Goal: Information Seeking & Learning: Learn about a topic

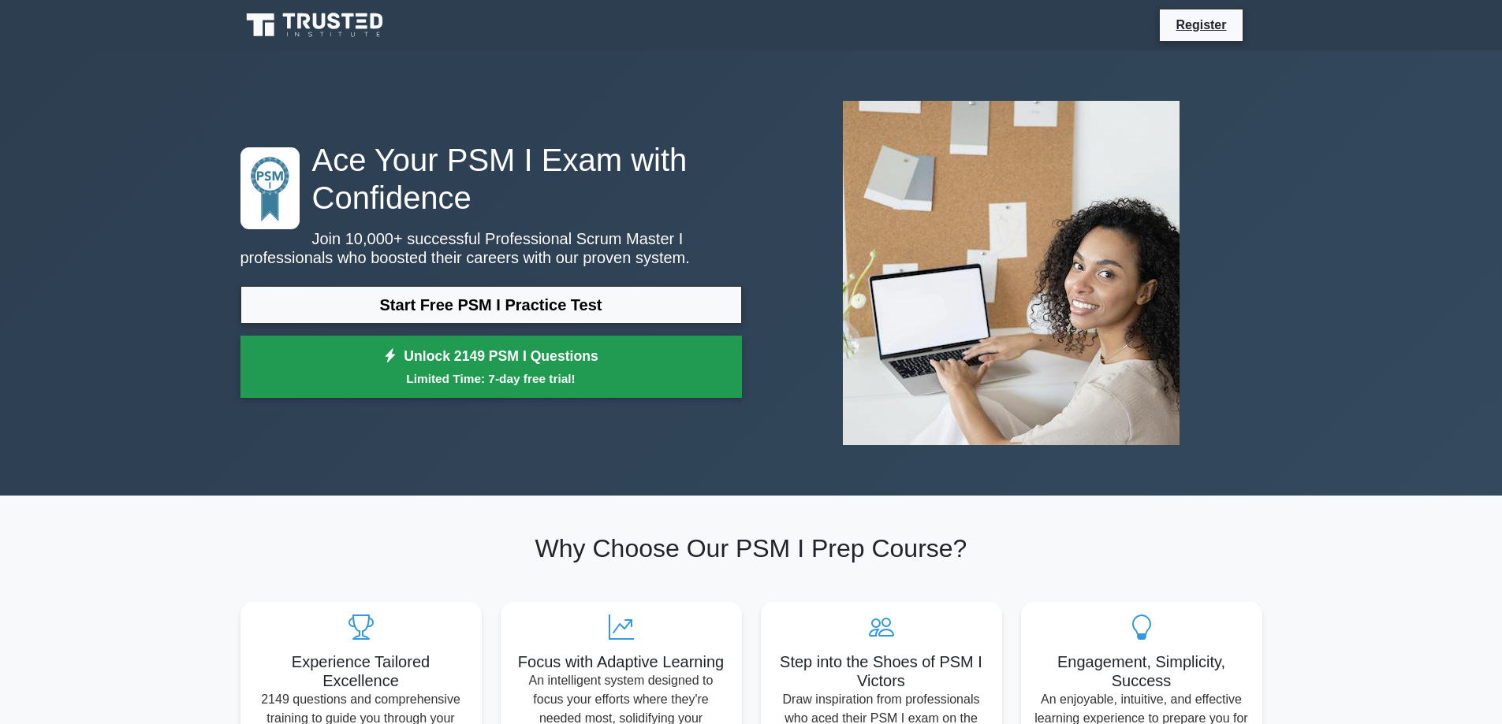
click link "Unlock 2149 PSM I Questions Limited Time: 7-day free trial!"
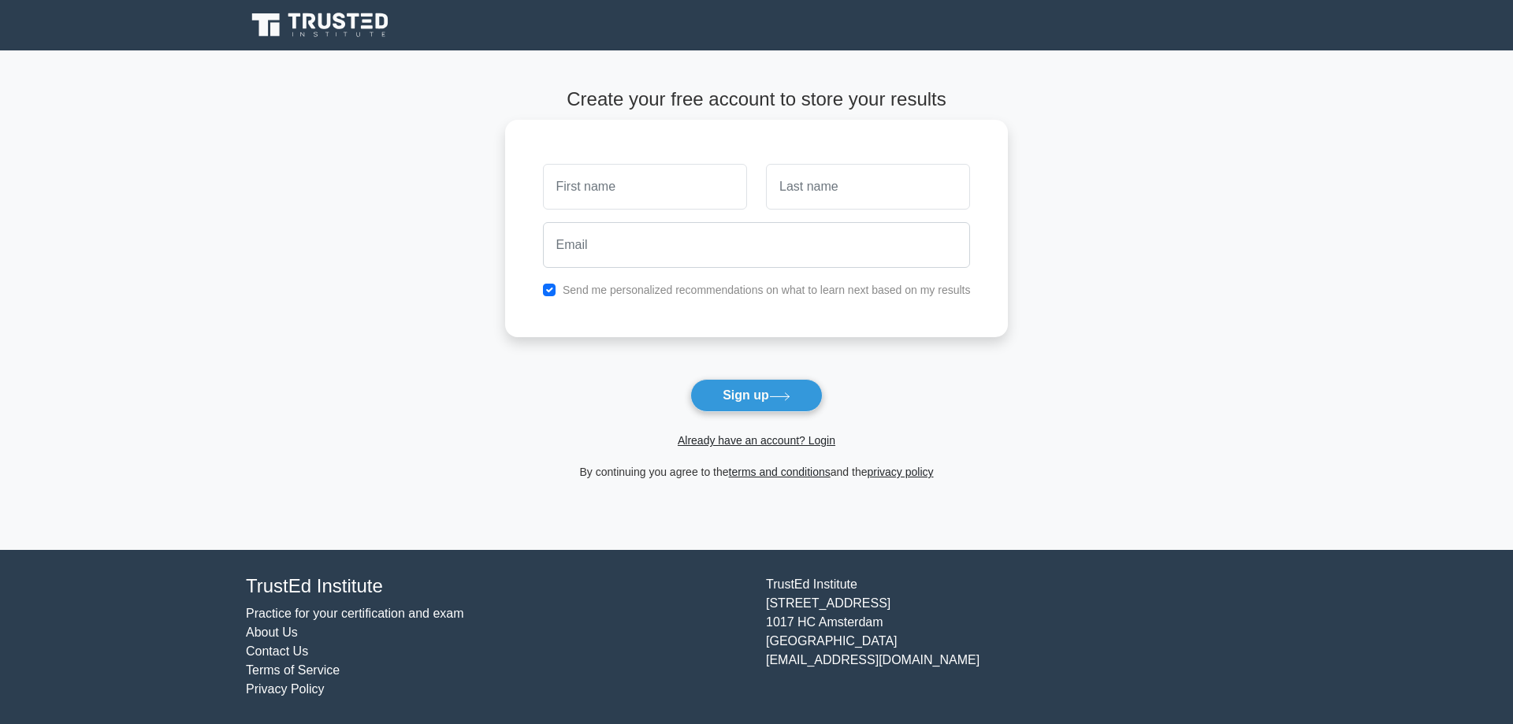
click at [656, 170] on input "text" at bounding box center [645, 187] width 204 height 46
type input "sieun"
click at [831, 192] on input "text" at bounding box center [868, 187] width 204 height 46
type input "park"
click at [714, 261] on input "email" at bounding box center [757, 245] width 428 height 46
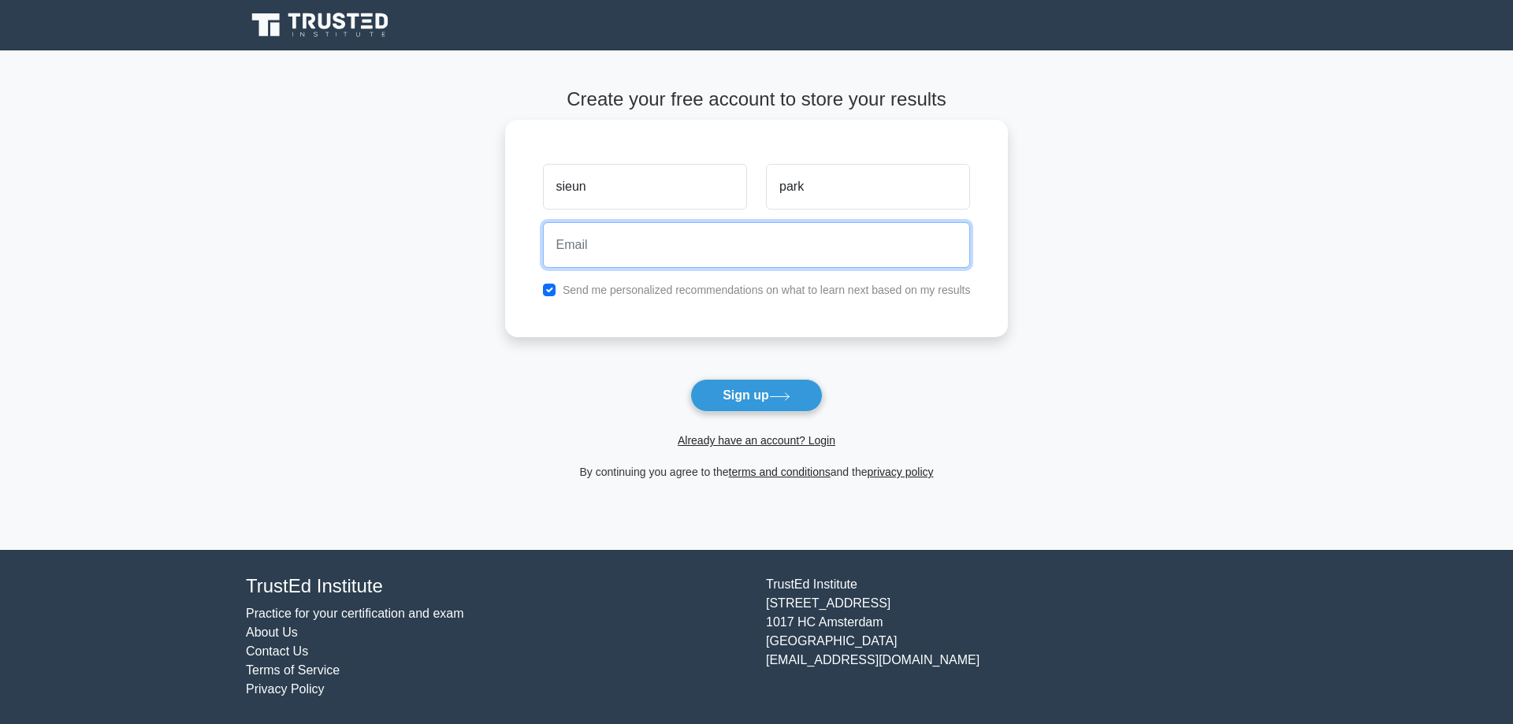
type input "[EMAIL_ADDRESS][DOMAIN_NAME]"
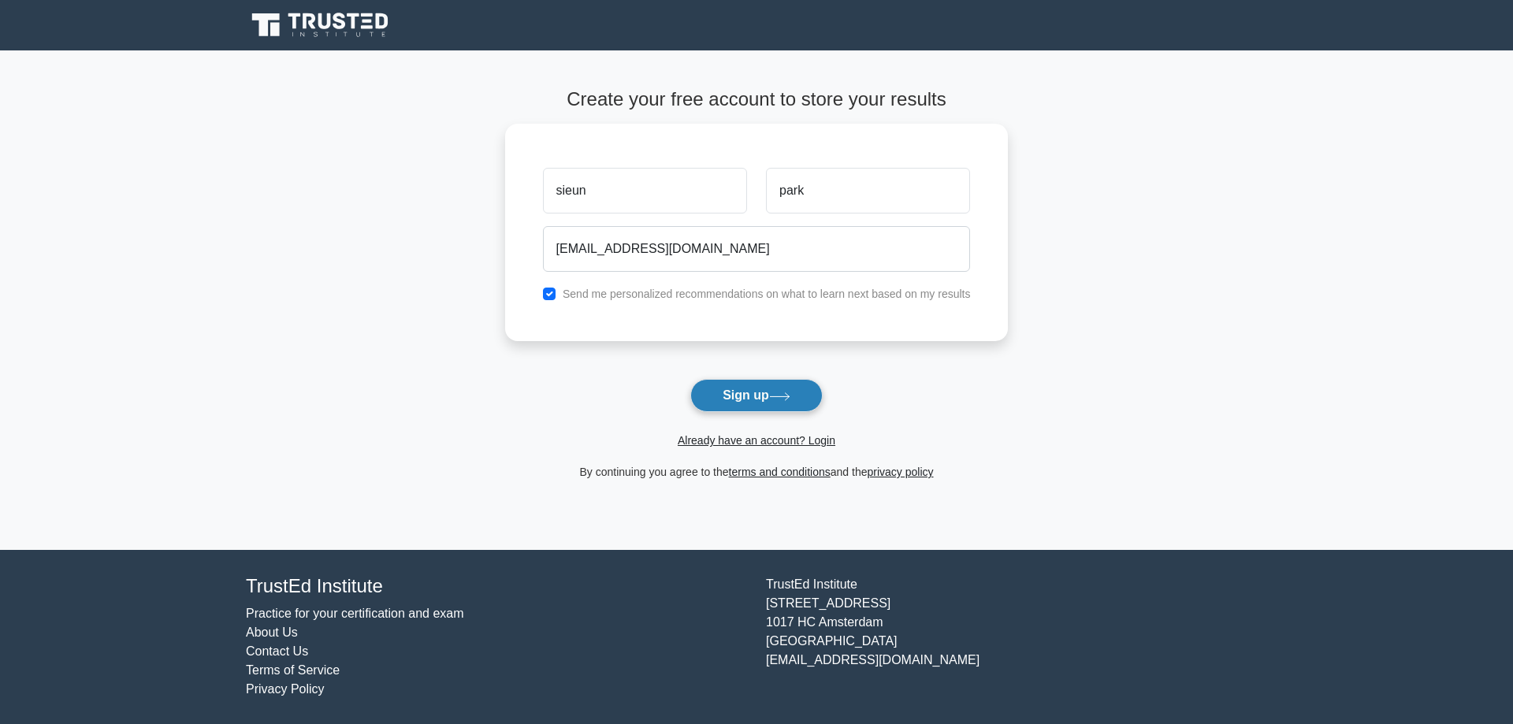
click at [763, 398] on button "Sign up" at bounding box center [756, 395] width 132 height 33
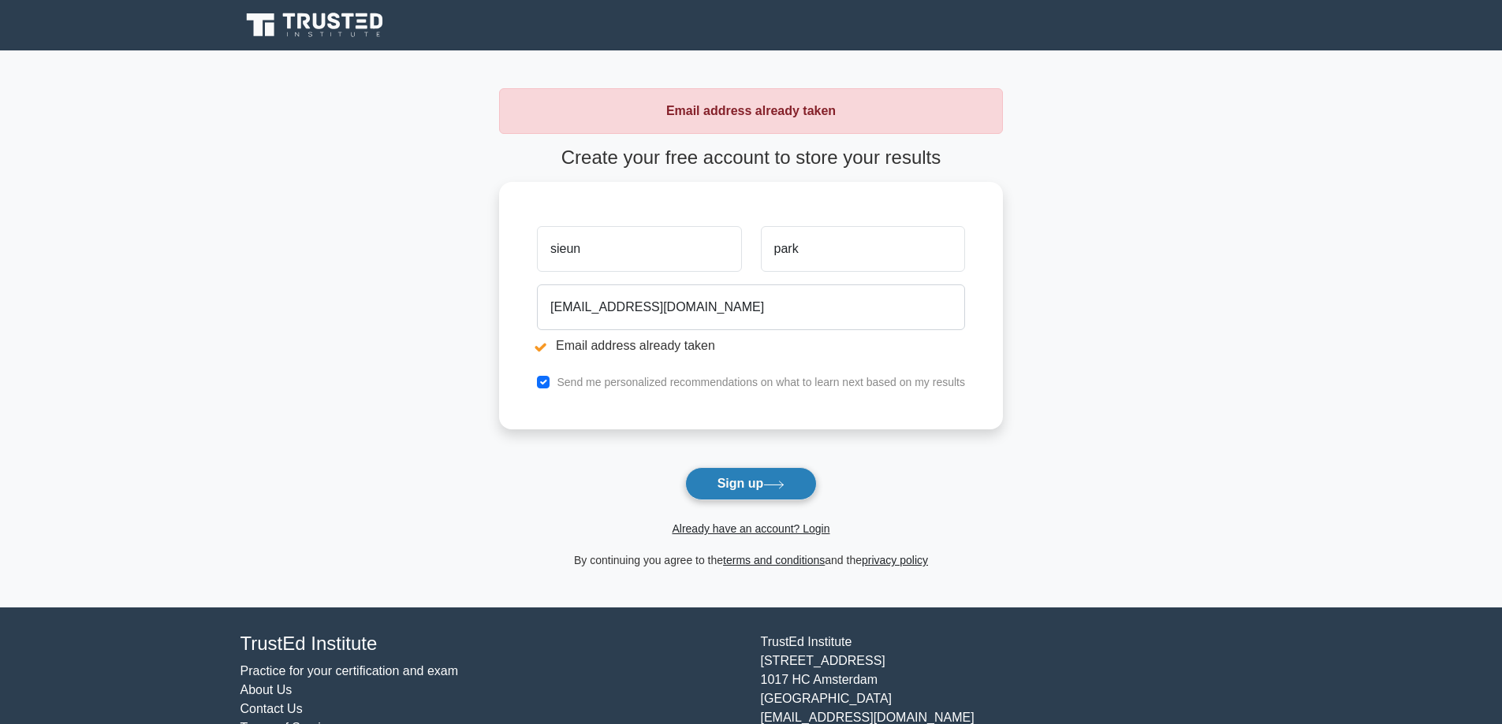
click at [741, 482] on button "Sign up" at bounding box center [751, 483] width 132 height 33
click at [764, 465] on form "Create your free account to store your results sieun park [EMAIL_ADDRESS][DOMAI…" at bounding box center [751, 358] width 504 height 423
click at [761, 471] on button "Sign up" at bounding box center [751, 483] width 132 height 33
click at [339, 17] on icon at bounding box center [334, 21] width 13 height 17
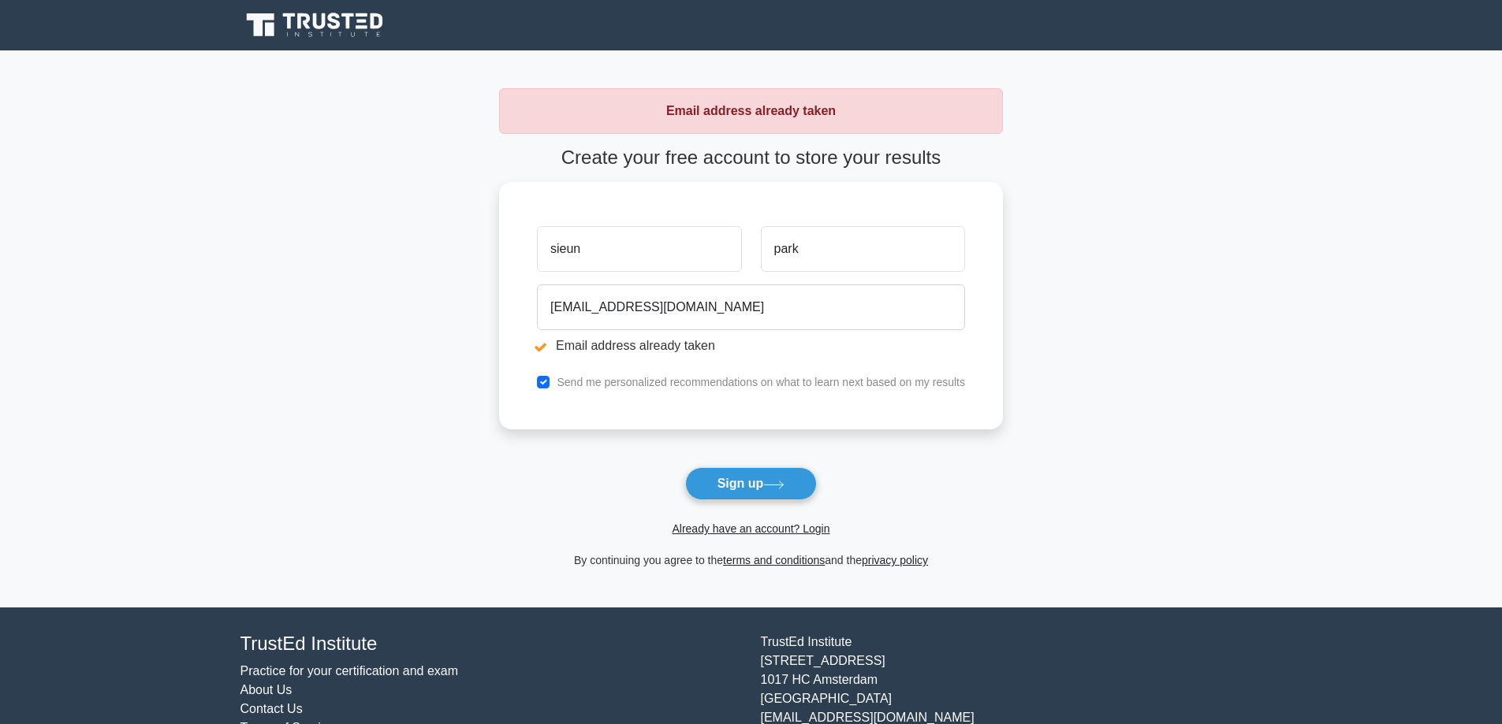
click at [339, 17] on icon at bounding box center [334, 21] width 13 height 17
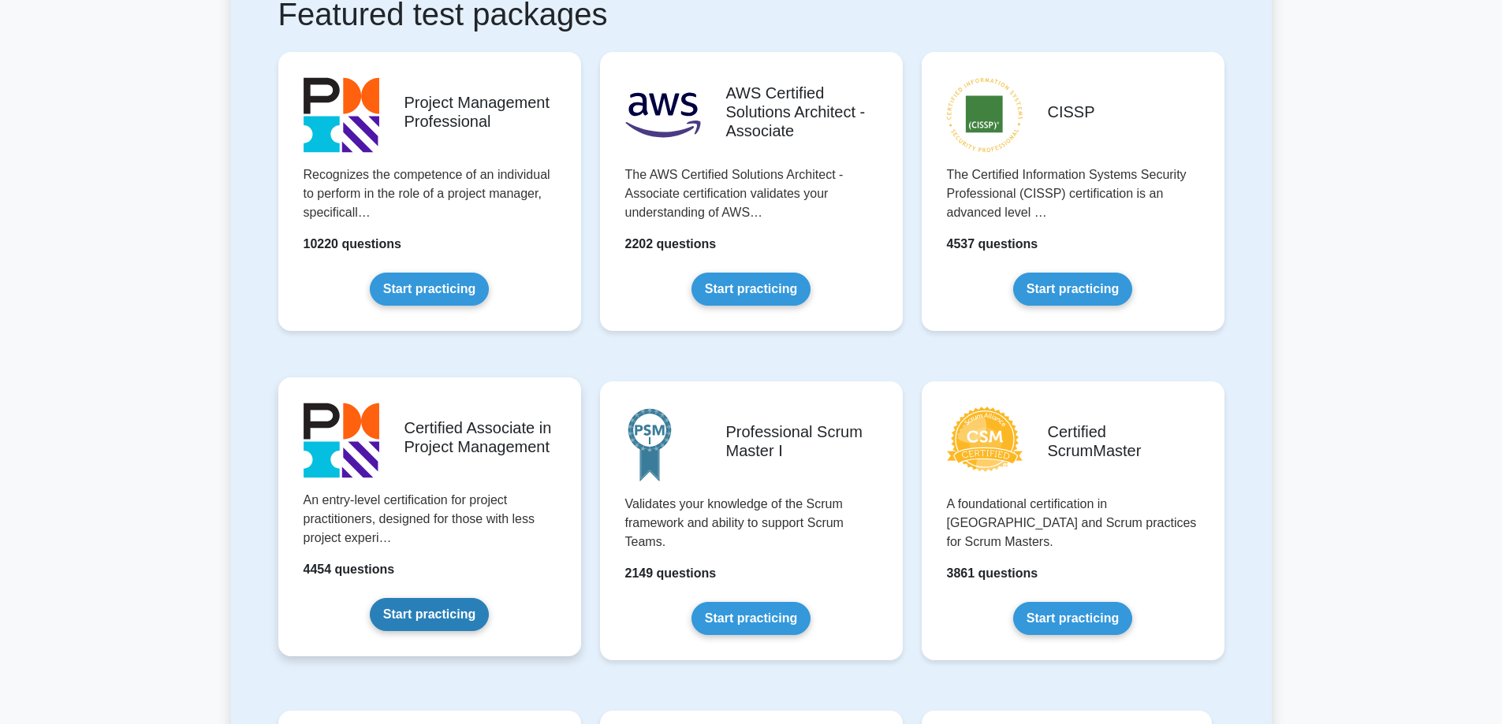
scroll to position [394, 0]
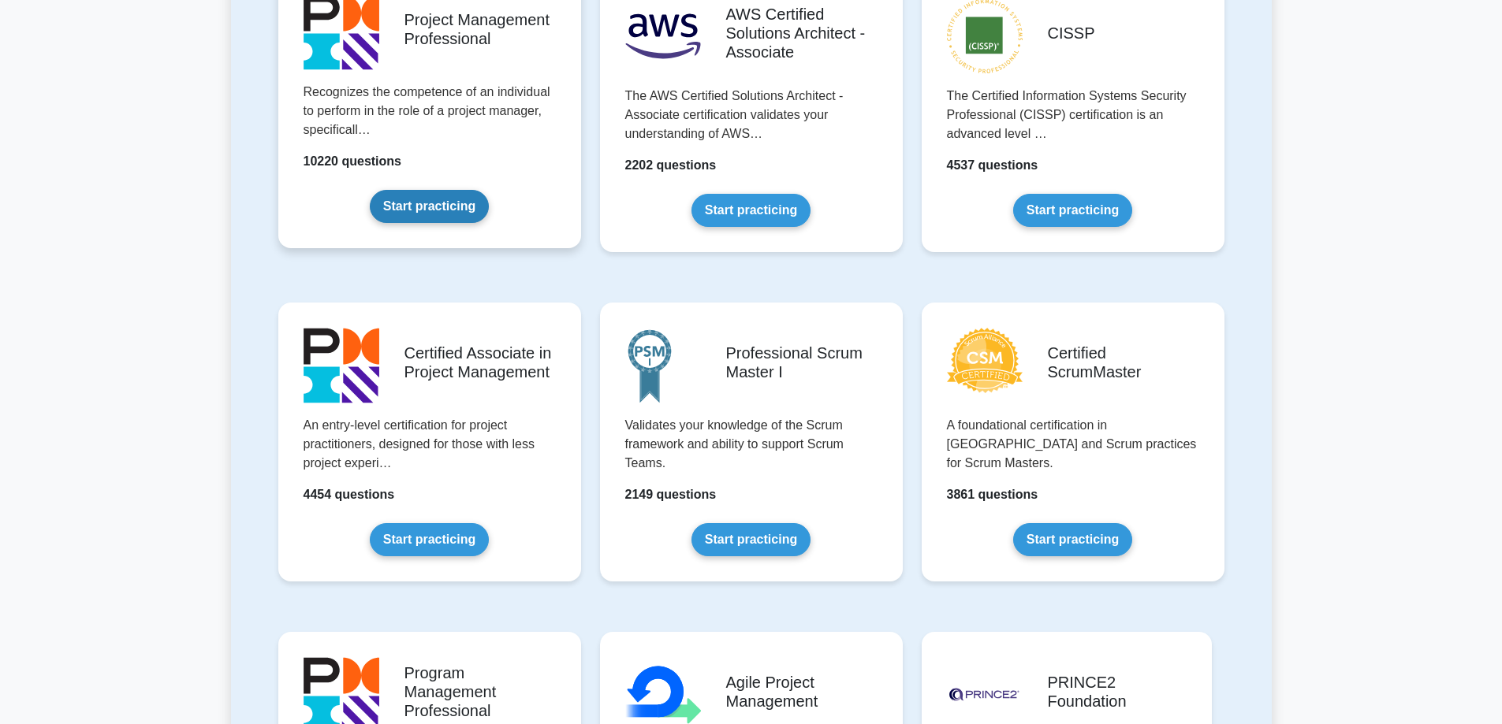
click at [449, 222] on link "Start practicing" at bounding box center [429, 206] width 119 height 33
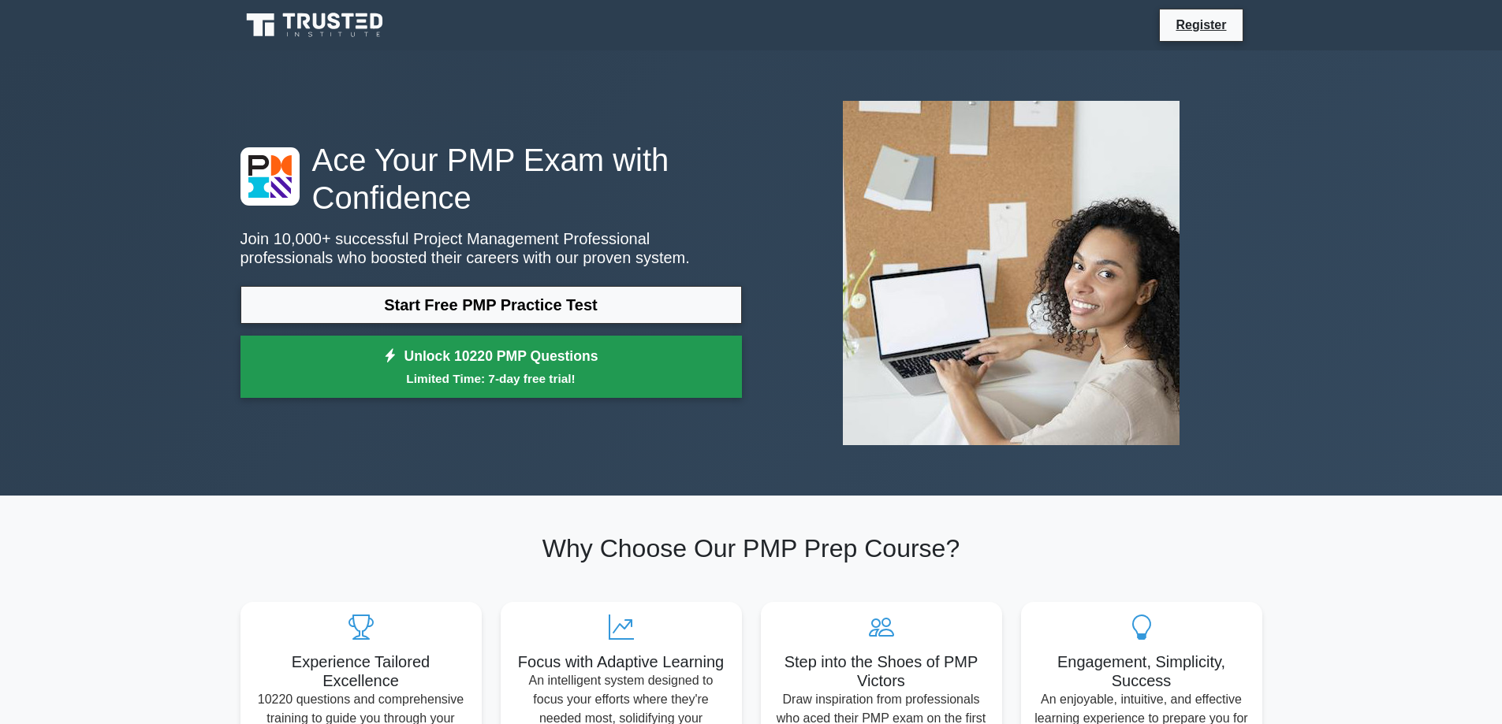
click at [505, 387] on small "Limited Time: 7-day free trial!" at bounding box center [491, 379] width 462 height 18
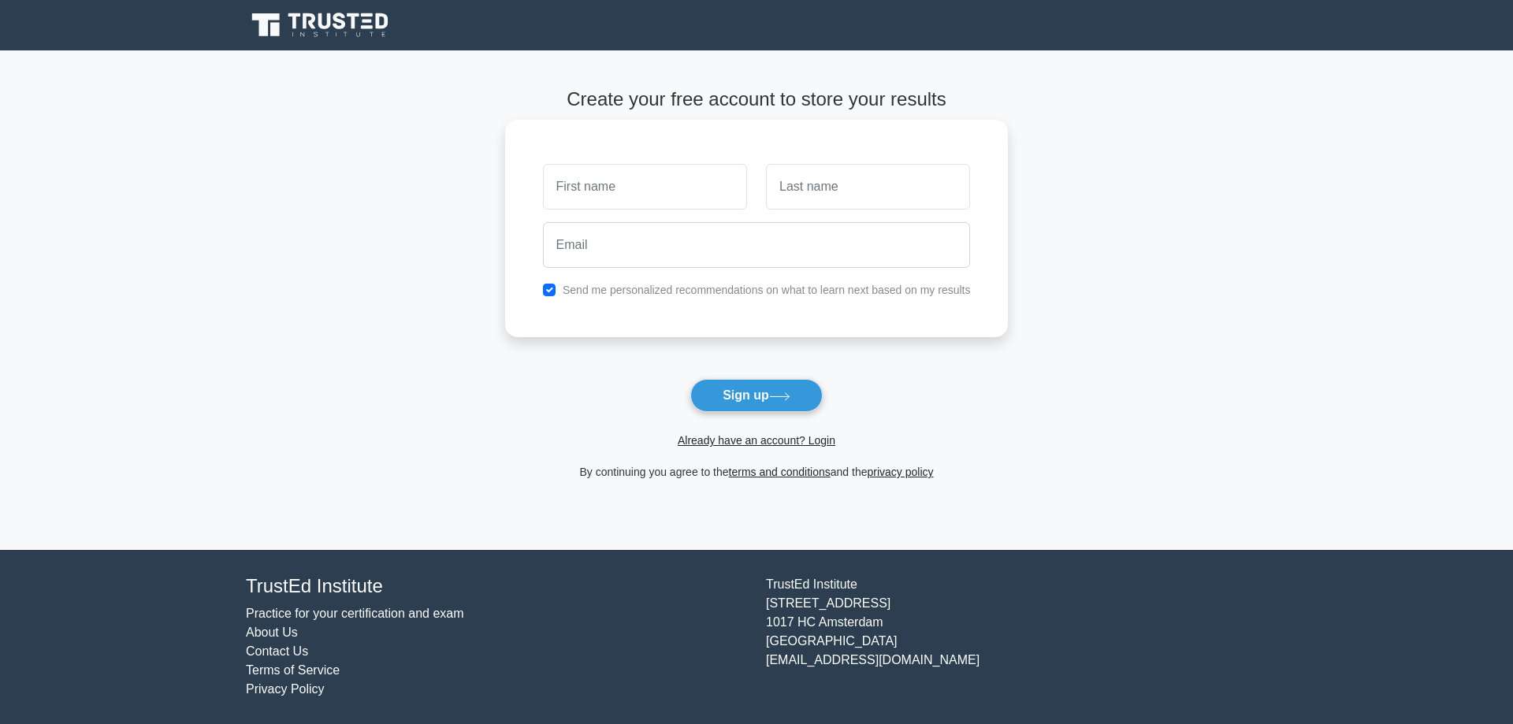
click at [730, 195] on input "text" at bounding box center [645, 187] width 204 height 46
type input "sieun"
click at [794, 184] on input "text" at bounding box center [868, 187] width 204 height 46
click at [757, 250] on input "email" at bounding box center [757, 245] width 428 height 46
type input "sieuni1208@naver.com"
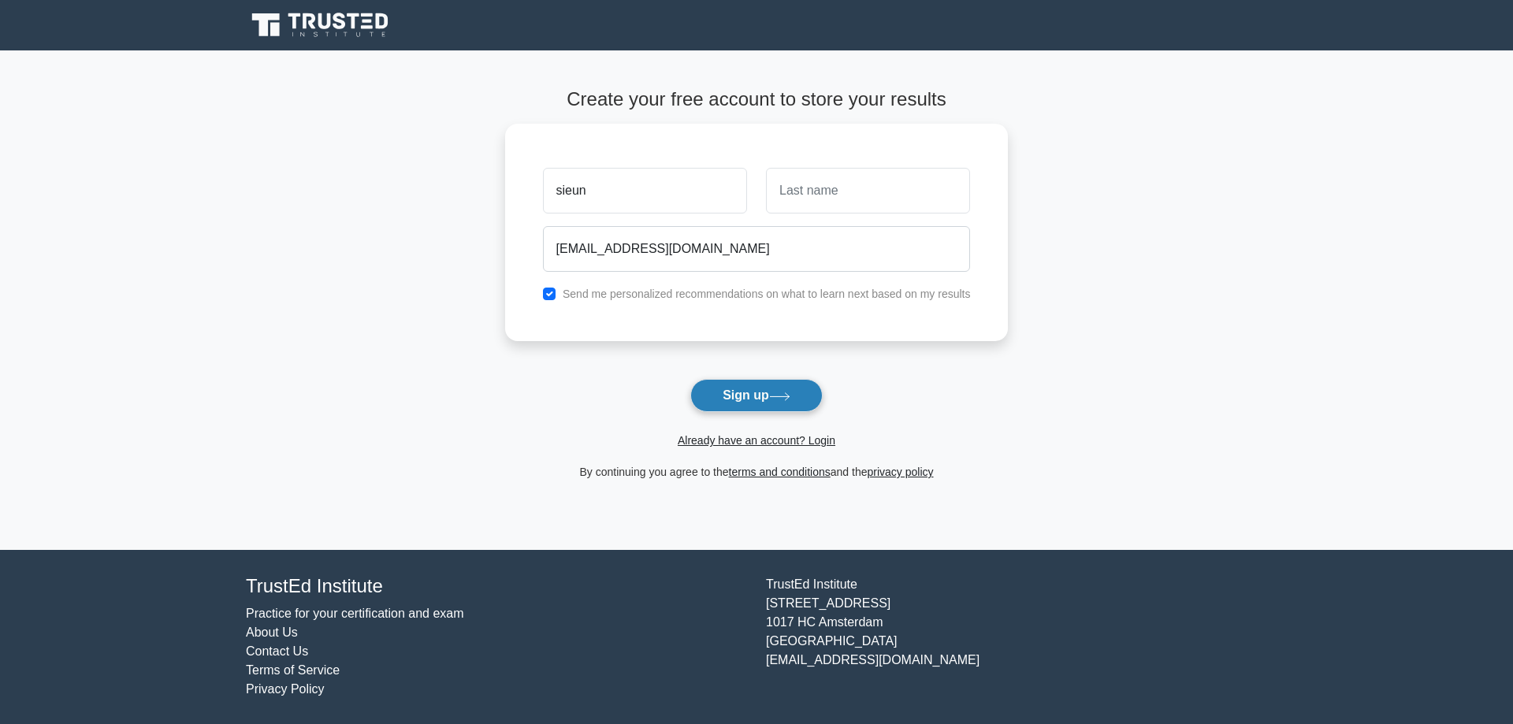
click at [719, 387] on button "Sign up" at bounding box center [756, 395] width 132 height 33
click at [836, 198] on input "text" at bounding box center [868, 187] width 204 height 46
type input "park"
click at [772, 376] on form "Create your free account to store your results sieun park sieuni1208@naver.com …" at bounding box center [757, 284] width 504 height 393
click at [766, 400] on button "Sign up" at bounding box center [756, 395] width 132 height 33
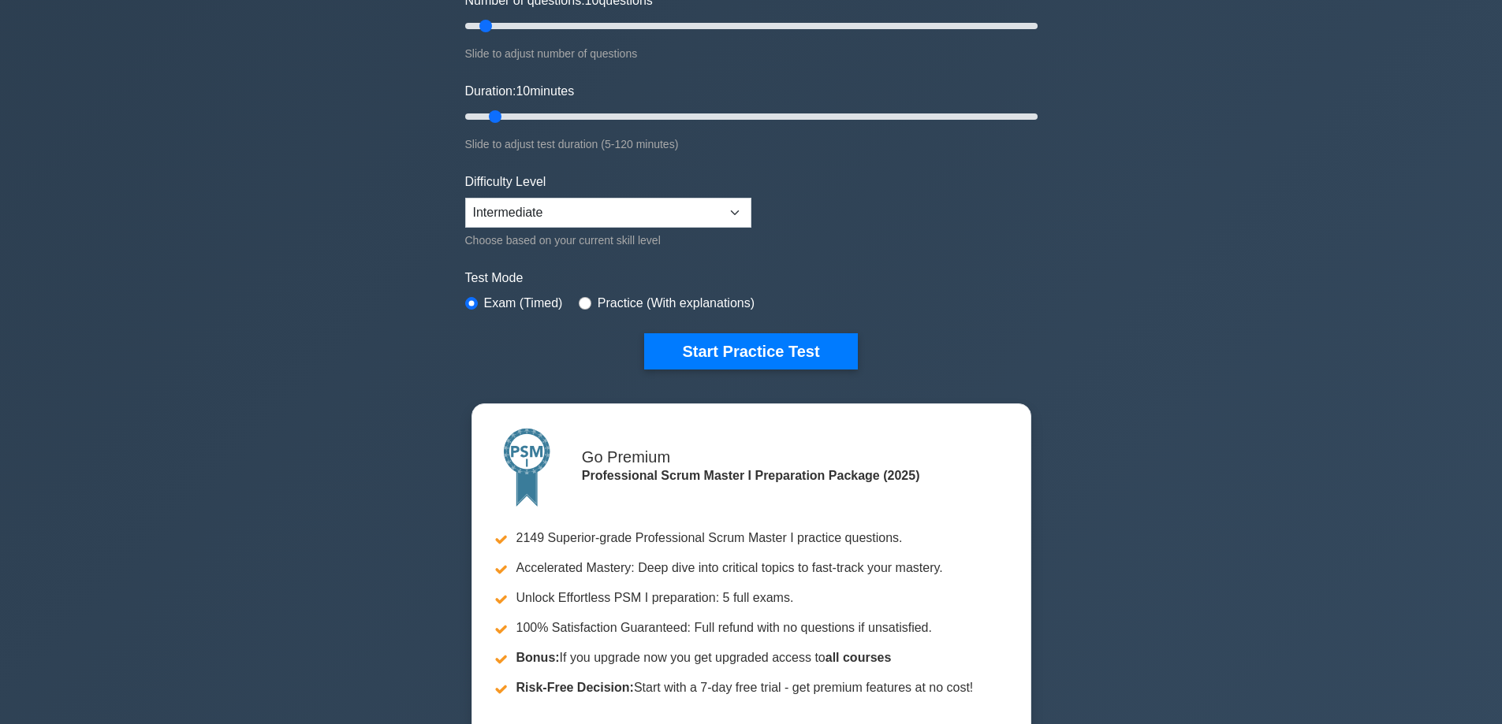
scroll to position [315, 0]
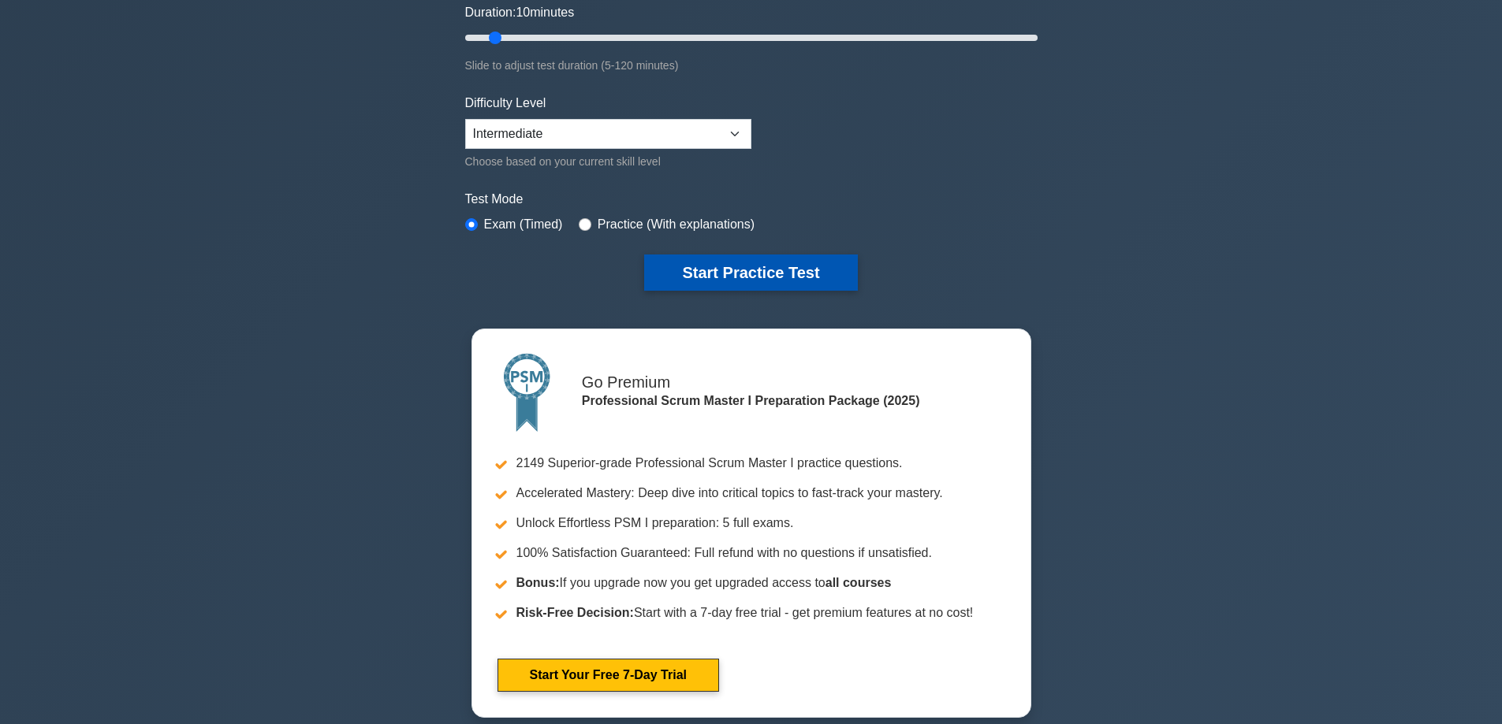
click at [718, 264] on button "Start Practice Test" at bounding box center [750, 273] width 213 height 36
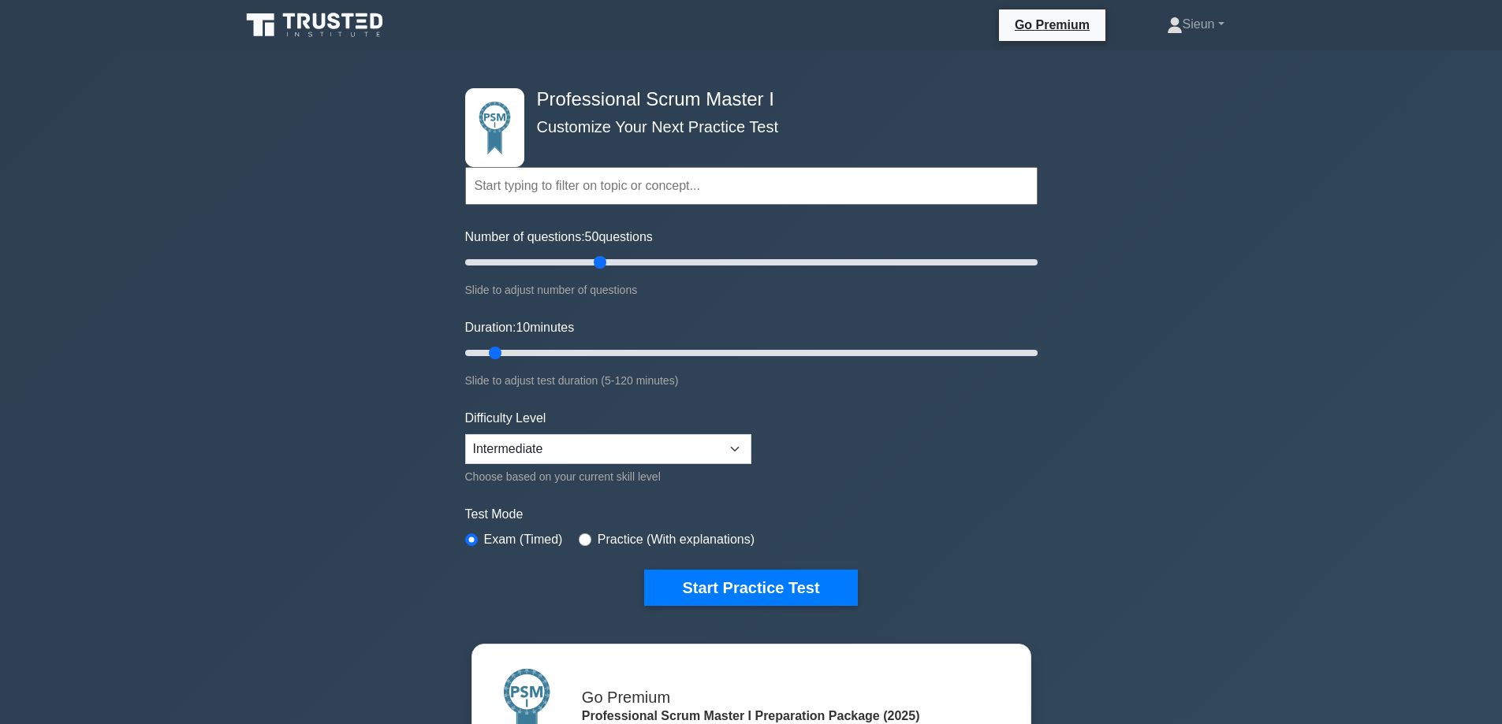
drag, startPoint x: 480, startPoint y: 261, endPoint x: 601, endPoint y: 271, distance: 121.8
click at [601, 271] on input "Number of questions: 50 questions" at bounding box center [751, 262] width 572 height 19
drag, startPoint x: 600, startPoint y: 265, endPoint x: 627, endPoint y: 263, distance: 26.8
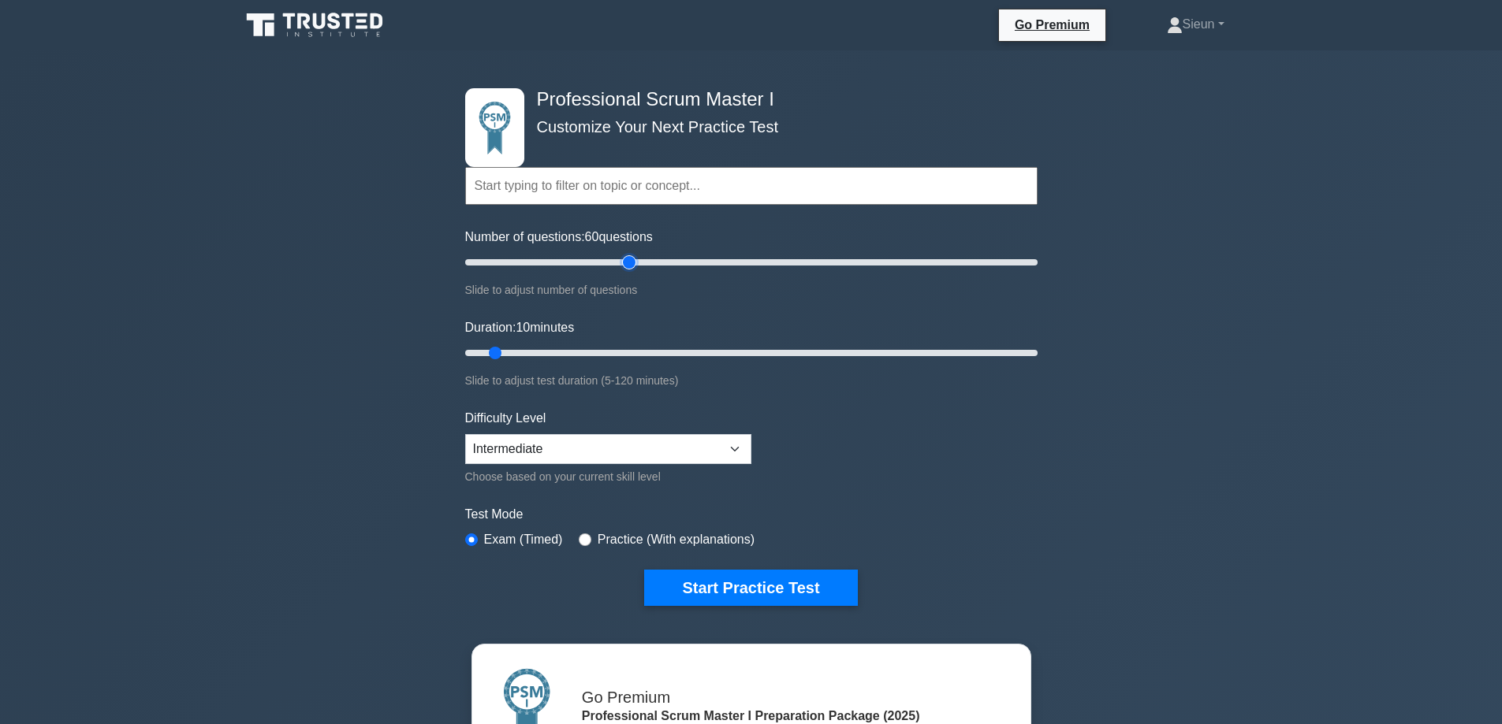
type input "60"
click at [627, 263] on input "Number of questions: 60 questions" at bounding box center [751, 262] width 572 height 19
drag, startPoint x: 495, startPoint y: 347, endPoint x: 746, endPoint y: 359, distance: 251.8
type input "60"
click at [746, 359] on input "Duration: 60 minutes" at bounding box center [751, 353] width 572 height 19
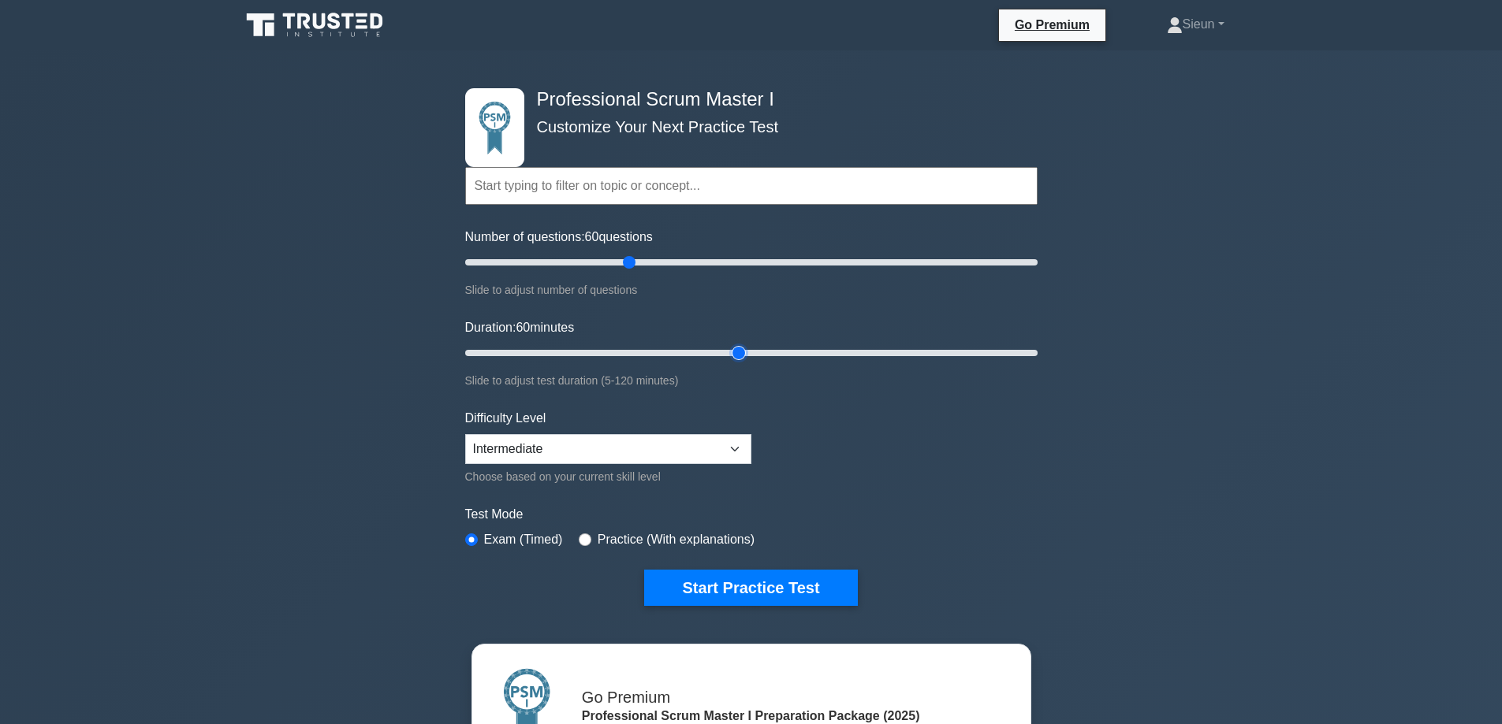
click at [746, 359] on input "Duration: 60 minutes" at bounding box center [751, 353] width 572 height 19
click at [621, 444] on select "Beginner Intermediate Expert" at bounding box center [608, 449] width 286 height 30
click at [465, 434] on select "Beginner Intermediate Expert" at bounding box center [608, 449] width 286 height 30
click at [583, 497] on form "Topics Scrum Framework Fundamentals Scrum Artifacts Scrum Events Scrum Roles Sc…" at bounding box center [751, 356] width 572 height 498
click at [848, 488] on form "Topics Scrum Framework Fundamentals Scrum Artifacts Scrum Events Scrum Roles Sc…" at bounding box center [751, 356] width 572 height 498
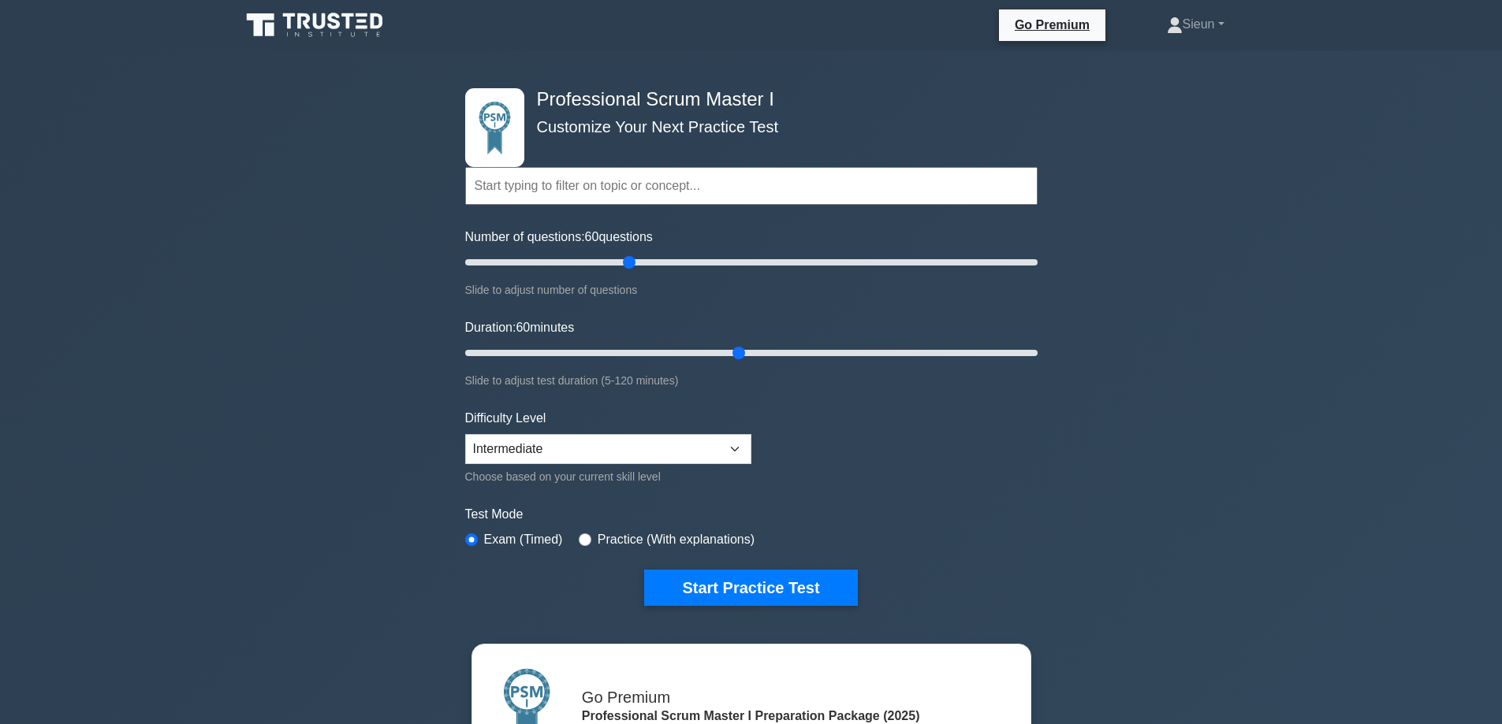
click at [629, 168] on input "text" at bounding box center [751, 186] width 572 height 38
click at [811, 583] on button "Start Practice Test" at bounding box center [750, 588] width 213 height 36
click at [720, 564] on form "Topics Scrum Framework Fundamentals Scrum Artifacts Scrum Events Scrum Roles Sc…" at bounding box center [751, 356] width 572 height 498
click at [717, 565] on form "Topics Scrum Framework Fundamentals Scrum Artifacts Scrum Events Scrum Roles Sc…" at bounding box center [751, 356] width 572 height 498
click at [703, 566] on form "Topics Scrum Framework Fundamentals Scrum Artifacts Scrum Events Scrum Roles Sc…" at bounding box center [751, 356] width 572 height 498
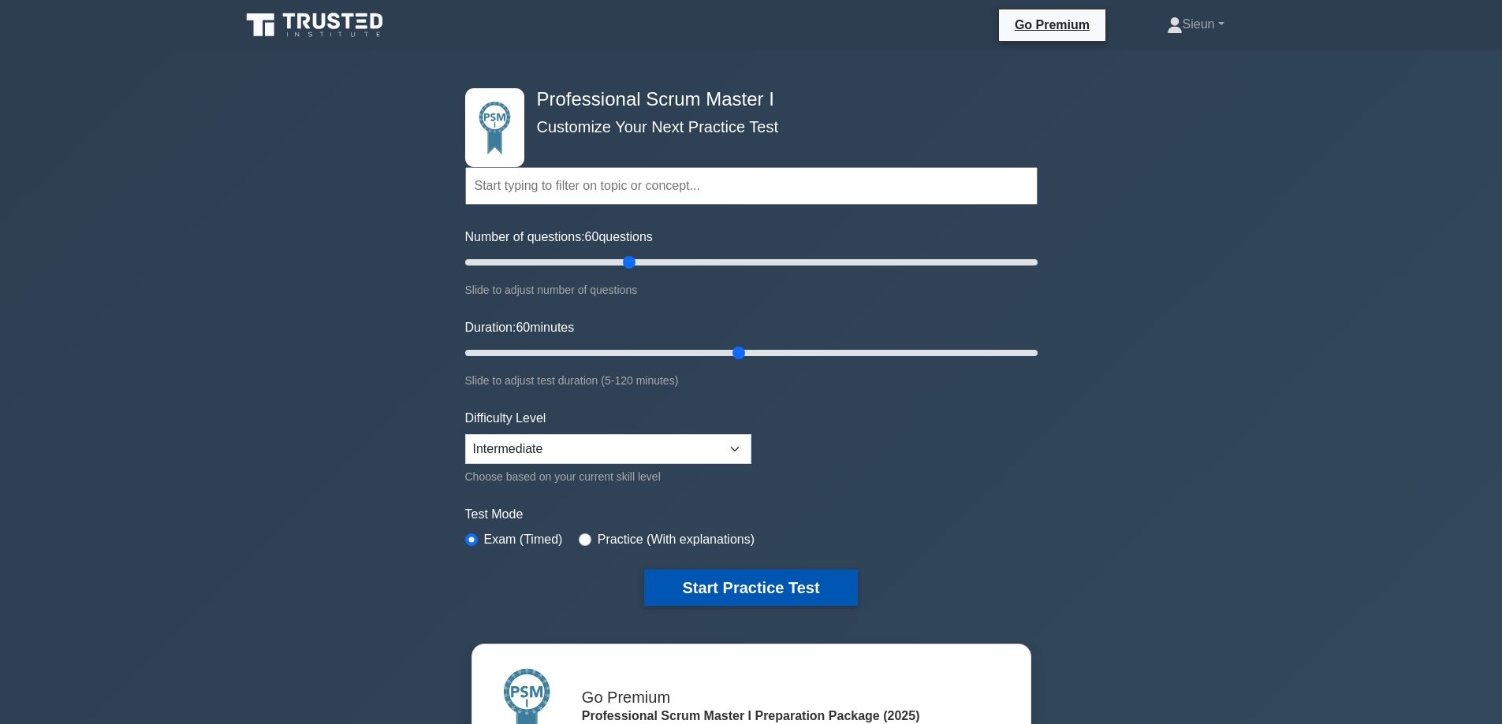
click at [697, 575] on button "Start Practice Test" at bounding box center [750, 588] width 213 height 36
drag, startPoint x: 695, startPoint y: 564, endPoint x: 693, endPoint y: 577, distance: 13.6
click at [695, 564] on form "Topics Scrum Framework Fundamentals Scrum Artifacts Scrum Events Scrum Roles Sc…" at bounding box center [751, 356] width 572 height 498
click at [663, 597] on button "Start Practice Test" at bounding box center [750, 588] width 213 height 36
click at [633, 181] on input "text" at bounding box center [751, 186] width 572 height 38
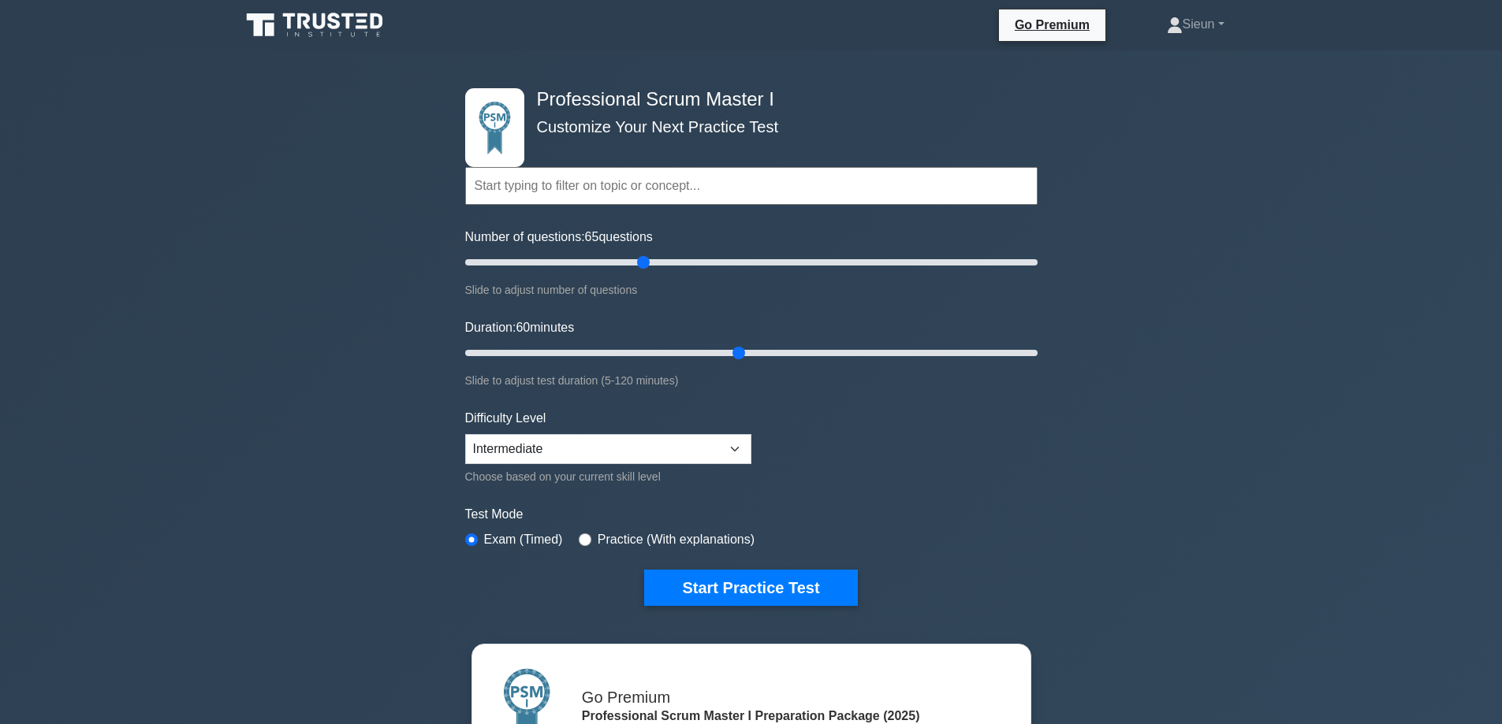
drag, startPoint x: 623, startPoint y: 259, endPoint x: 646, endPoint y: 264, distance: 22.7
click at [642, 263] on input "Number of questions: 65 questions" at bounding box center [751, 262] width 572 height 19
drag, startPoint x: 646, startPoint y: 264, endPoint x: 672, endPoint y: 259, distance: 27.2
type input "75"
click at [672, 259] on input "Number of questions: 75 questions" at bounding box center [751, 262] width 572 height 19
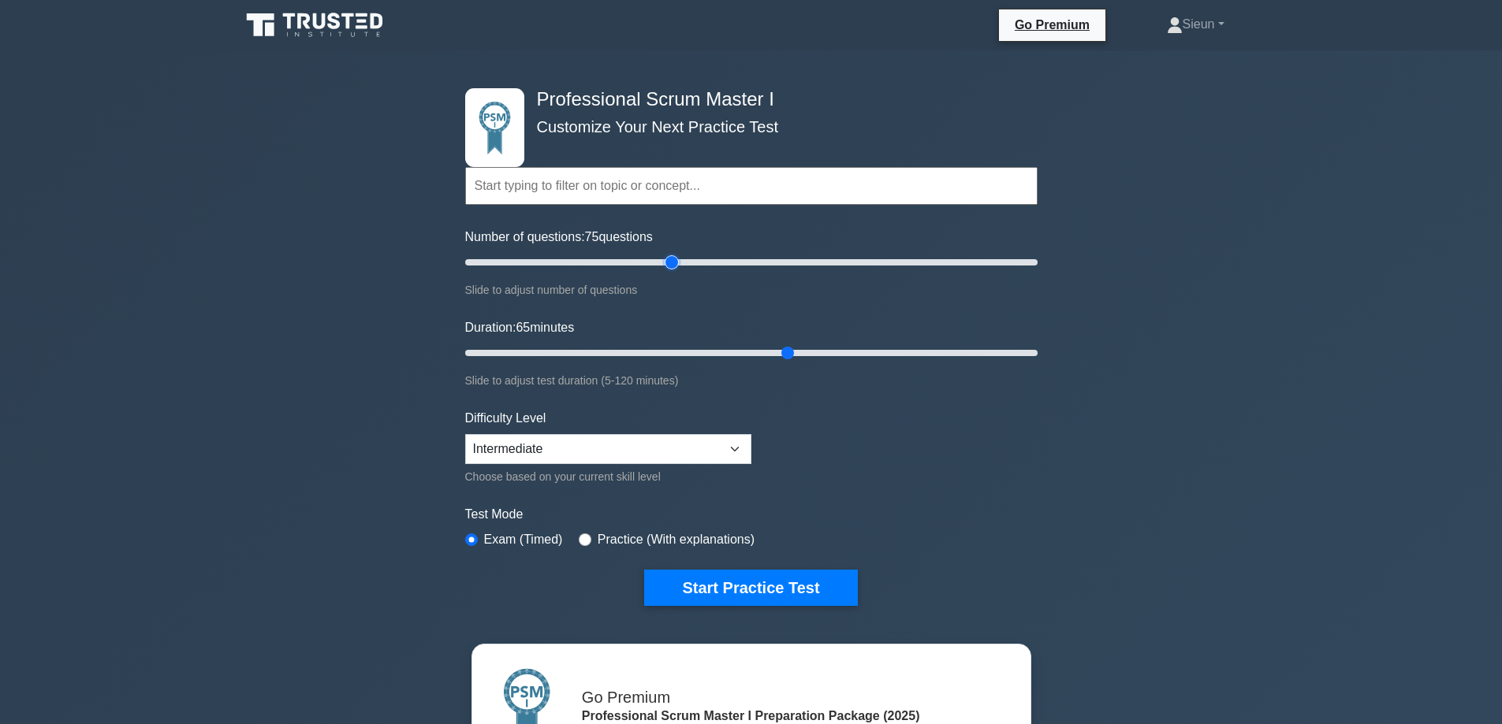
drag, startPoint x: 739, startPoint y: 350, endPoint x: 795, endPoint y: 350, distance: 56.0
click at [795, 350] on input "Duration: 65 minutes" at bounding box center [751, 353] width 572 height 19
click at [797, 349] on input "Duration: 65 minutes" at bounding box center [751, 353] width 572 height 19
type input "75"
click at [802, 348] on input "Duration: 70 minutes" at bounding box center [751, 353] width 572 height 19
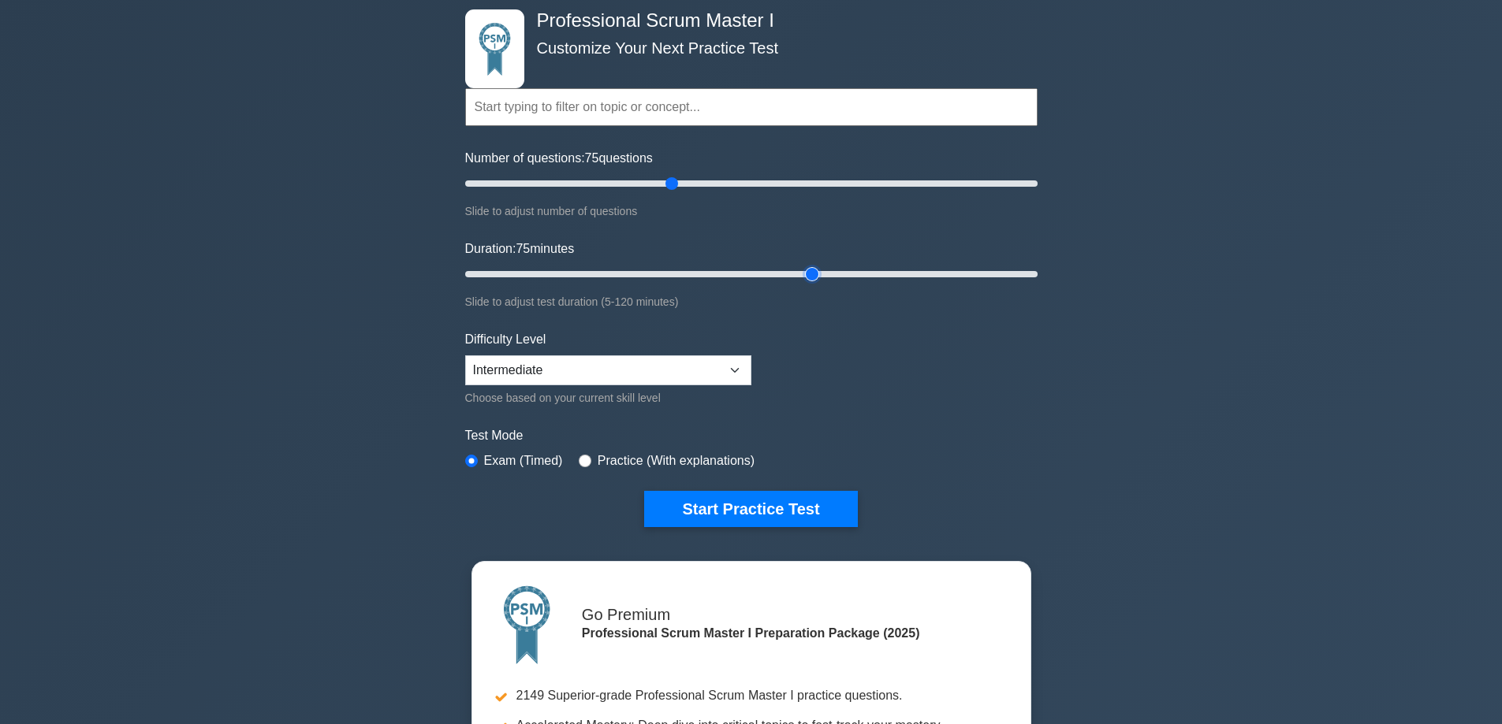
scroll to position [394, 0]
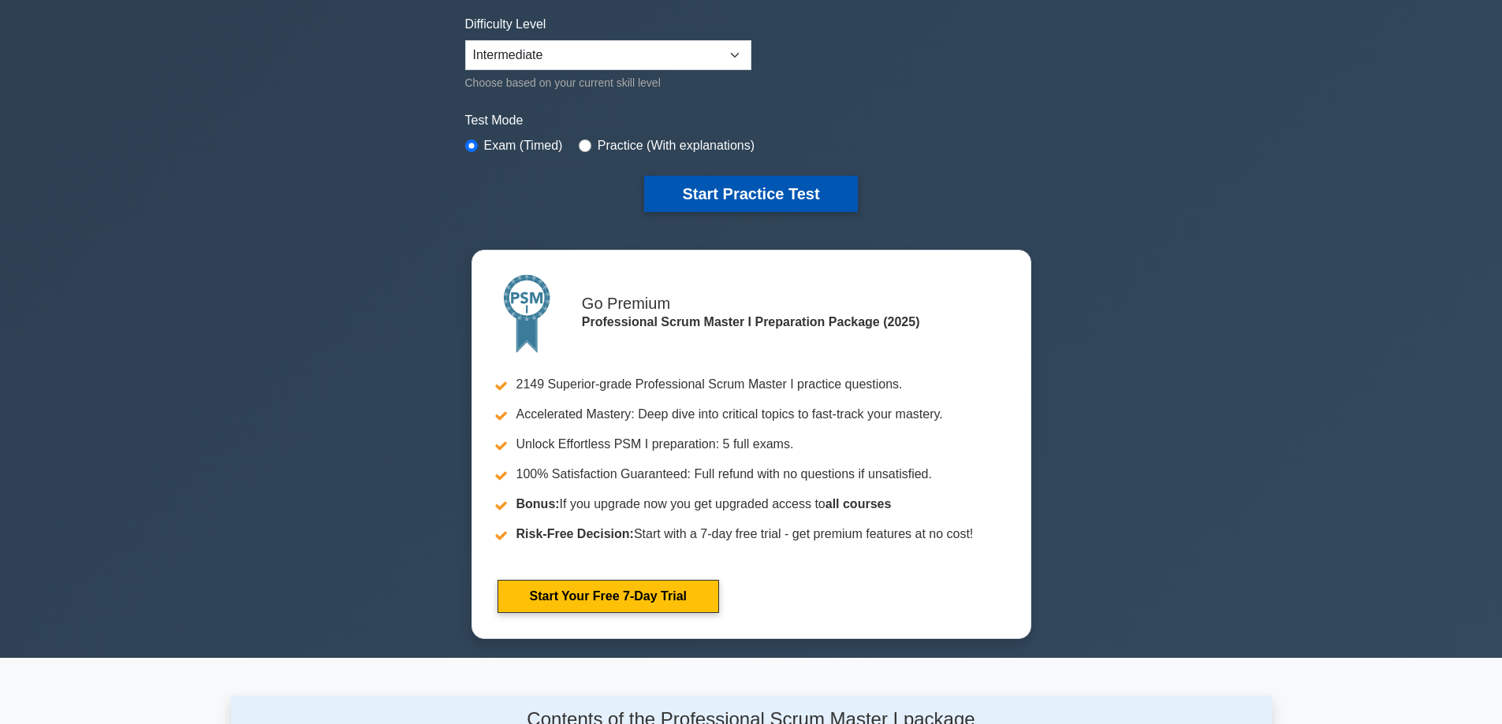
click at [668, 202] on button "Start Practice Test" at bounding box center [750, 194] width 213 height 36
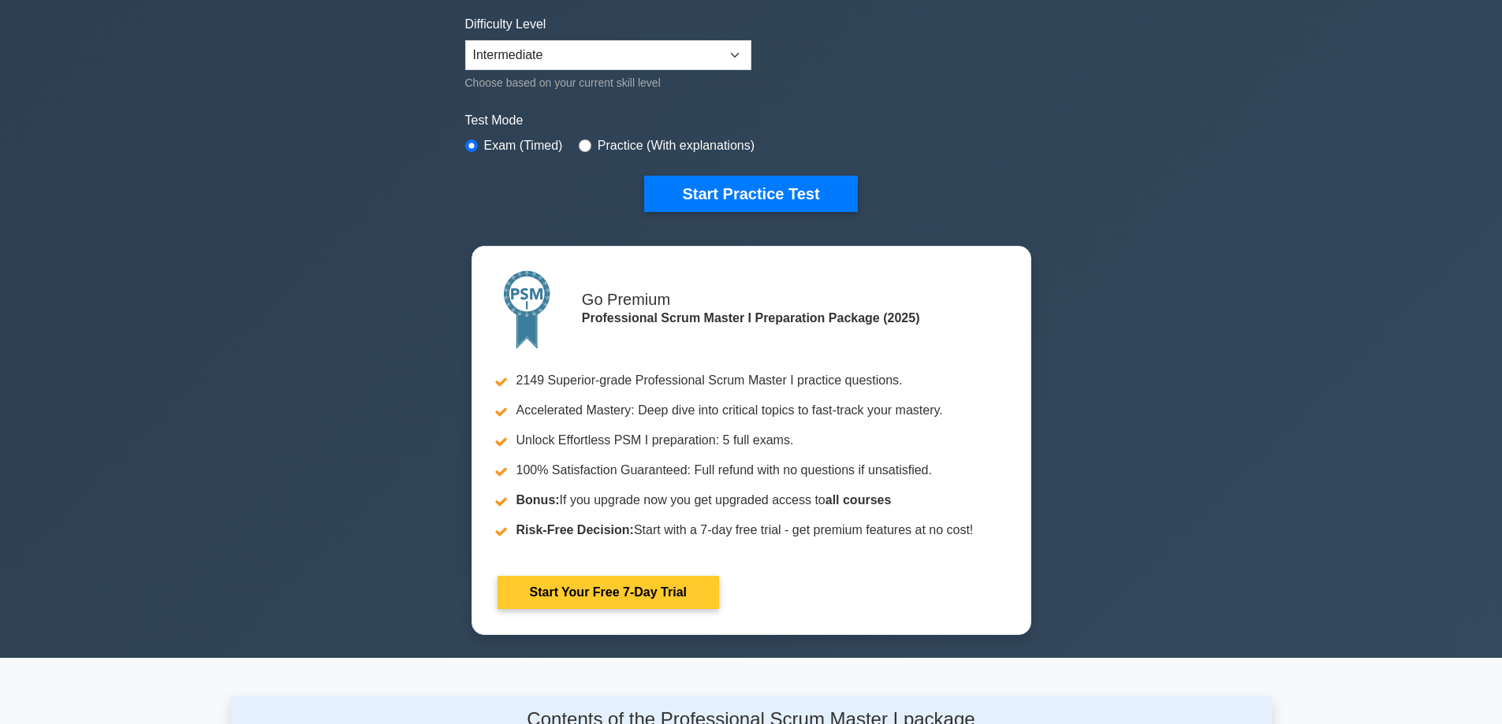
scroll to position [473, 0]
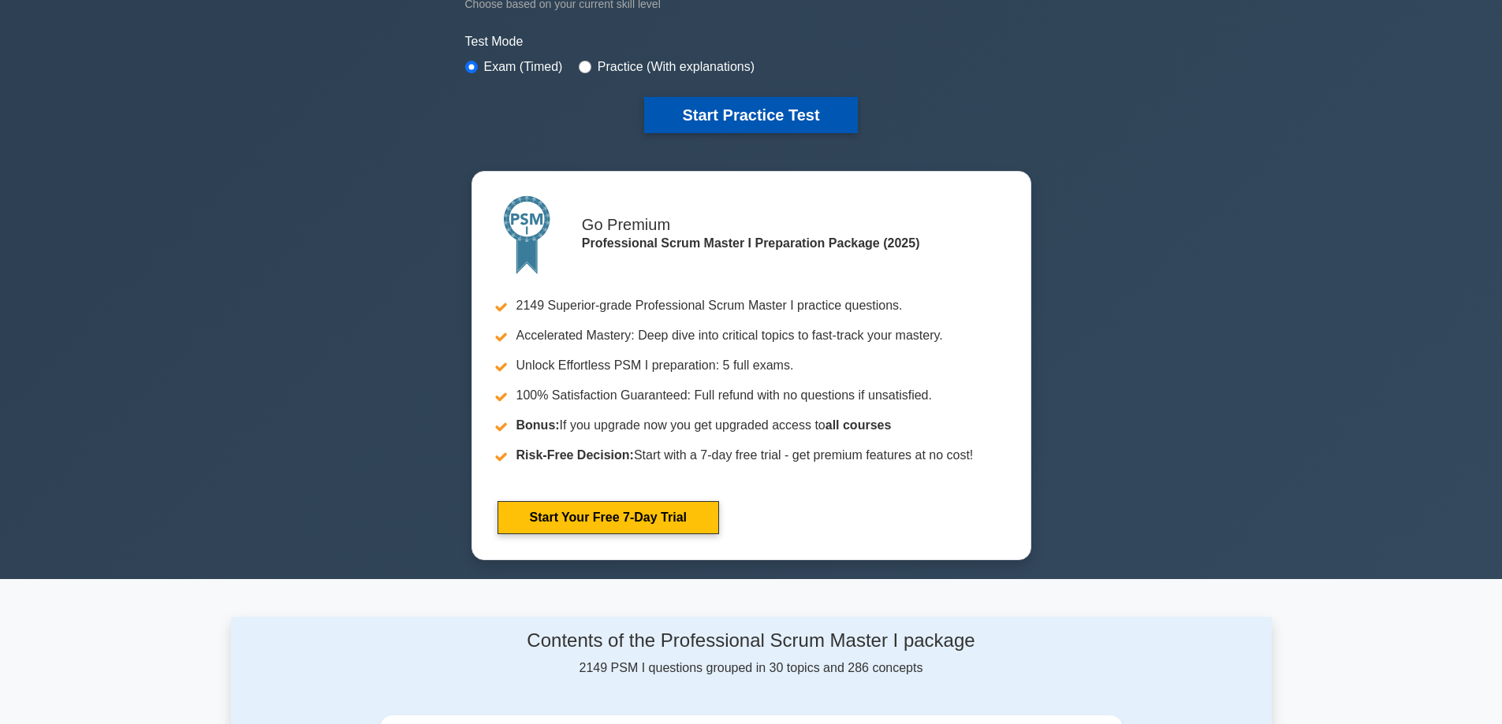
click at [778, 129] on button "Start Practice Test" at bounding box center [750, 115] width 213 height 36
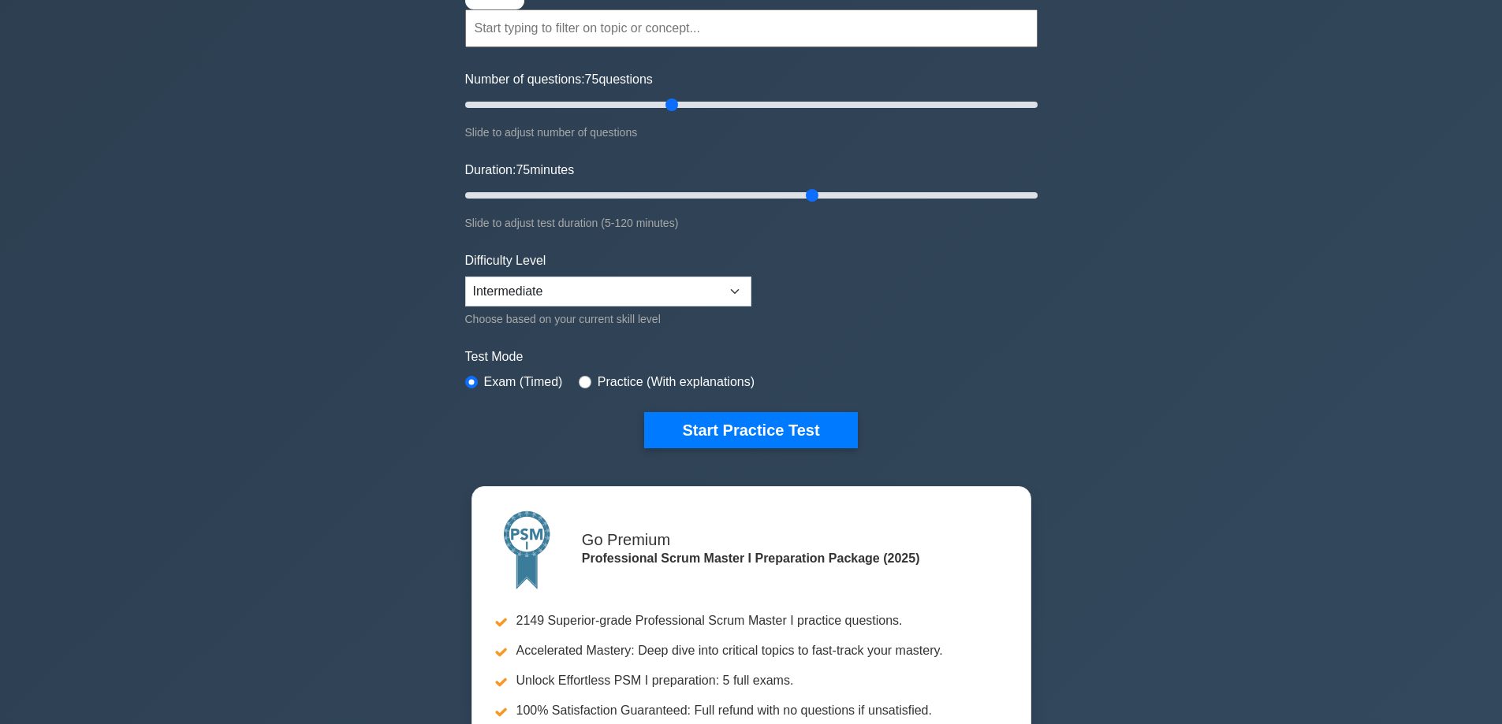
scroll to position [0, 0]
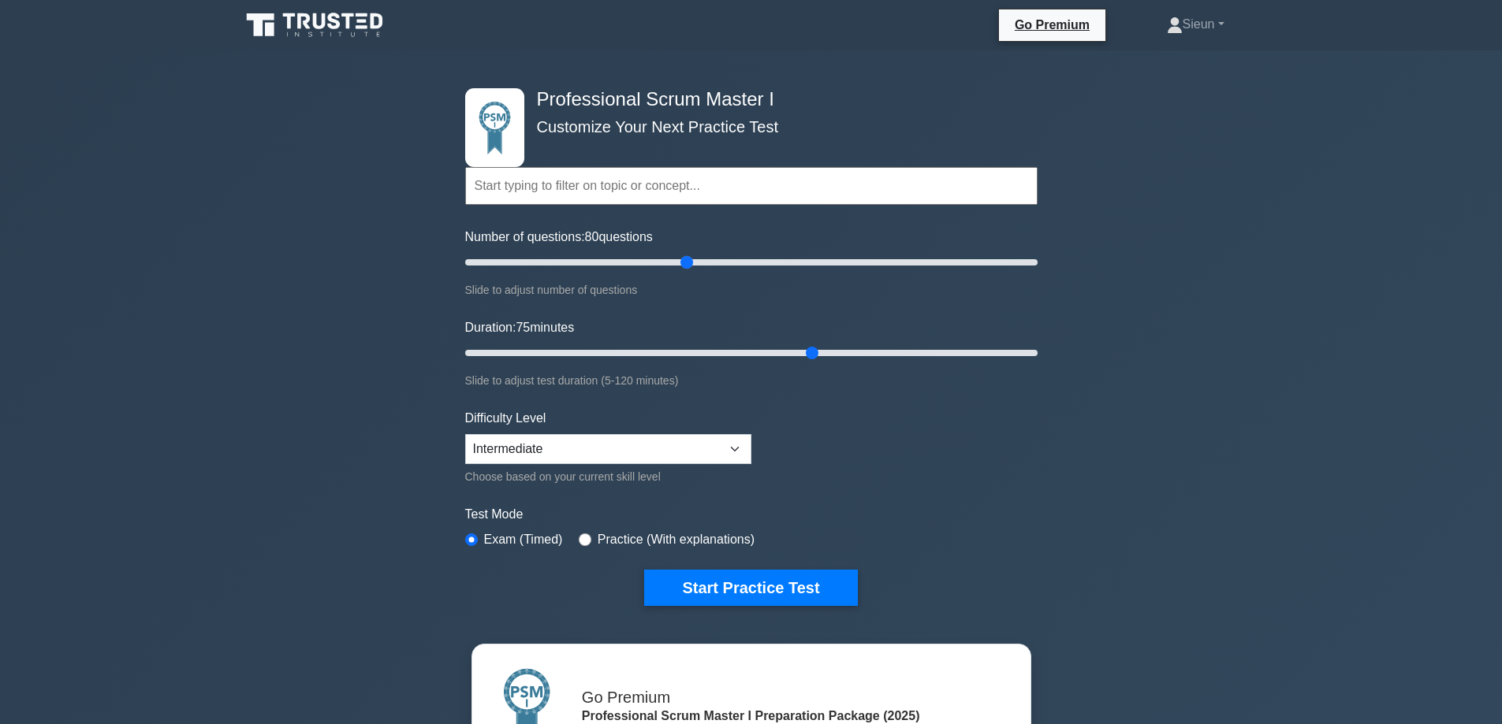
type input "75"
click at [669, 255] on input "Number of questions: 75 questions" at bounding box center [751, 262] width 572 height 19
drag, startPoint x: 809, startPoint y: 345, endPoint x: 829, endPoint y: 352, distance: 21.4
type input "80"
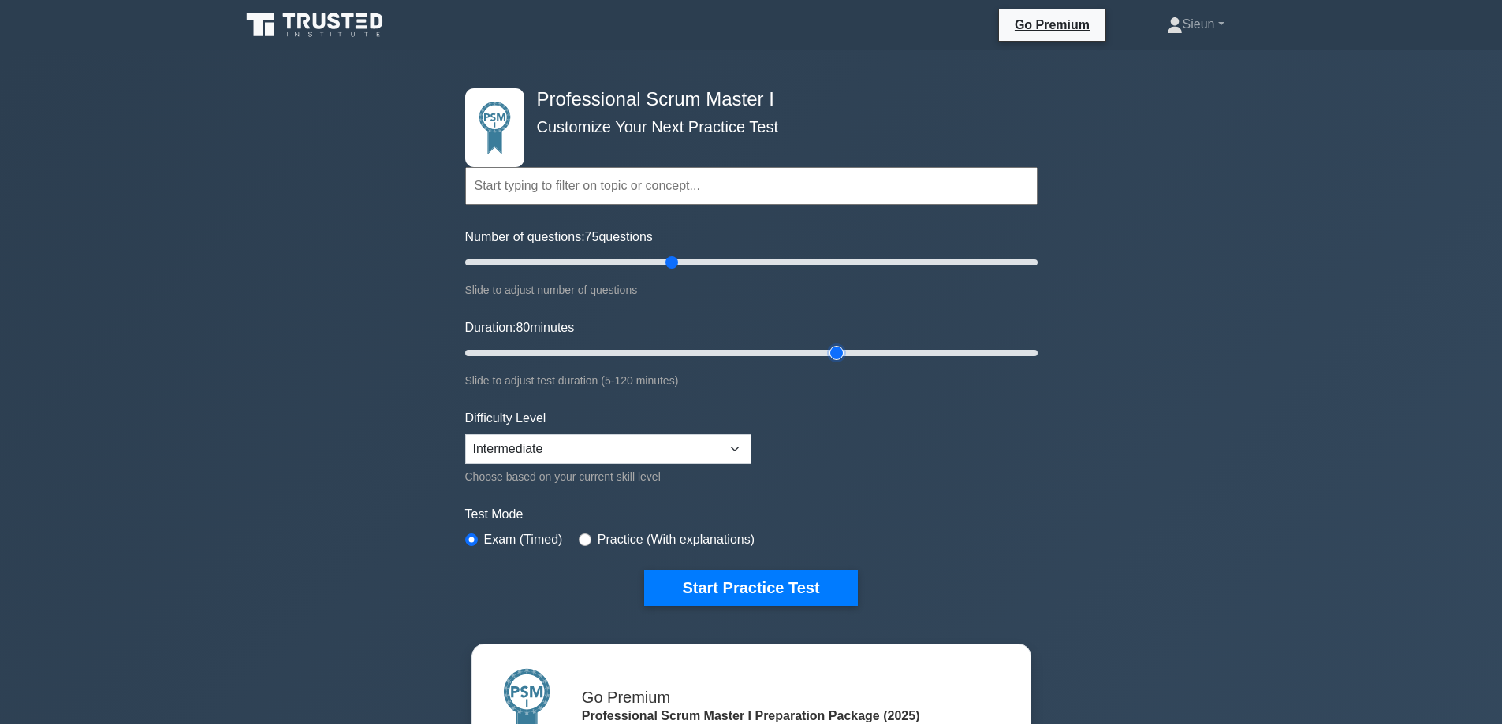
click at [829, 352] on input "Duration: 80 minutes" at bounding box center [751, 353] width 572 height 19
click at [787, 583] on button "Start Practice Test" at bounding box center [750, 588] width 213 height 36
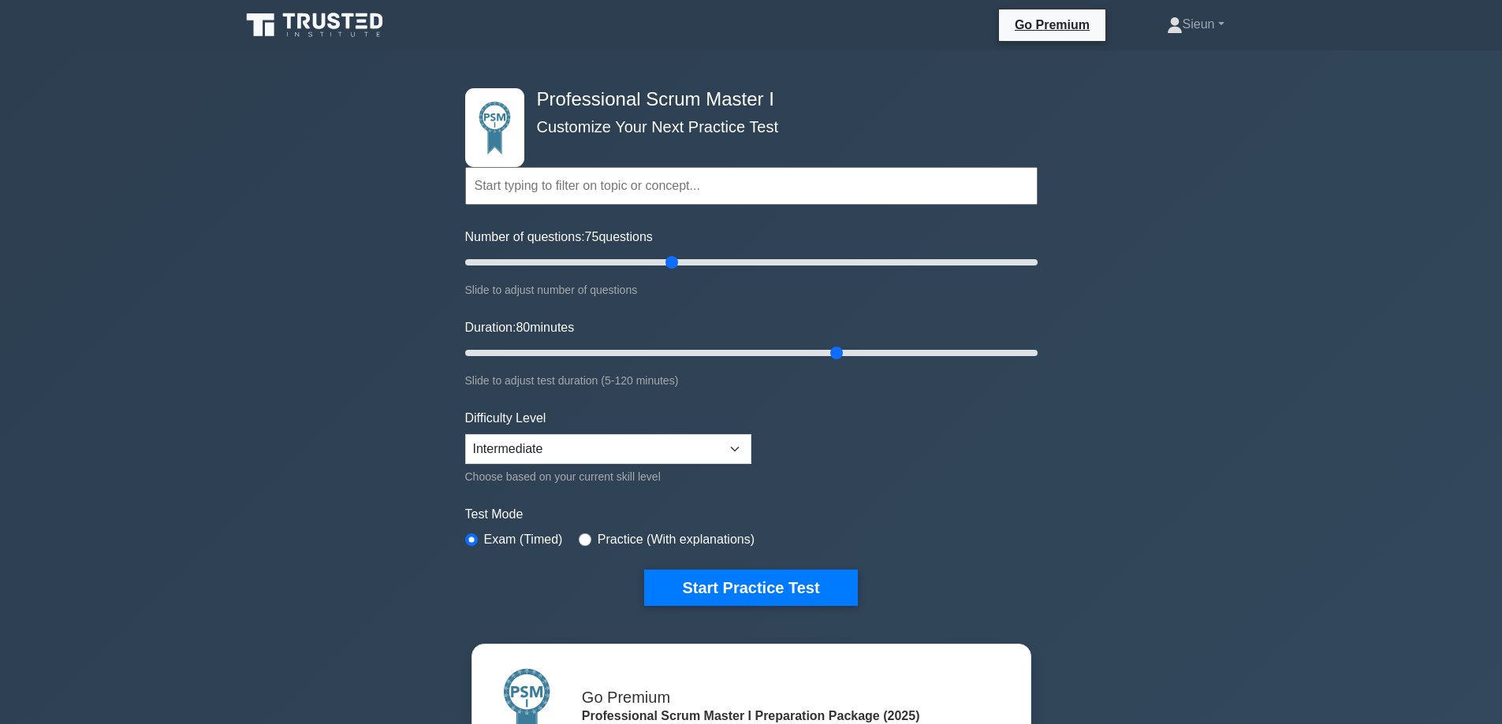
scroll to position [79, 0]
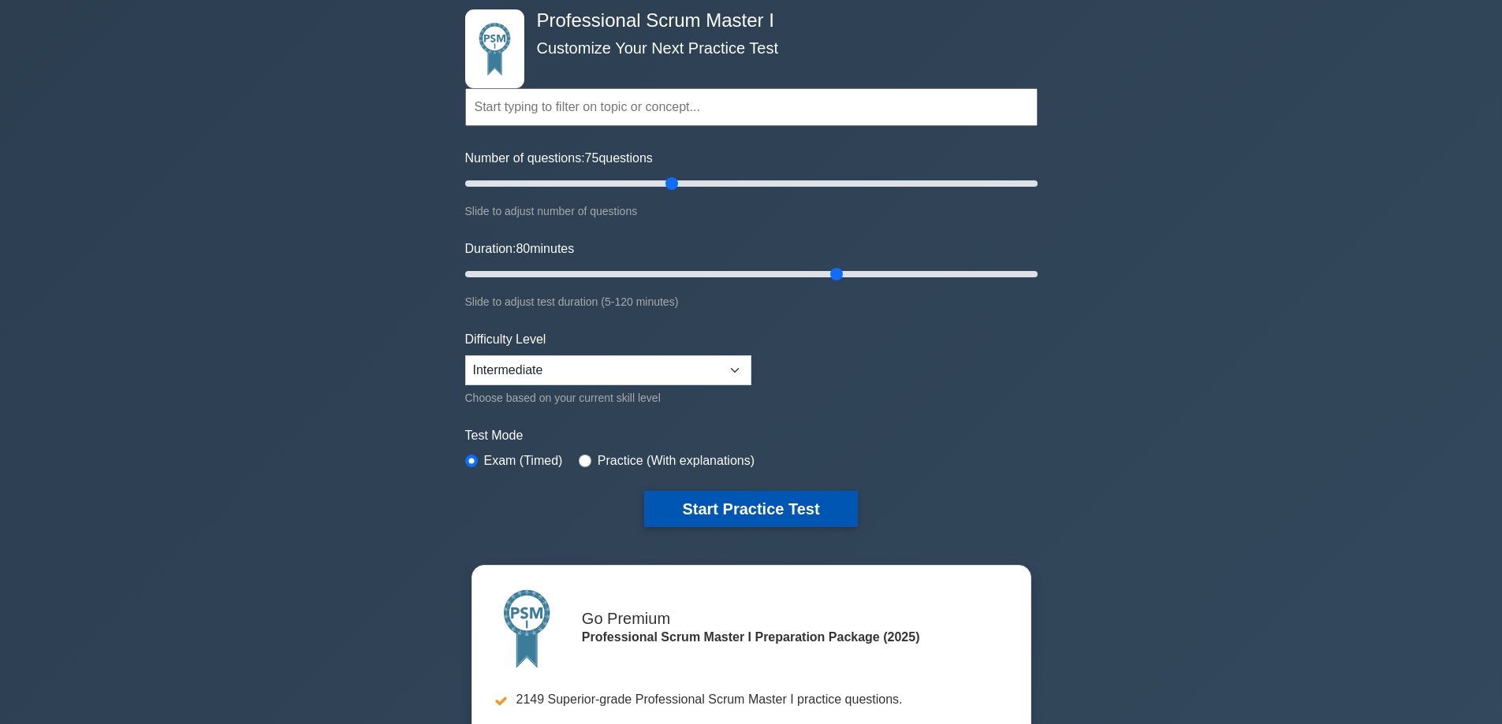
click at [766, 506] on button "Start Practice Test" at bounding box center [750, 509] width 213 height 36
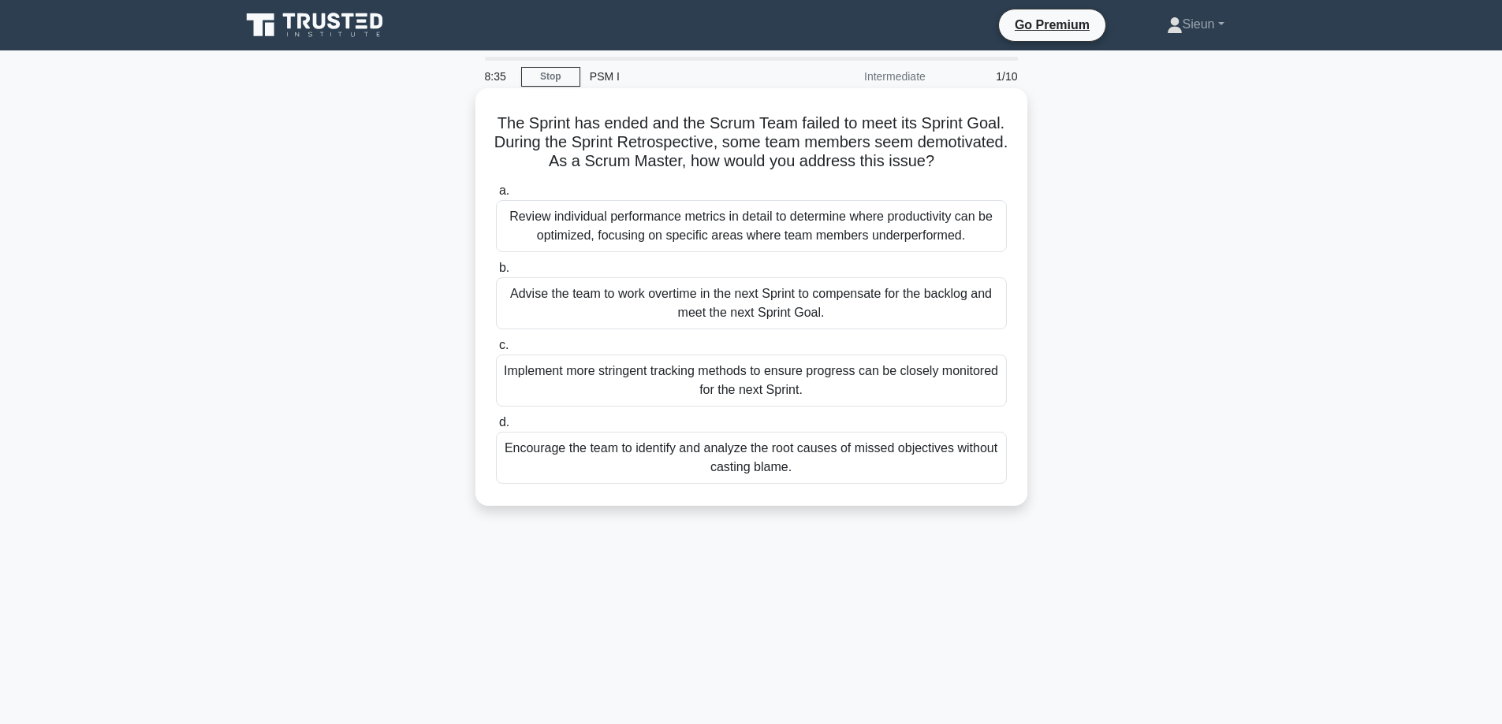
click at [618, 453] on div "Encourage the team to identify and analyze the root causes of missed objectives…" at bounding box center [751, 458] width 511 height 52
click at [496, 428] on input "d. Encourage the team to identify and analyze the root causes of missed objecti…" at bounding box center [496, 423] width 0 height 10
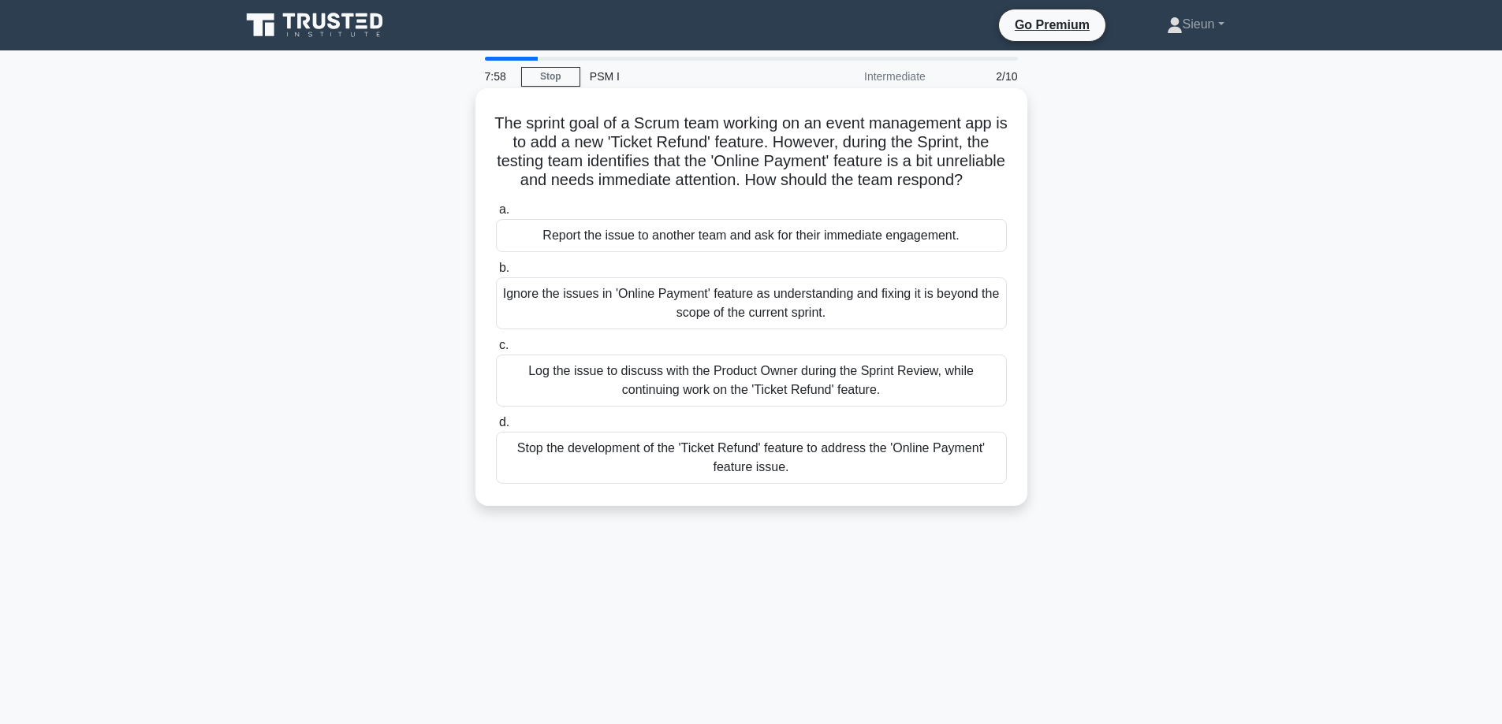
click at [527, 401] on div "Log the issue to discuss with the Product Owner during the Sprint Review, while…" at bounding box center [751, 381] width 511 height 52
click at [496, 351] on input "c. Log the issue to discuss with the Product Owner during the Sprint Review, wh…" at bounding box center [496, 346] width 0 height 10
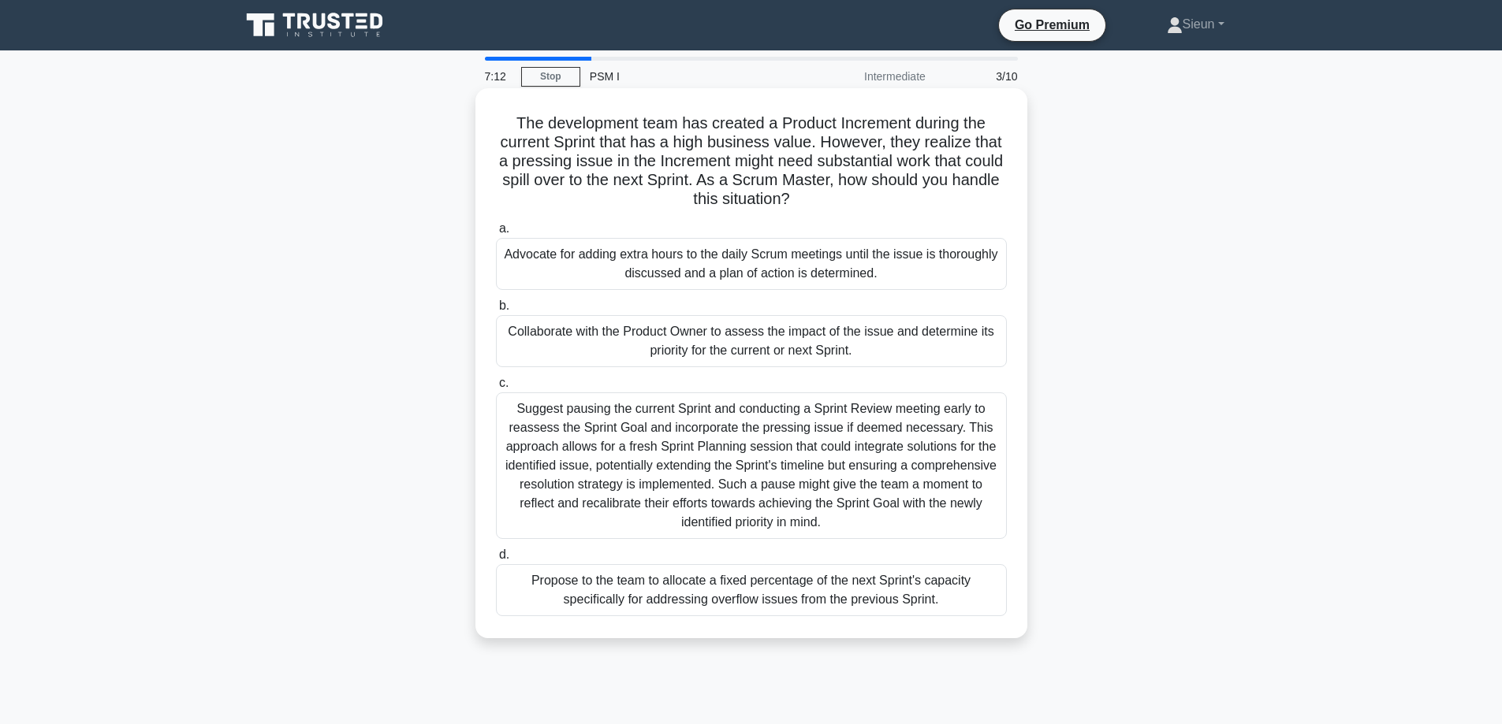
click at [574, 274] on div "Advocate for adding extra hours to the daily Scrum meetings until the issue is …" at bounding box center [751, 264] width 511 height 52
click at [496, 234] on input "a. Advocate for adding extra hours to the daily Scrum meetings until the issue …" at bounding box center [496, 229] width 0 height 10
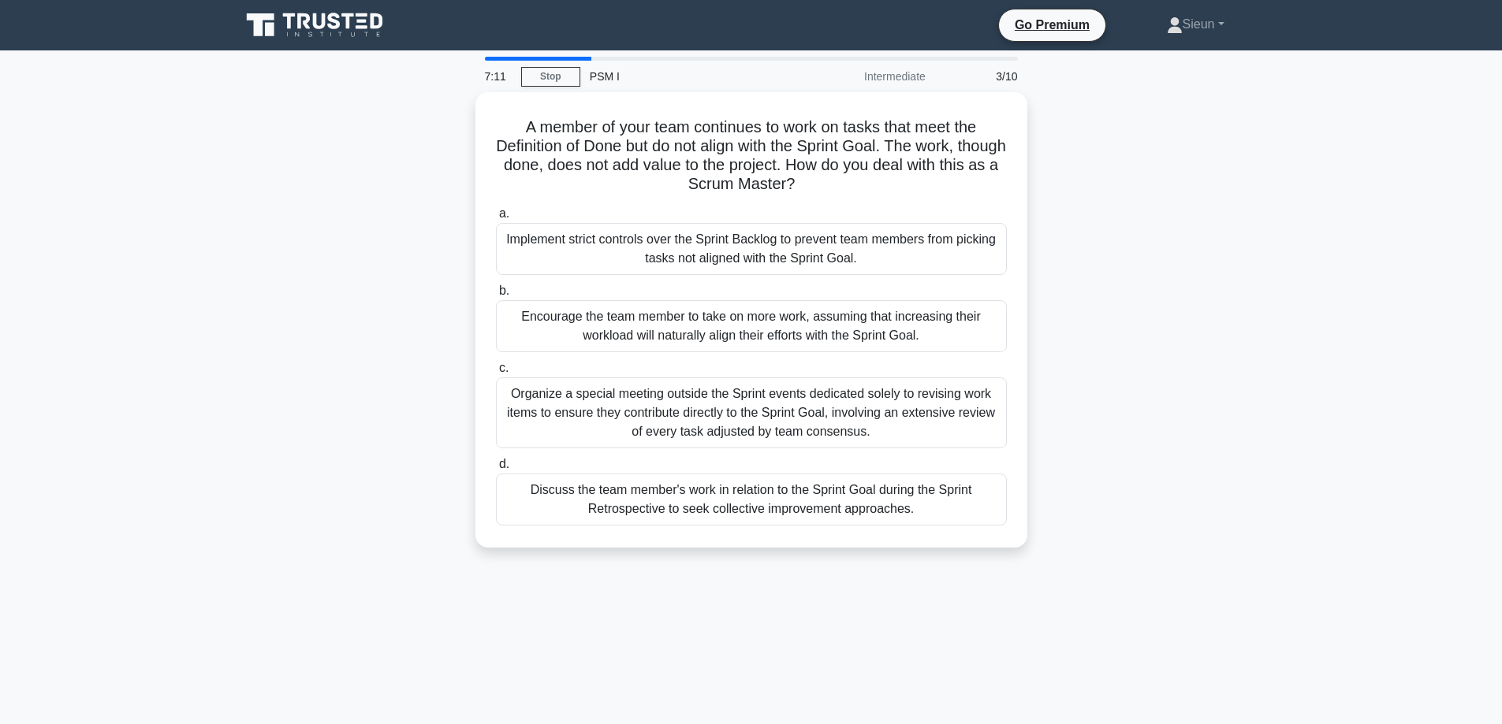
click at [574, 274] on div "Implement strict controls over the Sprint Backlog to prevent team members from …" at bounding box center [751, 249] width 511 height 52
click at [496, 219] on input "a. Implement strict controls over the Sprint Backlog to prevent team members fr…" at bounding box center [496, 214] width 0 height 10
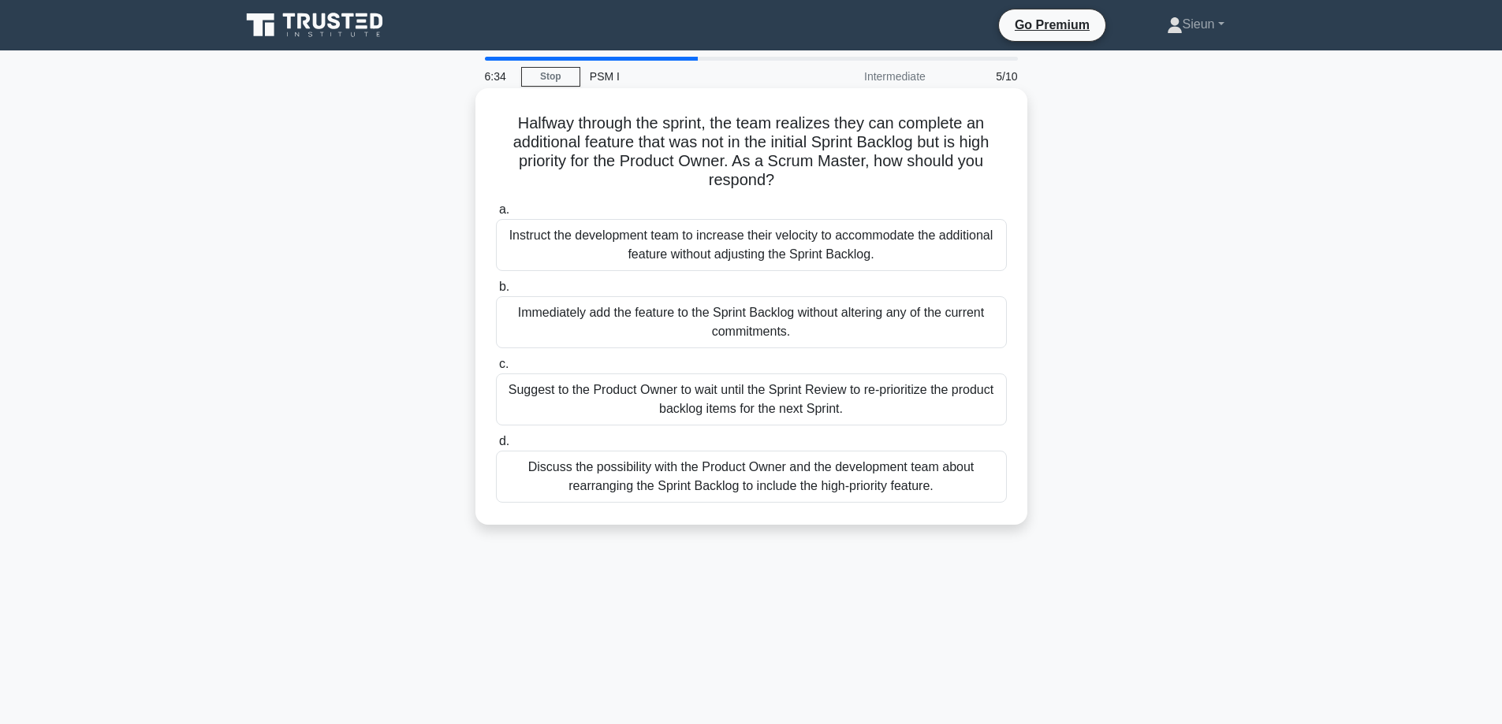
click at [644, 404] on div "Suggest to the Product Owner to wait until the Sprint Review to re-prioritize t…" at bounding box center [751, 400] width 511 height 52
click at [496, 370] on input "c. Suggest to the Product Owner to wait until the Sprint Review to re-prioritiz…" at bounding box center [496, 364] width 0 height 10
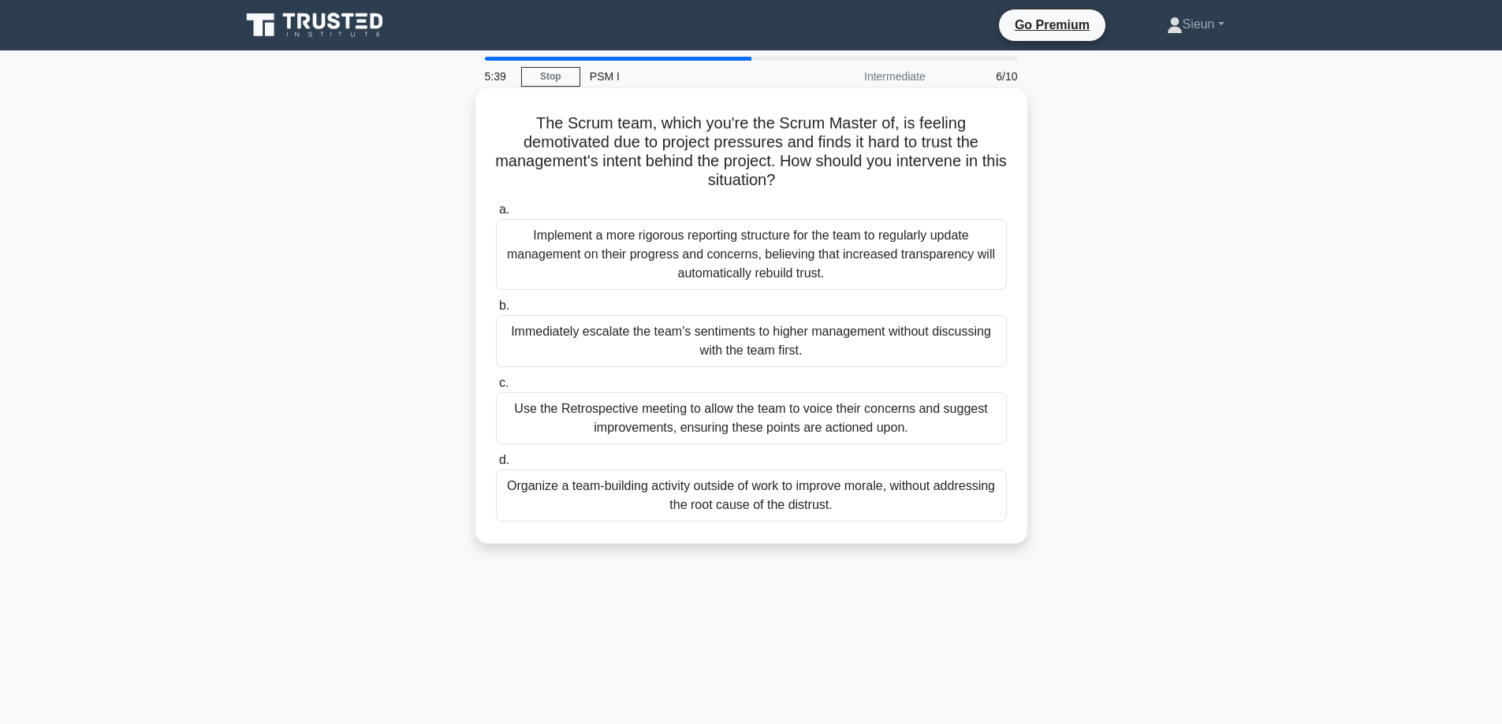
click at [664, 262] on div "Implement a more rigorous reporting structure for the team to regularly update …" at bounding box center [751, 254] width 511 height 71
click at [496, 215] on input "a. Implement a more rigorous reporting structure for the team to regularly upda…" at bounding box center [496, 210] width 0 height 10
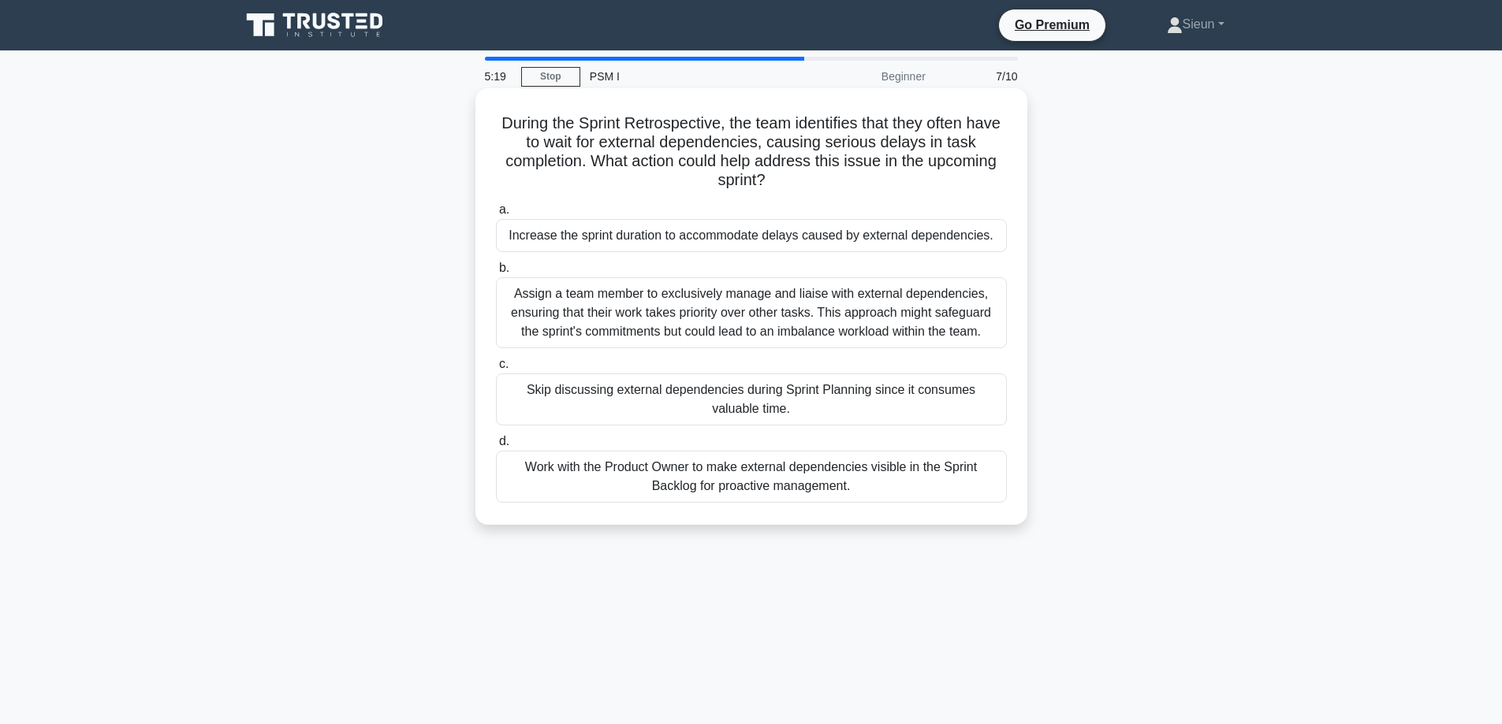
click at [564, 322] on div "Assign a team member to exclusively manage and liaise with external dependencie…" at bounding box center [751, 312] width 511 height 71
click at [496, 274] on input "b. Assign a team member to exclusively manage and liaise with external dependen…" at bounding box center [496, 268] width 0 height 10
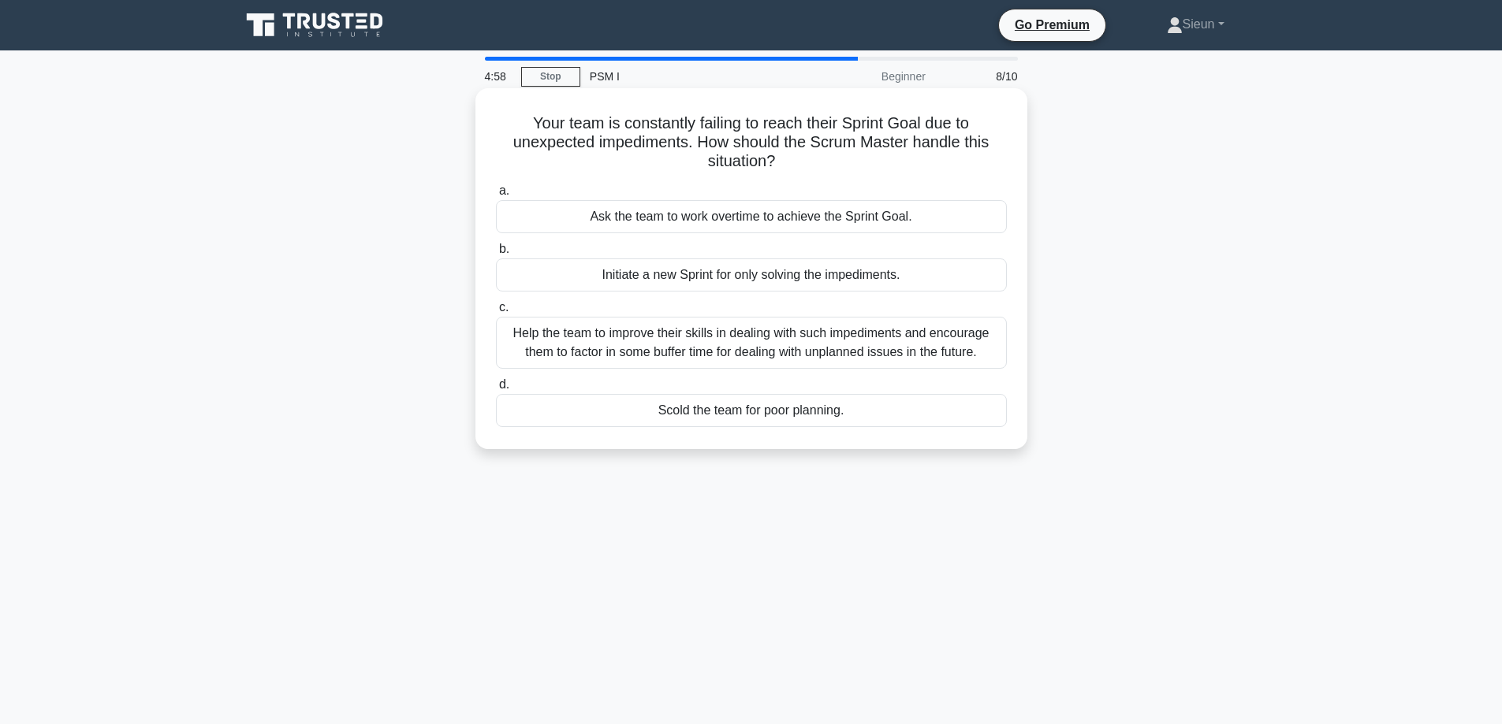
click at [587, 225] on div "Ask the team to work overtime to achieve the Sprint Goal." at bounding box center [751, 216] width 511 height 33
click at [496, 196] on input "a. Ask the team to work overtime to achieve the Sprint Goal." at bounding box center [496, 191] width 0 height 10
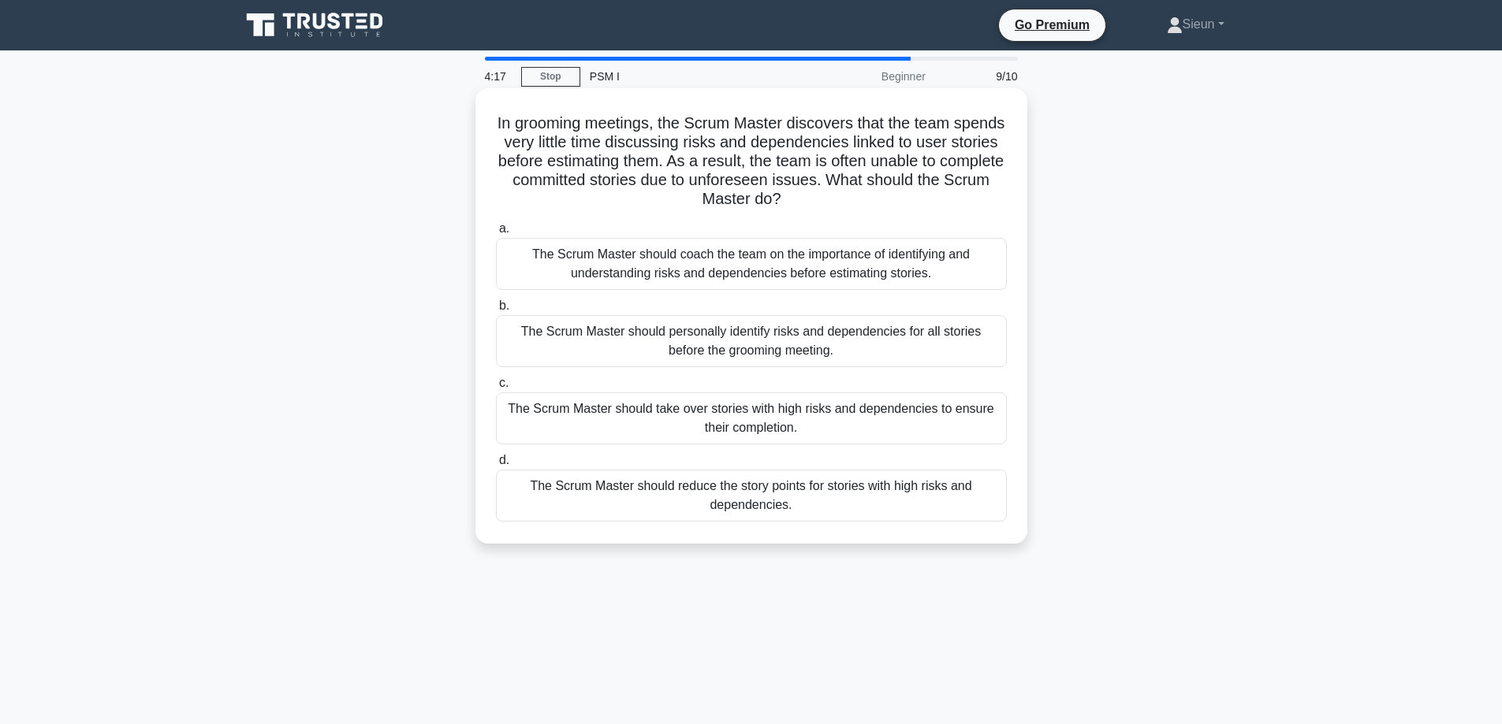
click at [821, 346] on div "The Scrum Master should personally identify risks and dependencies for all stor…" at bounding box center [751, 341] width 511 height 52
click at [496, 311] on input "b. The Scrum Master should personally identify risks and dependencies for all s…" at bounding box center [496, 306] width 0 height 10
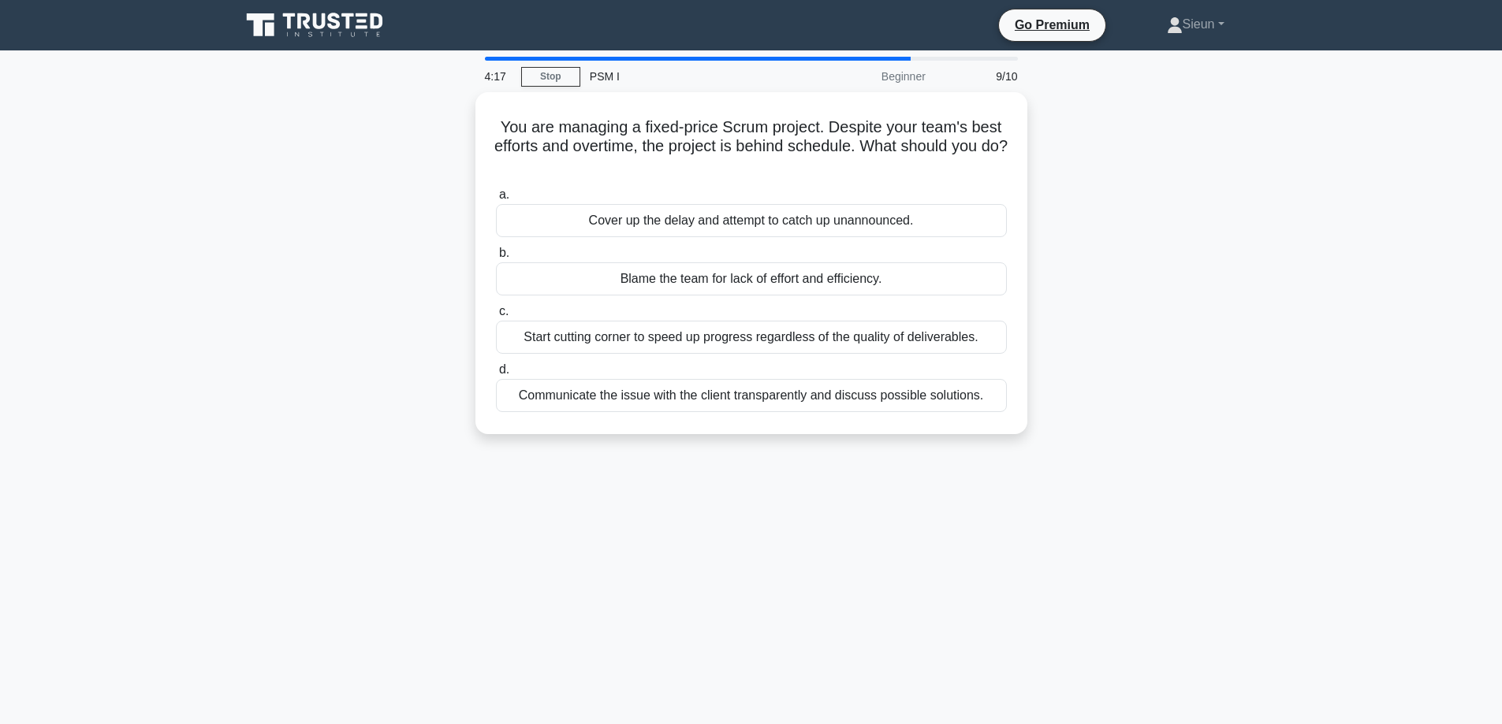
click at [821, 346] on div "Start cutting corner to speed up progress regardless of the quality of delivera…" at bounding box center [751, 337] width 511 height 33
click at [496, 317] on input "c. Start cutting corner to speed up progress regardless of the quality of deliv…" at bounding box center [496, 312] width 0 height 10
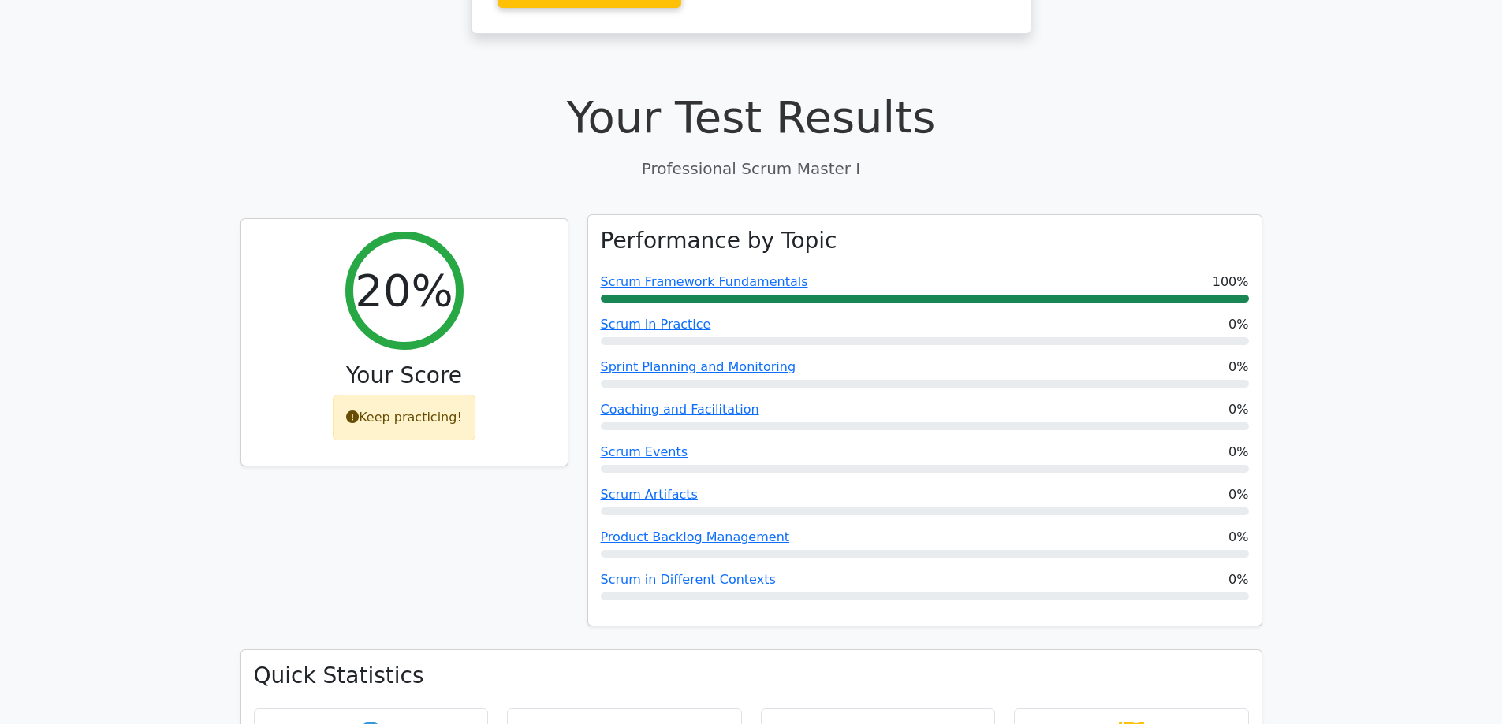
scroll to position [394, 0]
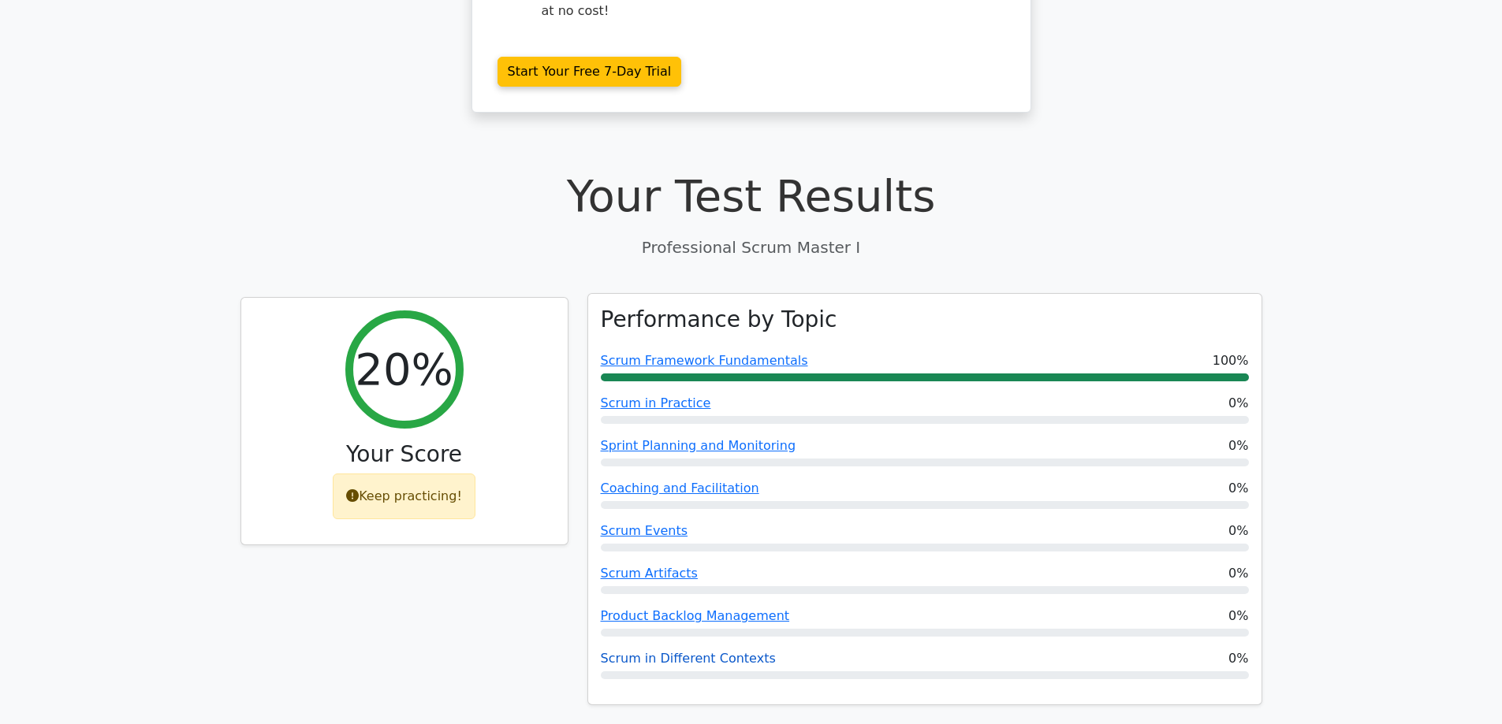
click at [622, 651] on link "Scrum in Different Contexts" at bounding box center [688, 658] width 175 height 15
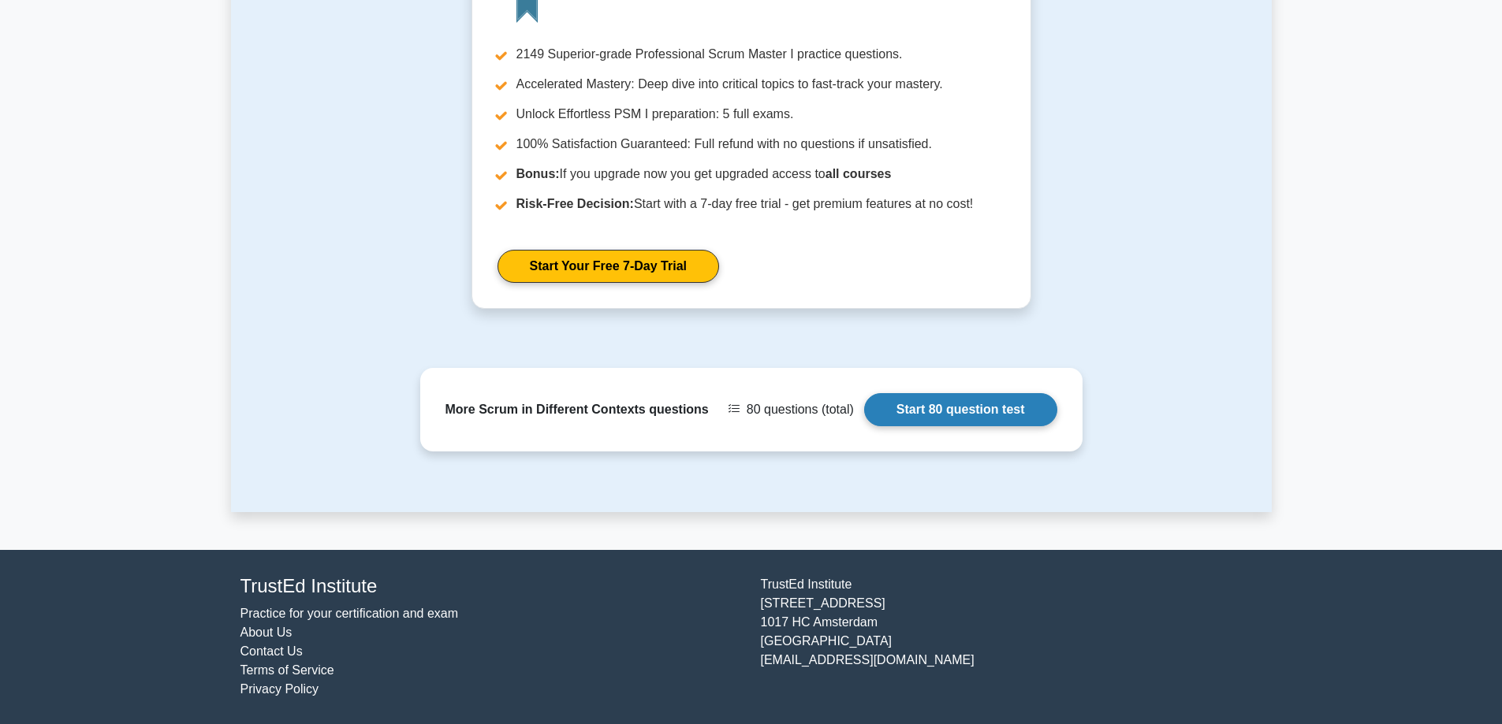
scroll to position [1971, 0]
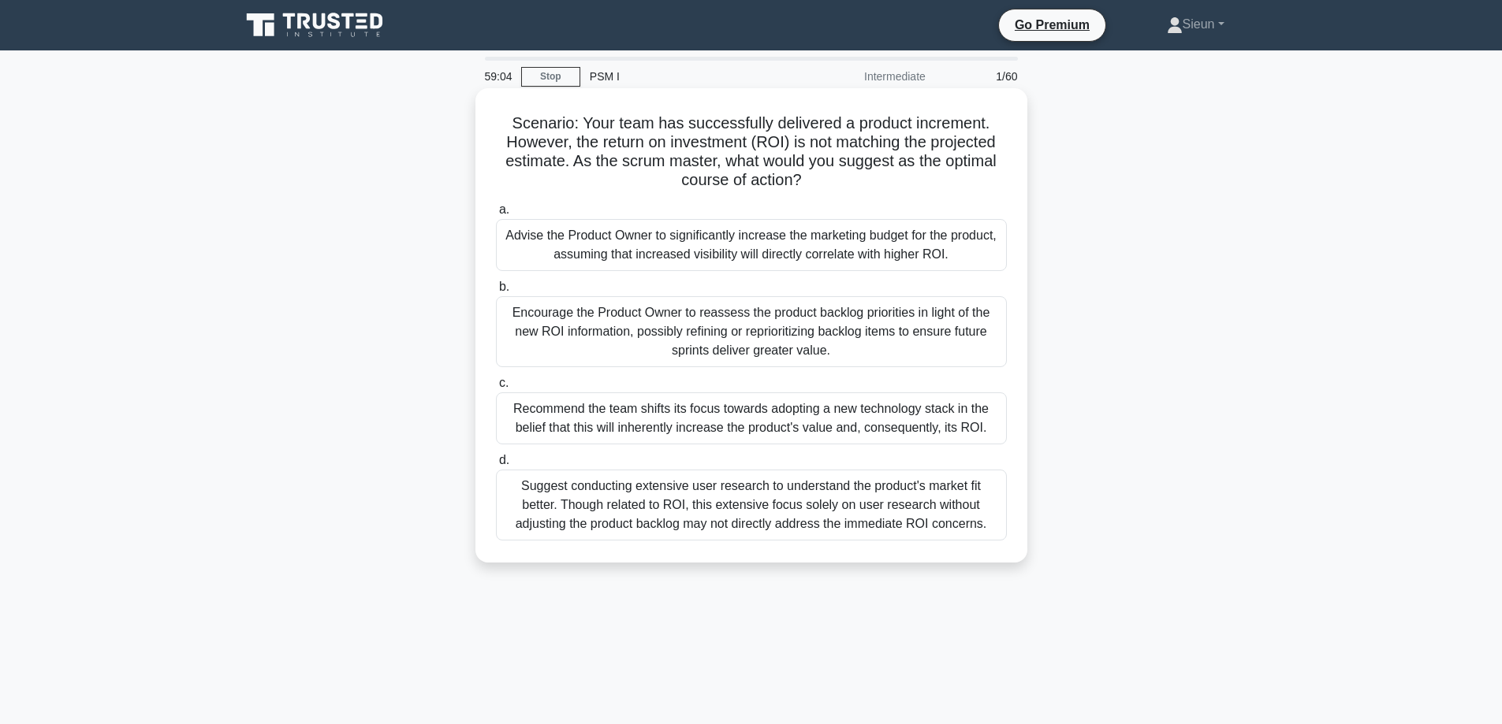
click at [620, 347] on div "Encourage the Product Owner to reassess the product backlog priorities in light…" at bounding box center [751, 331] width 511 height 71
click at [496, 292] on input "b. Encourage the Product Owner to reassess the product backlog priorities in li…" at bounding box center [496, 287] width 0 height 10
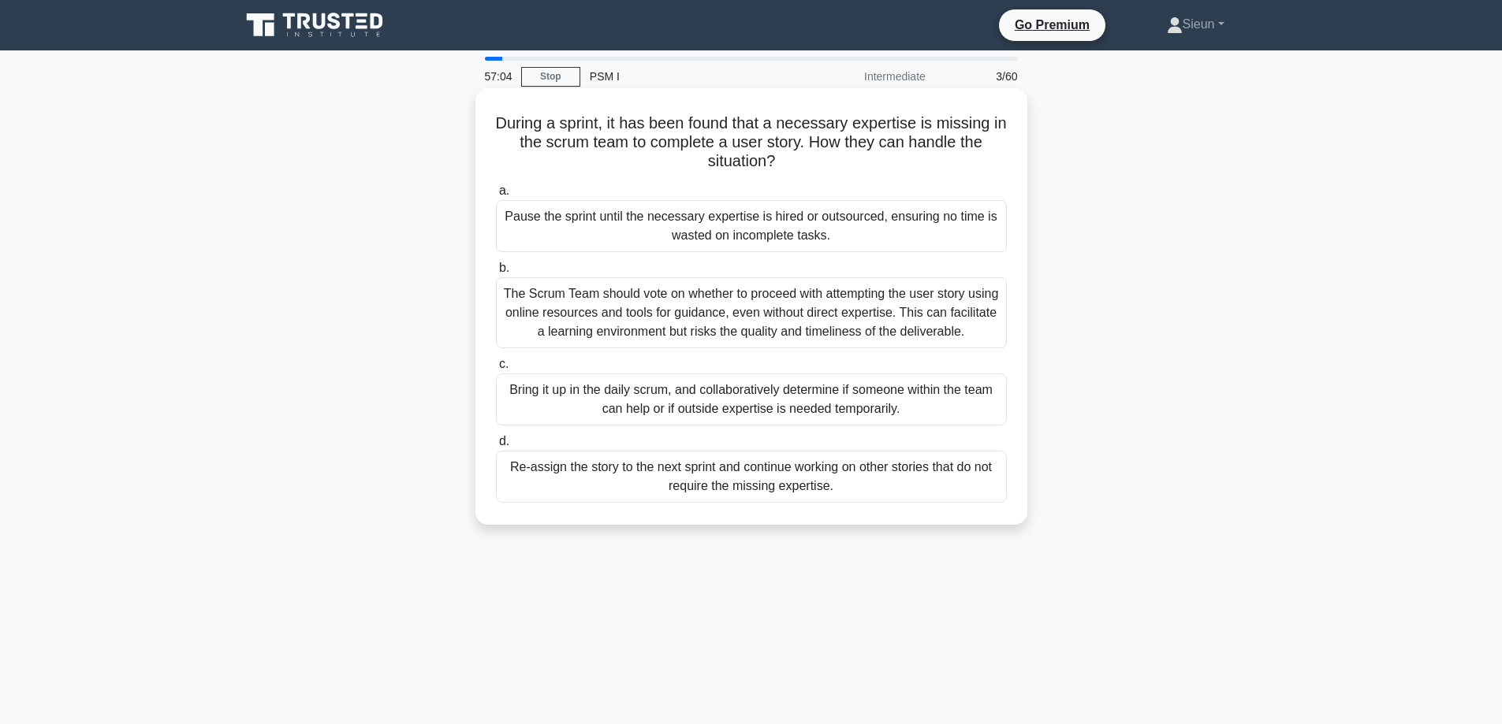
click at [620, 423] on div "Bring it up in the daily scrum, and collaboratively determine if someone within…" at bounding box center [751, 400] width 511 height 52
click at [496, 370] on input "c. Bring it up in the daily scrum, and collaboratively determine if someone wit…" at bounding box center [496, 364] width 0 height 10
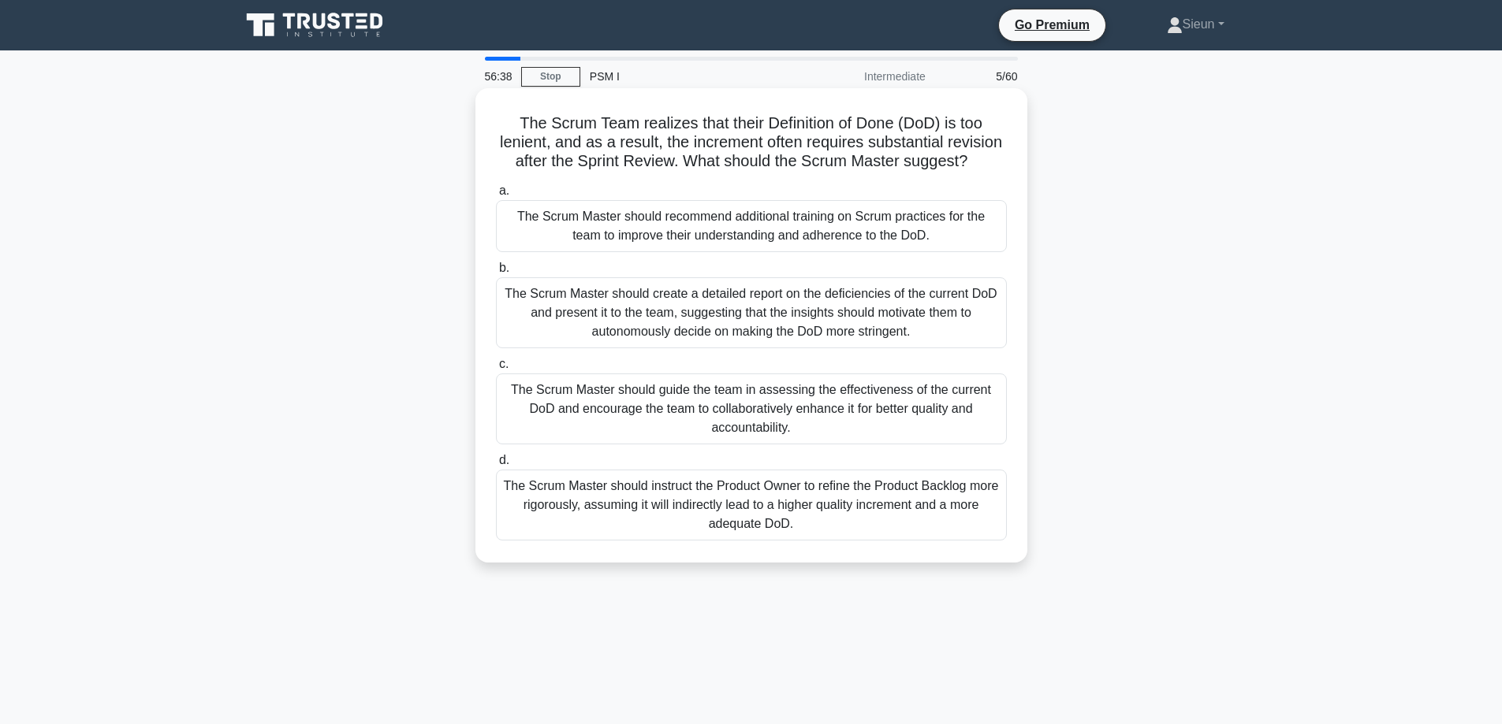
click at [728, 252] on div "The Scrum Master should recommend additional training on Scrum practices for th…" at bounding box center [751, 226] width 511 height 52
click at [496, 196] on input "a. The Scrum Master should recommend additional training on Scrum practices for…" at bounding box center [496, 191] width 0 height 10
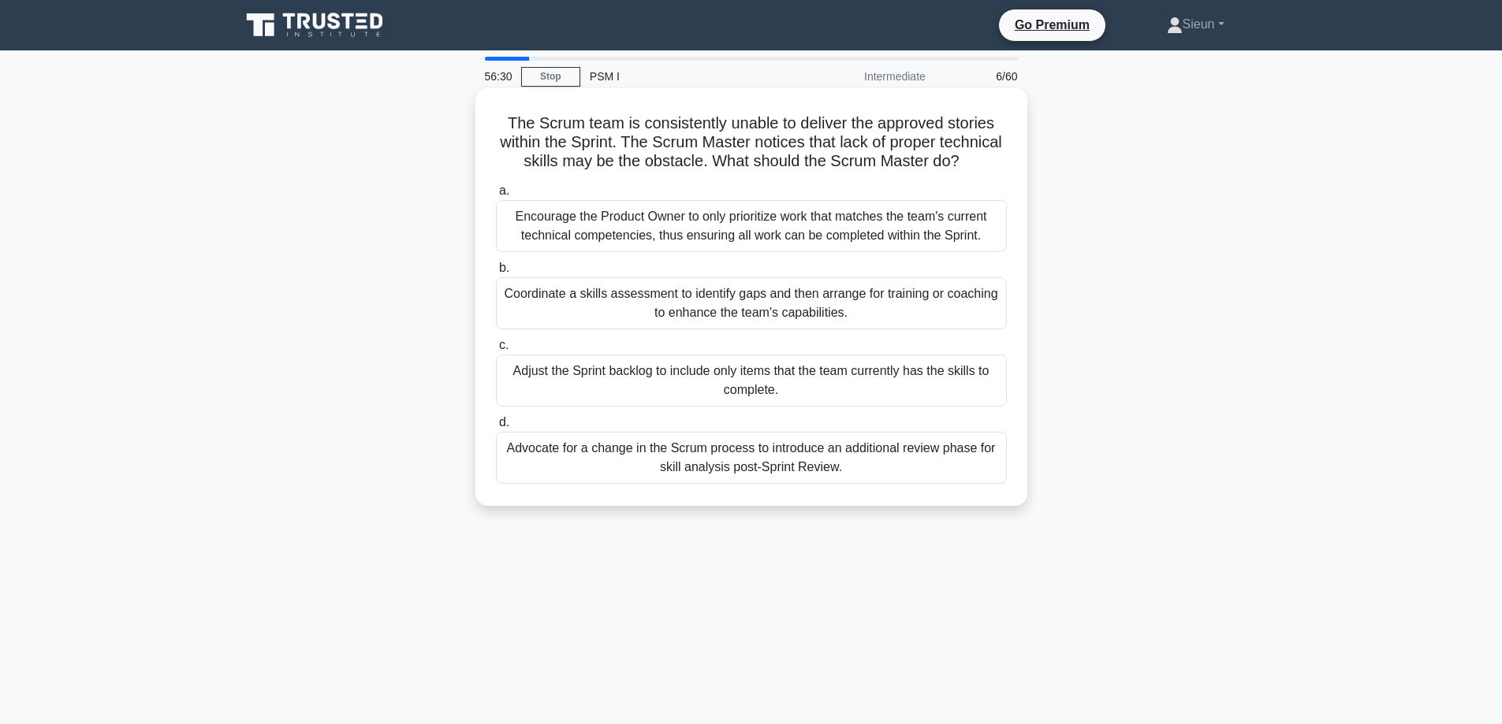
click at [595, 252] on div "Encourage the Product Owner to only prioritize work that matches the team's cur…" at bounding box center [751, 226] width 511 height 52
click at [496, 196] on input "a. Encourage the Product Owner to only prioritize work that matches the team's …" at bounding box center [496, 191] width 0 height 10
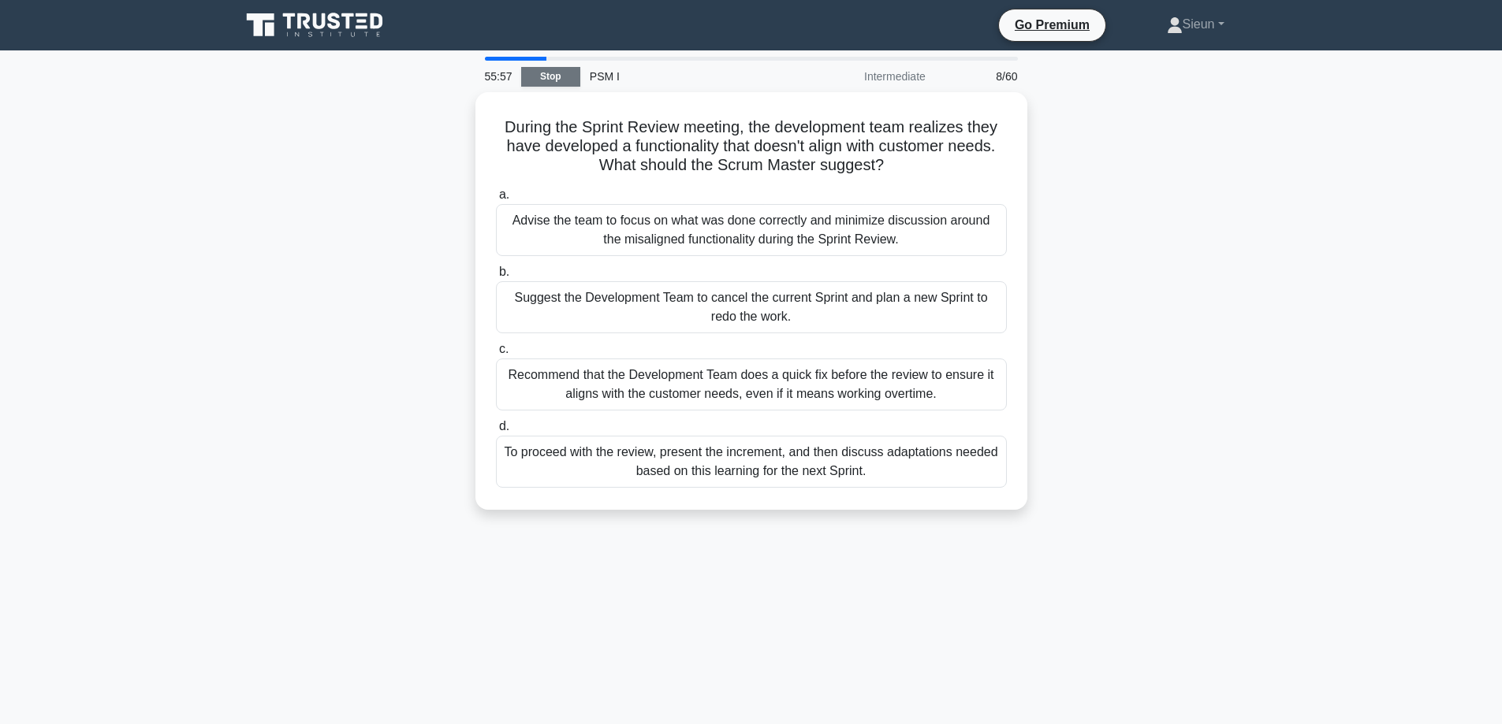
click at [564, 74] on link "Stop" at bounding box center [550, 77] width 59 height 20
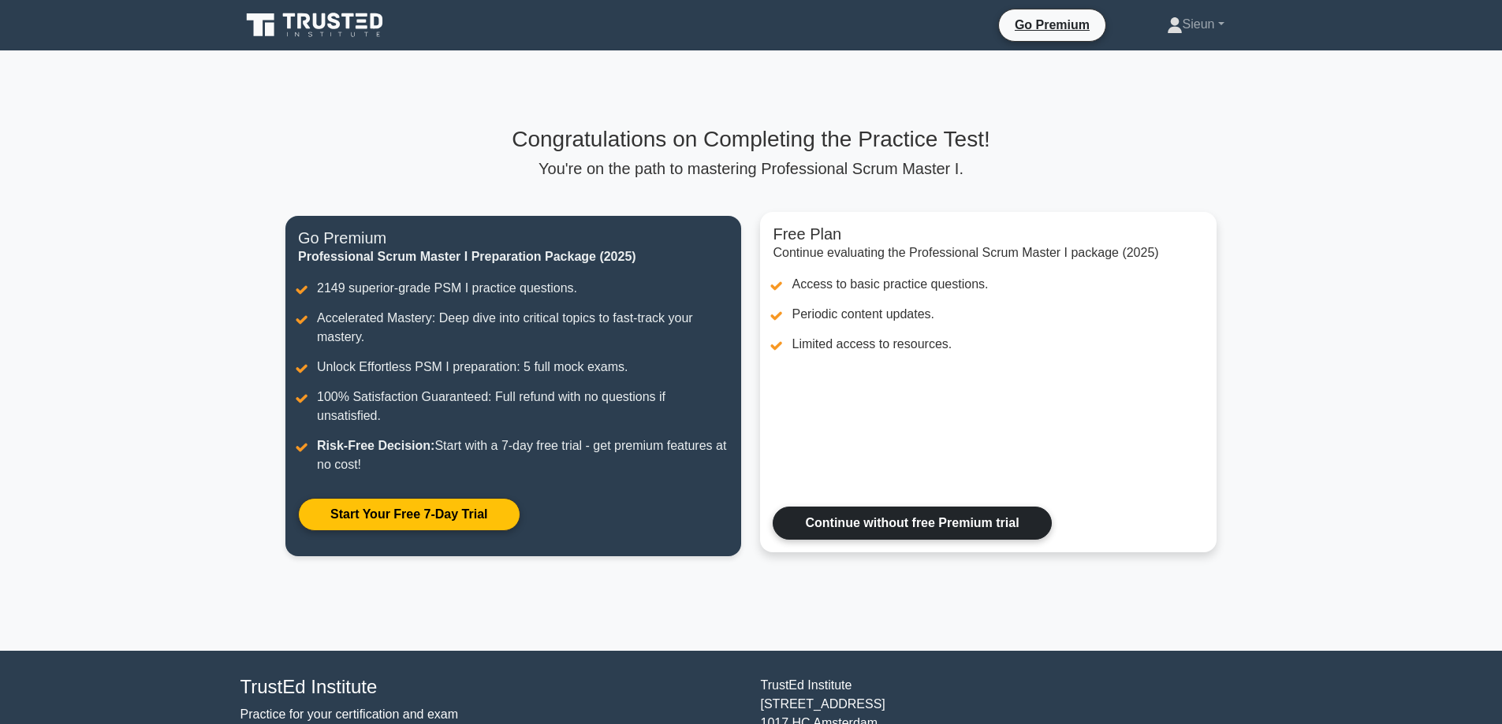
click at [872, 518] on link "Continue without free Premium trial" at bounding box center [911, 523] width 278 height 33
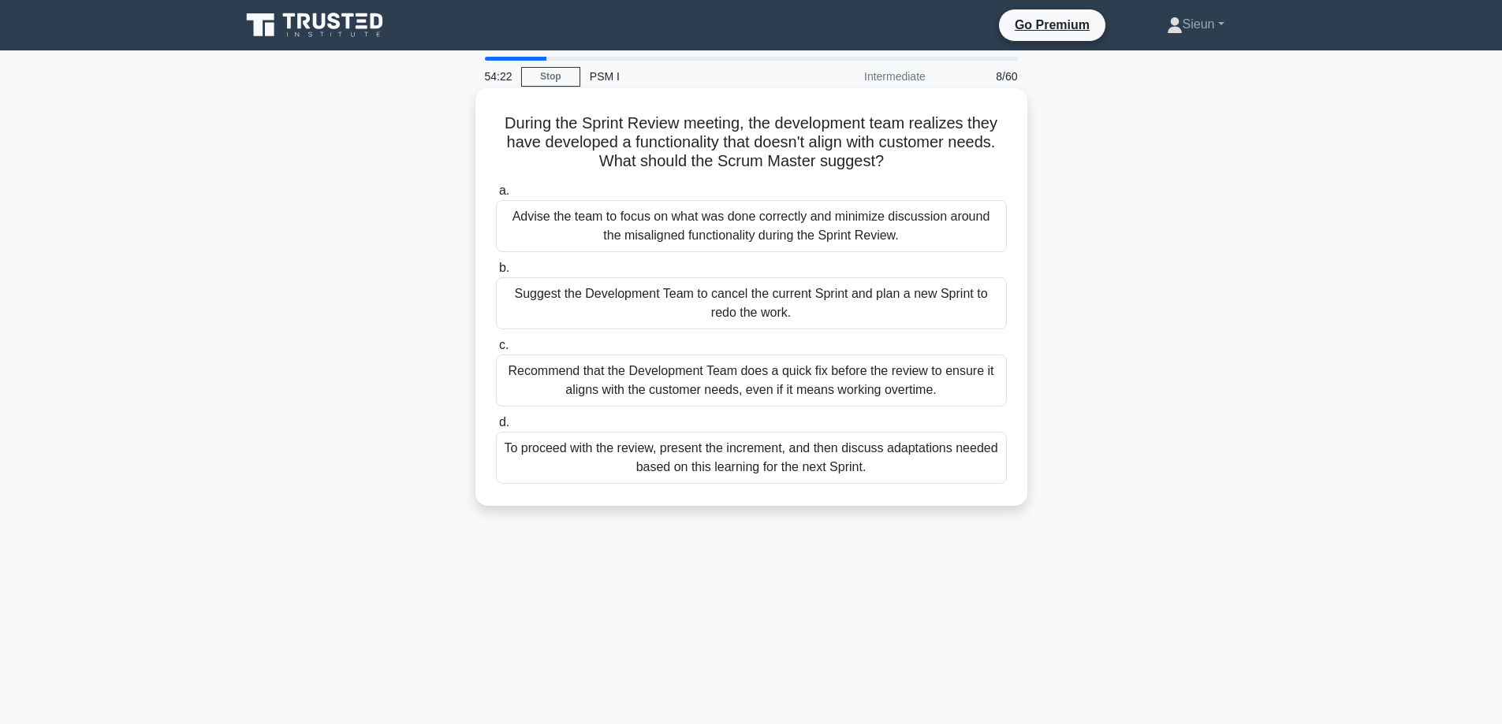
click at [556, 247] on div "Advise the team to focus on what was done correctly and minimize discussion aro…" at bounding box center [751, 226] width 511 height 52
click at [496, 196] on input "a. Advise the team to focus on what was done correctly and minimize discussion …" at bounding box center [496, 191] width 0 height 10
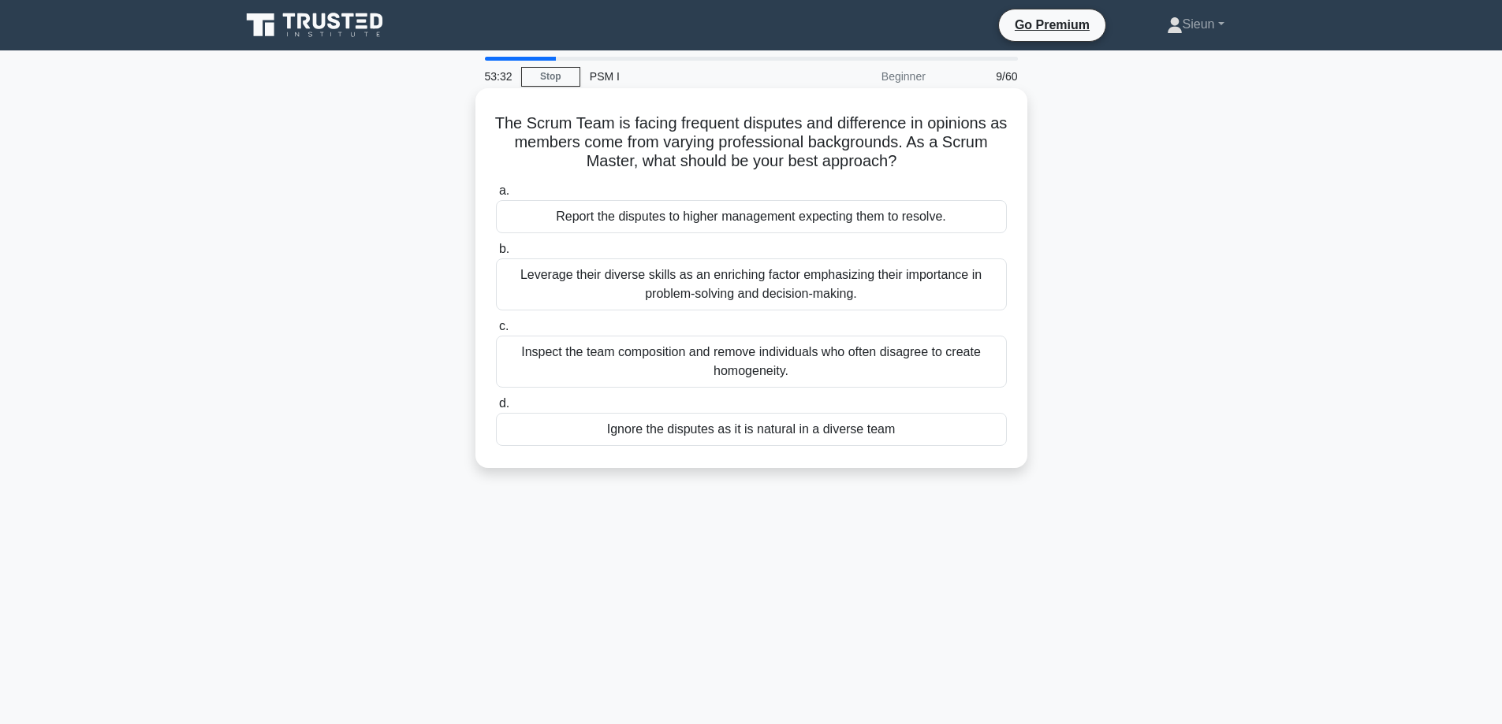
click at [857, 382] on div "Inspect the team composition and remove individuals who often disagree to creat…" at bounding box center [751, 362] width 511 height 52
click at [496, 332] on input "c. Inspect the team composition and remove individuals who often disagree to cr…" at bounding box center [496, 327] width 0 height 10
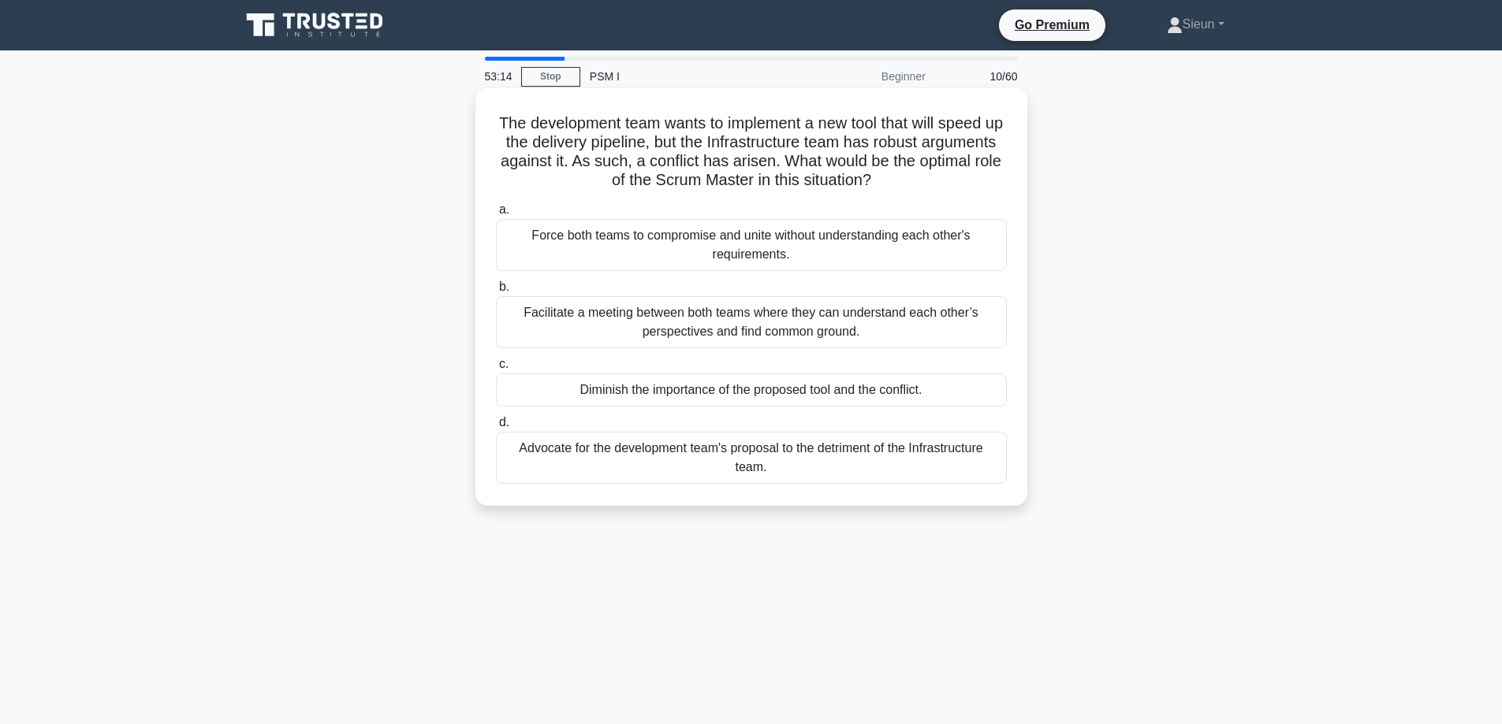
click at [571, 482] on div "Advocate for the development team's proposal to the detriment of the Infrastruc…" at bounding box center [751, 458] width 511 height 52
click at [496, 428] on input "d. Advocate for the development team's proposal to the detriment of the Infrast…" at bounding box center [496, 423] width 0 height 10
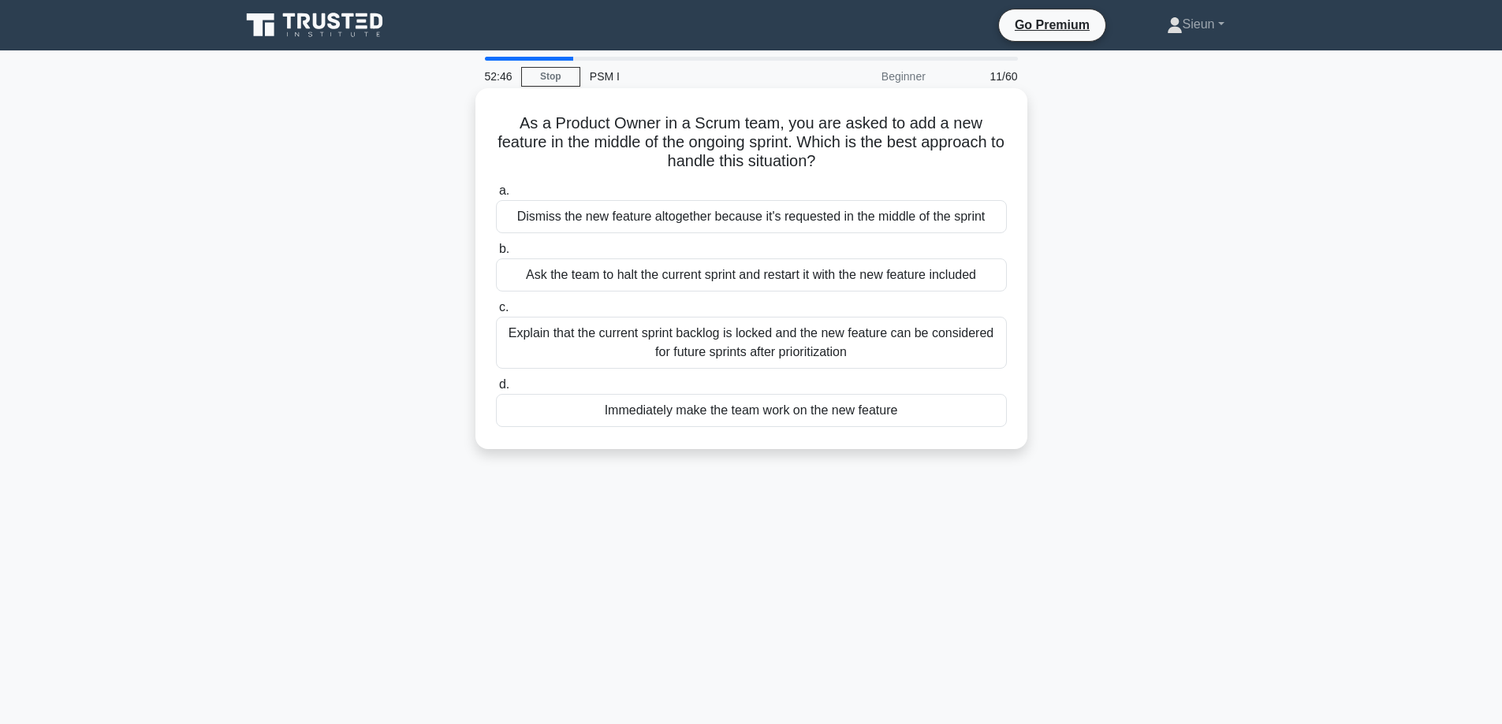
click at [563, 362] on div "Explain that the current sprint backlog is locked and the new feature can be co…" at bounding box center [751, 343] width 511 height 52
click at [496, 313] on input "c. Explain that the current sprint backlog is locked and the new feature can be…" at bounding box center [496, 308] width 0 height 10
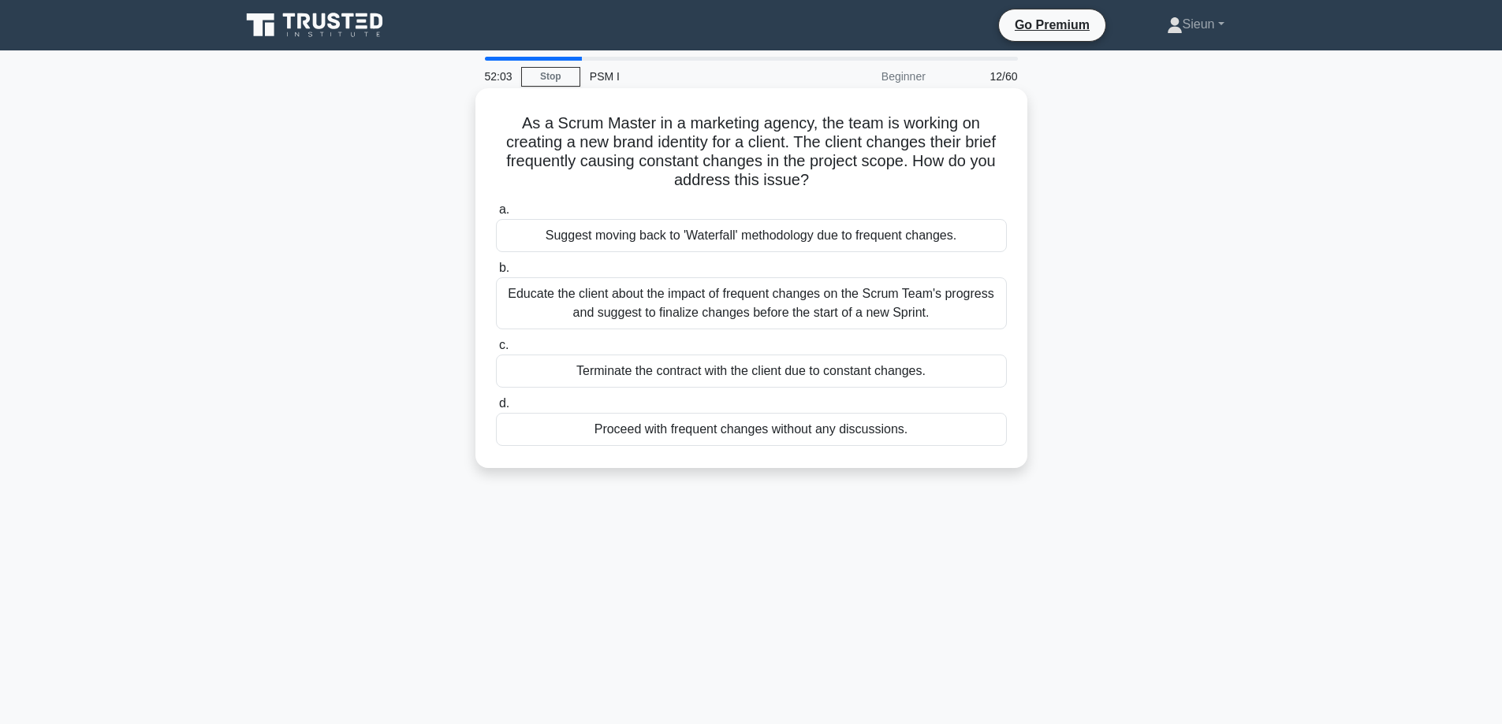
click at [970, 244] on div "Suggest moving back to 'Waterfall' methodology due to frequent changes." at bounding box center [751, 235] width 511 height 33
click at [496, 215] on input "a. Suggest moving back to 'Waterfall' methodology due to frequent changes." at bounding box center [496, 210] width 0 height 10
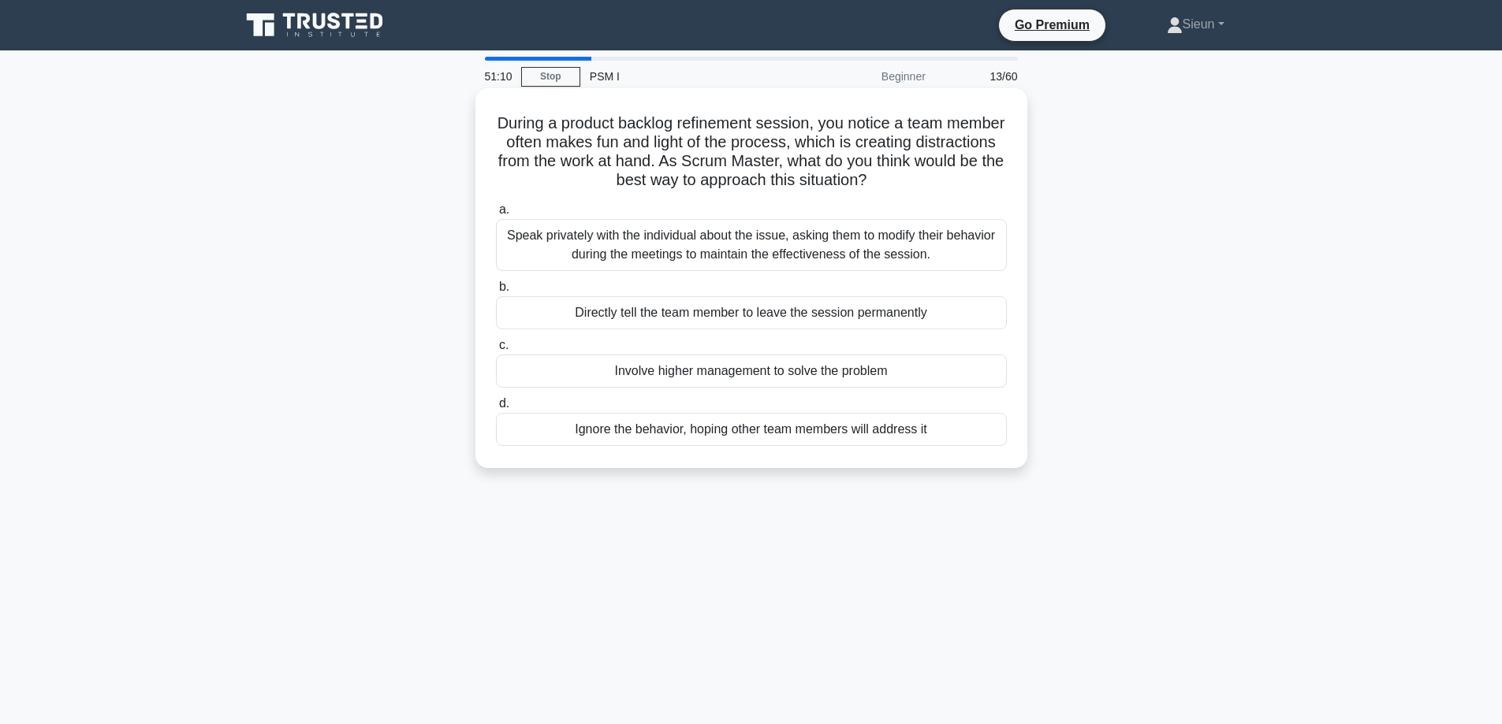
click at [726, 328] on div "Directly tell the team member to leave the session permanently" at bounding box center [751, 312] width 511 height 33
click at [496, 292] on input "b. Directly tell the team member to leave the session permanently" at bounding box center [496, 287] width 0 height 10
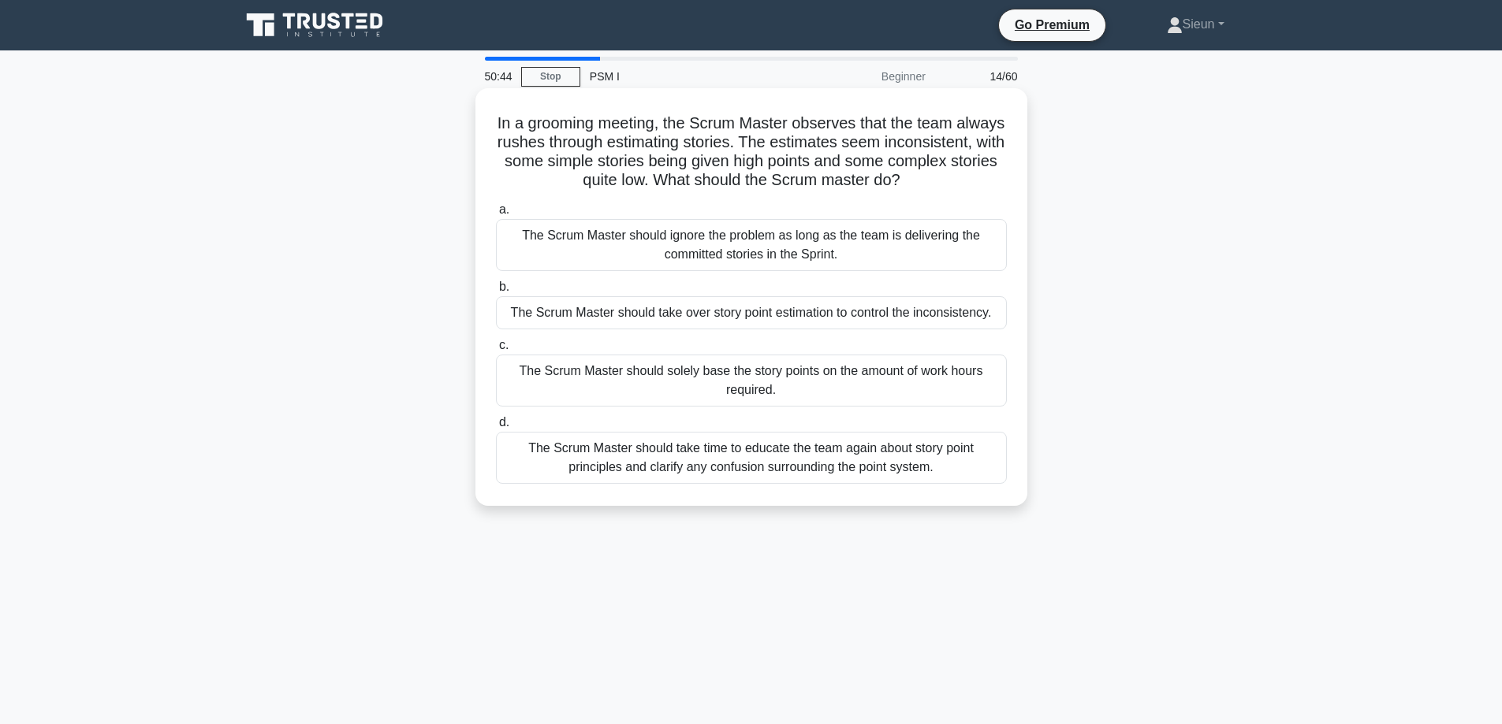
click at [690, 315] on div "The Scrum Master should take over story point estimation to control the inconsi…" at bounding box center [751, 312] width 511 height 33
click at [496, 292] on input "b. The Scrum Master should take over story point estimation to control the inco…" at bounding box center [496, 287] width 0 height 10
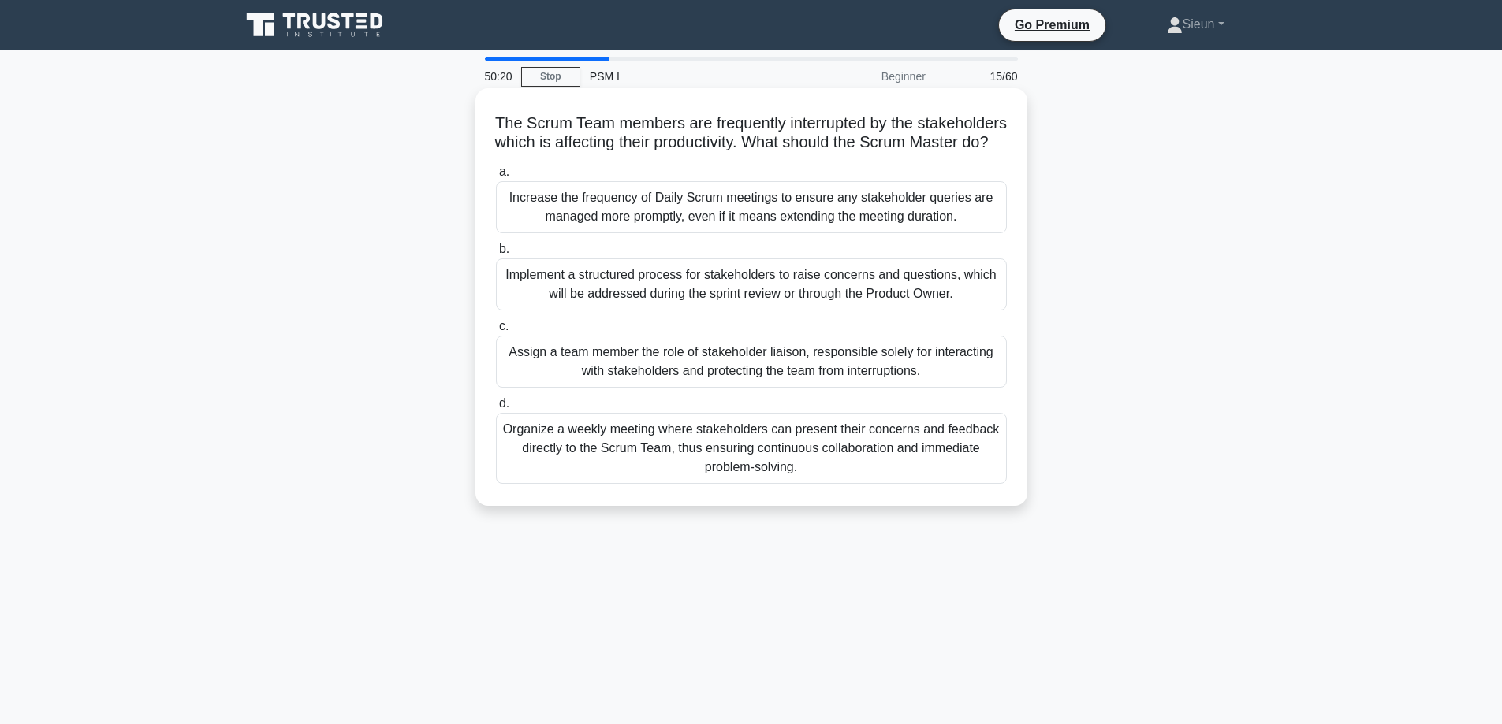
click at [650, 311] on div "Implement a structured process for stakeholders to raise concerns and questions…" at bounding box center [751, 285] width 511 height 52
click at [496, 255] on input "b. Implement a structured process for stakeholders to raise concerns and questi…" at bounding box center [496, 249] width 0 height 10
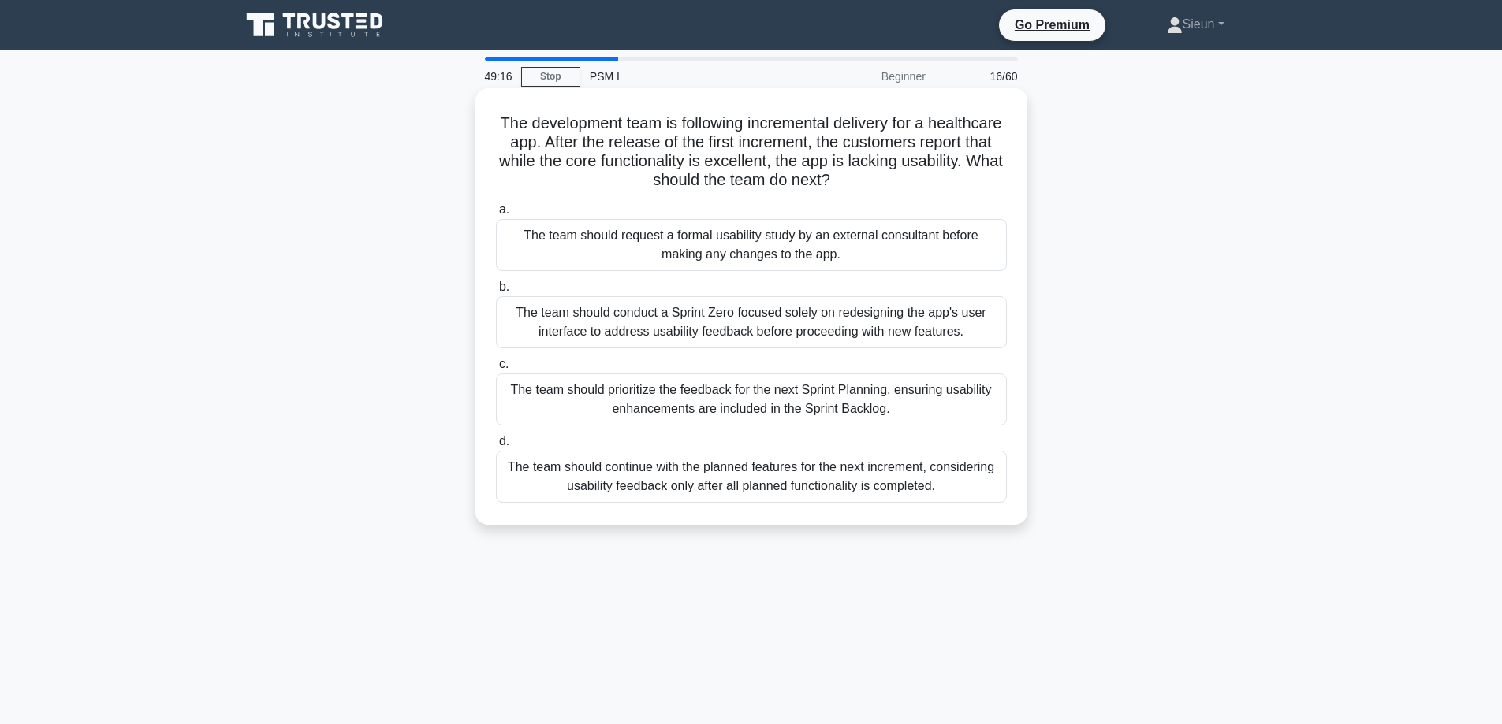
click at [880, 346] on div "The team should conduct a Sprint Zero focused solely on redesigning the app's u…" at bounding box center [751, 322] width 511 height 52
click at [496, 292] on input "b. The team should conduct a Sprint Zero focused solely on redesigning the app'…" at bounding box center [496, 287] width 0 height 10
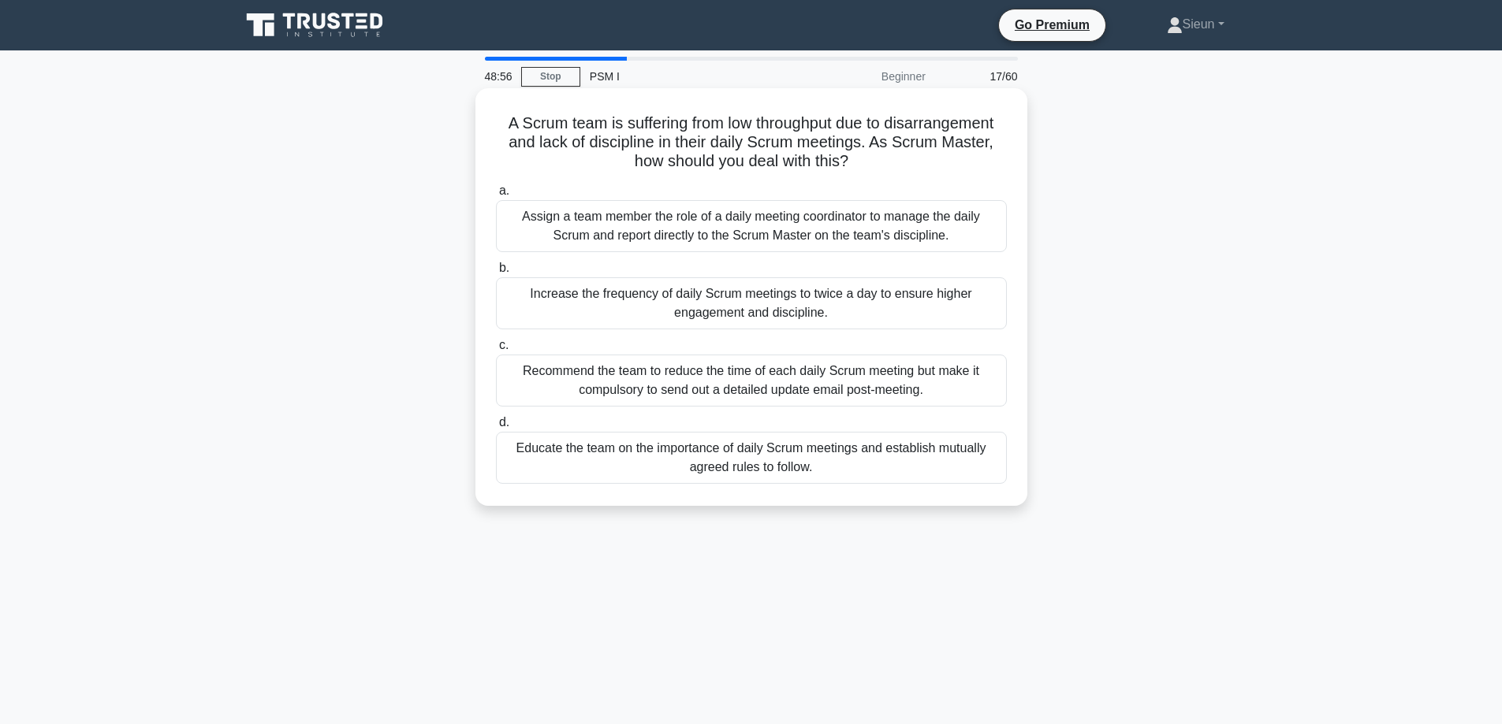
click at [657, 482] on div "Educate the team on the importance of daily Scrum meetings and establish mutual…" at bounding box center [751, 458] width 511 height 52
click at [496, 428] on input "d. Educate the team on the importance of daily Scrum meetings and establish mut…" at bounding box center [496, 423] width 0 height 10
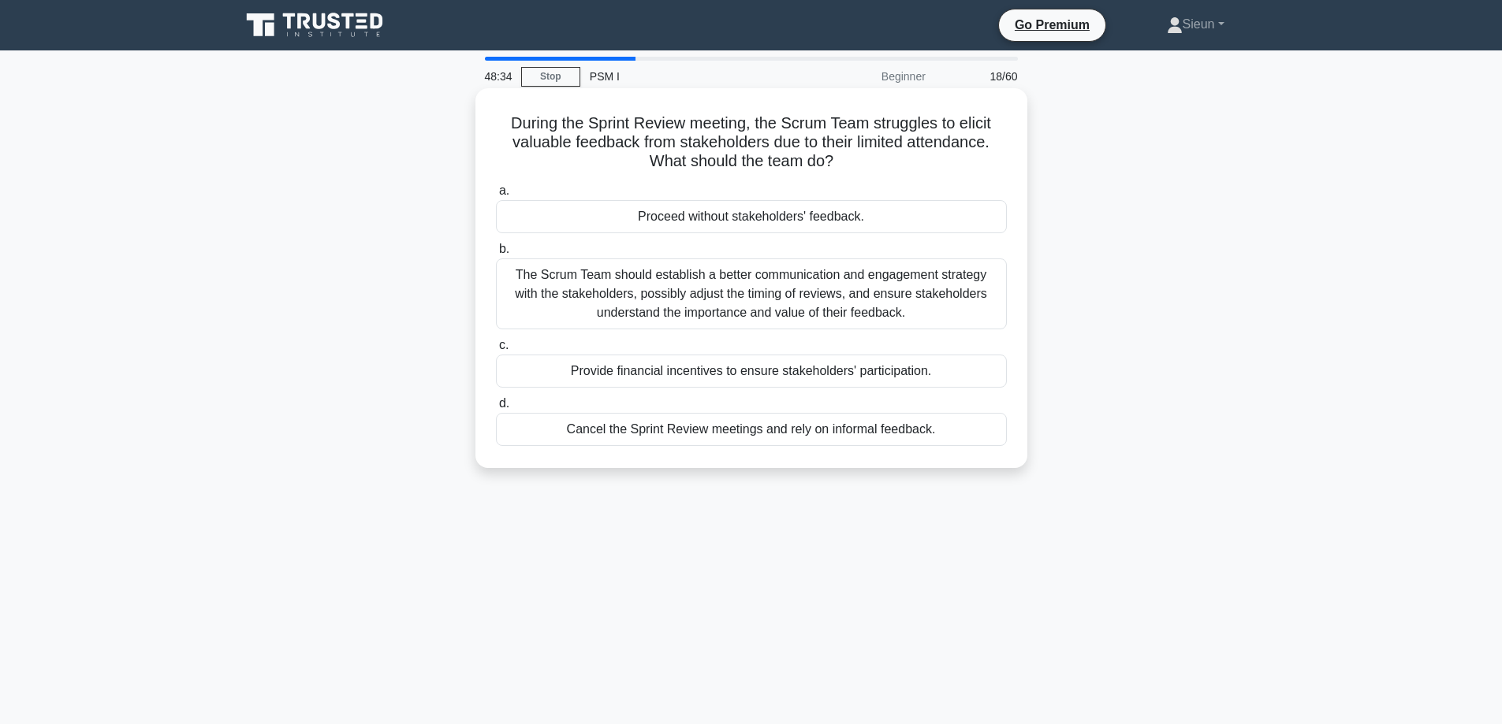
click at [841, 386] on div "Provide financial incentives to ensure stakeholders' participation." at bounding box center [751, 371] width 511 height 33
click at [496, 351] on input "c. Provide financial incentives to ensure stakeholders' participation." at bounding box center [496, 346] width 0 height 10
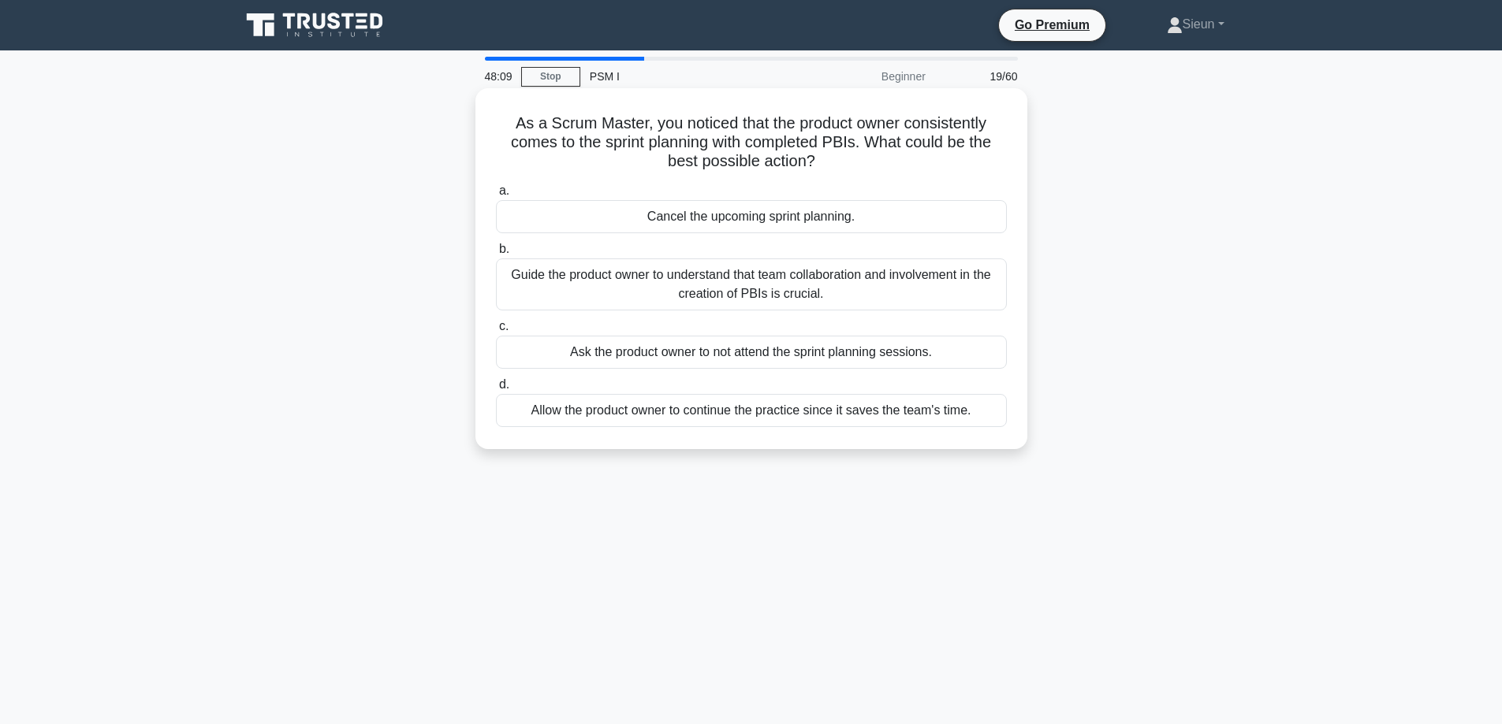
drag, startPoint x: 877, startPoint y: 302, endPoint x: 874, endPoint y: 237, distance: 64.7
click at [874, 262] on div "Guide the product owner to understand that team collaboration and involvement i…" at bounding box center [751, 285] width 511 height 52
click at [898, 312] on div "a. Cancel the upcoming sprint planning. b. Guide the product owner to understan…" at bounding box center [751, 304] width 530 height 252
click at [898, 308] on div "Guide the product owner to understand that team collaboration and involvement i…" at bounding box center [751, 285] width 511 height 52
click at [496, 255] on input "b. Guide the product owner to understand that team collaboration and involvemen…" at bounding box center [496, 249] width 0 height 10
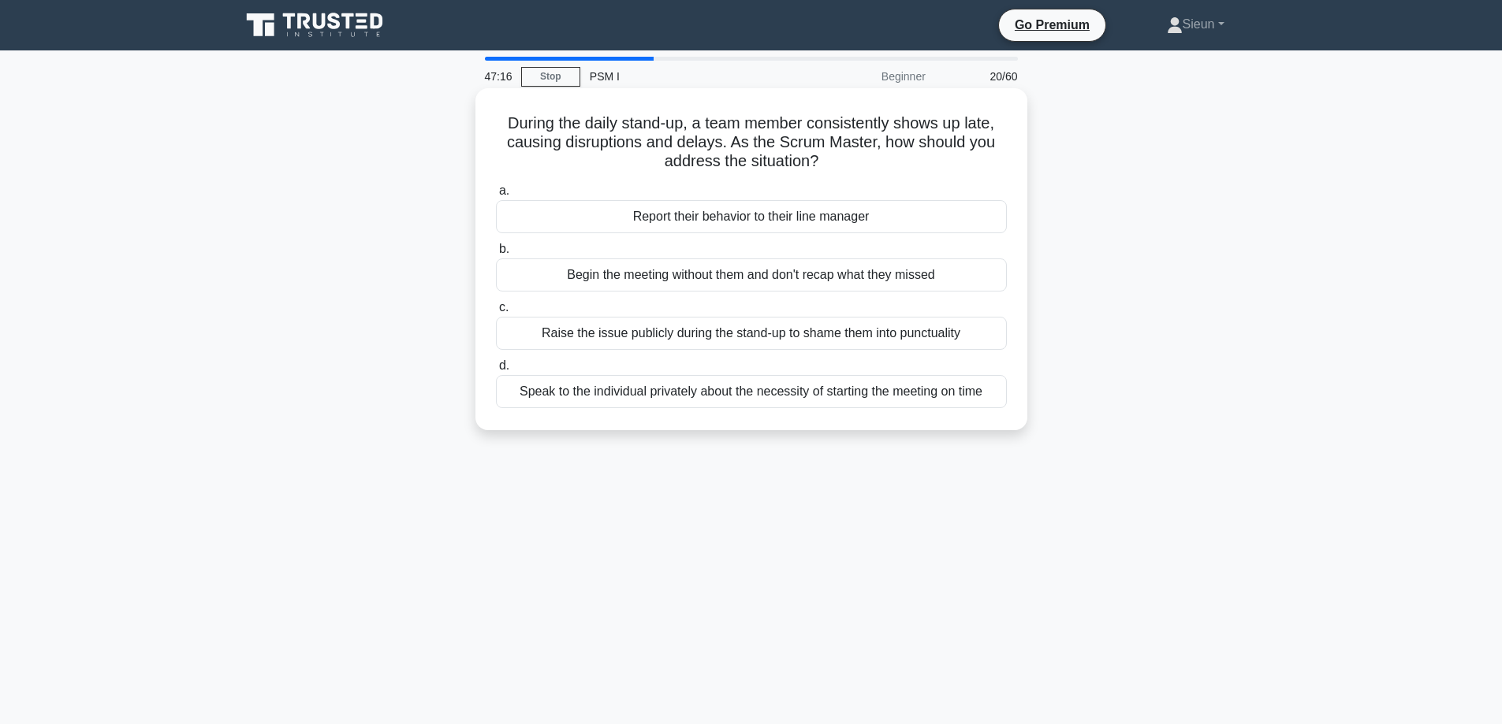
click at [779, 219] on div "Report their behavior to their line manager" at bounding box center [751, 216] width 511 height 33
click at [496, 196] on input "a. Report their behavior to their line manager" at bounding box center [496, 191] width 0 height 10
click at [841, 345] on div "Facilitate a discussion to split the story into smaller, more estimable parts." at bounding box center [751, 333] width 511 height 33
click at [851, 350] on div "Facilitate a discussion to split the story into smaller, more estimable parts." at bounding box center [751, 333] width 511 height 33
click at [496, 313] on input "c. Facilitate a discussion to split the story into smaller, more estimable part…" at bounding box center [496, 308] width 0 height 10
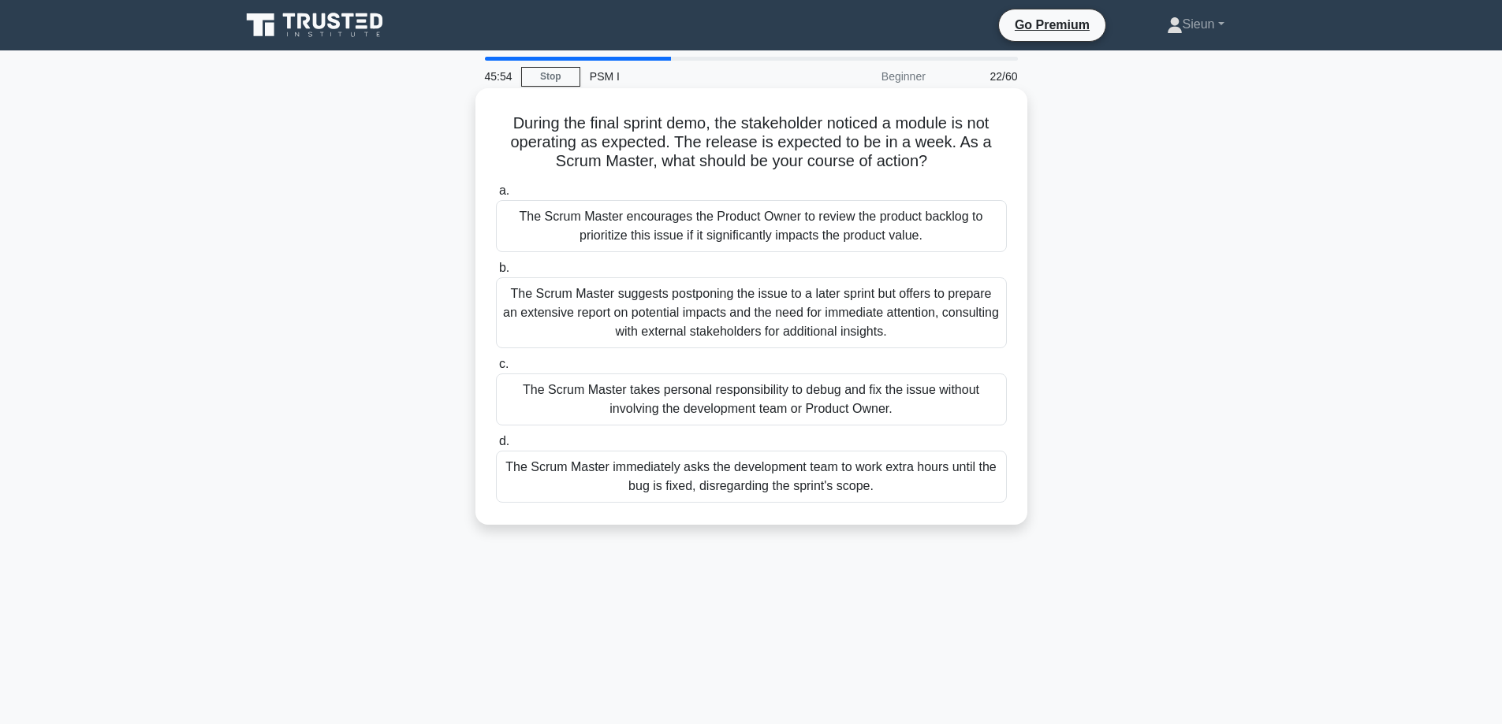
click at [724, 241] on div "The Scrum Master encourages the Product Owner to review the product backlog to …" at bounding box center [751, 226] width 511 height 52
click at [737, 248] on div "The Scrum Master encourages the Product Owner to review the product backlog to …" at bounding box center [751, 226] width 511 height 52
click at [496, 196] on input "a. The Scrum Master encourages the Product Owner to review the product backlog …" at bounding box center [496, 191] width 0 height 10
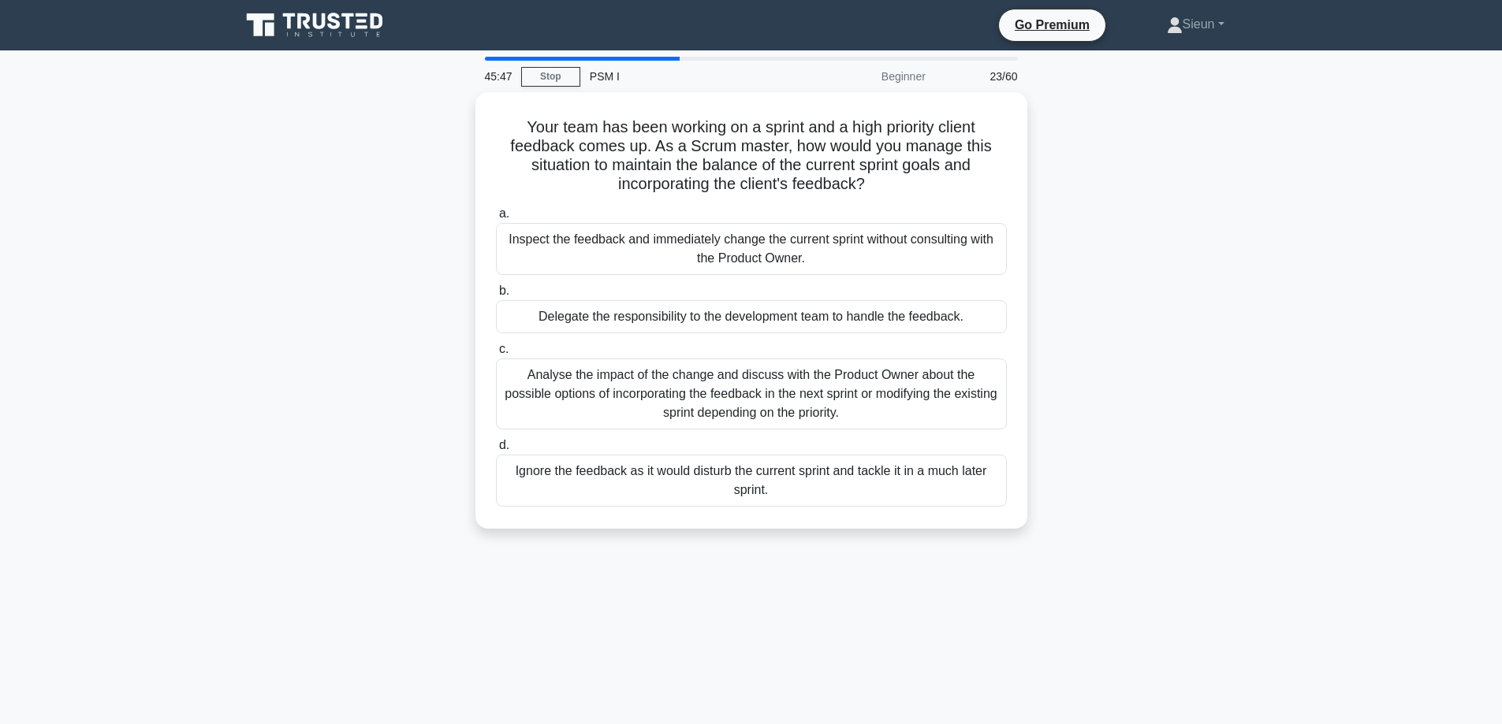
click at [1259, 215] on div "Your team has been working on a sprint and a high priority client feedback come…" at bounding box center [751, 320] width 1040 height 456
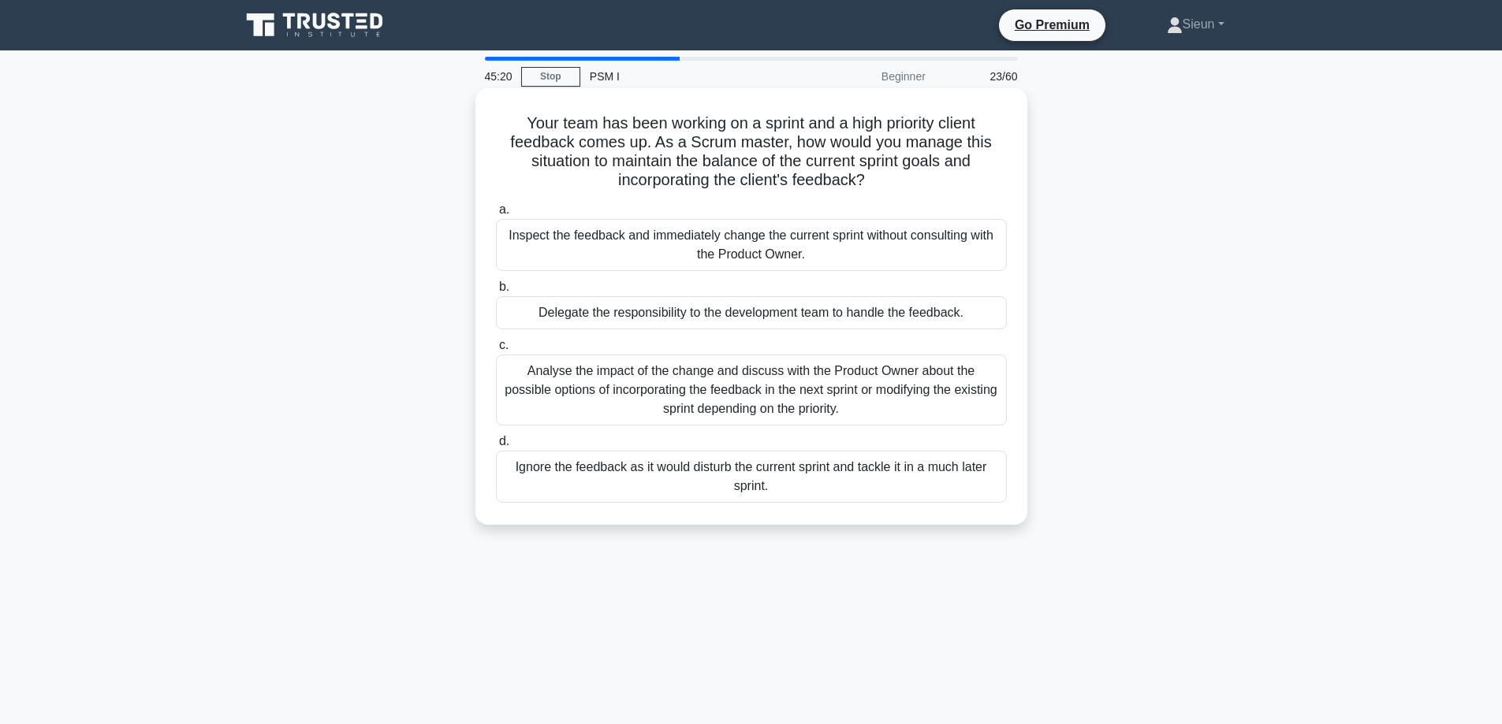
click at [638, 262] on div "Inspect the feedback and immediately change the current sprint without consulti…" at bounding box center [751, 245] width 511 height 52
click at [496, 215] on input "a. Inspect the feedback and immediately change the current sprint without consu…" at bounding box center [496, 210] width 0 height 10
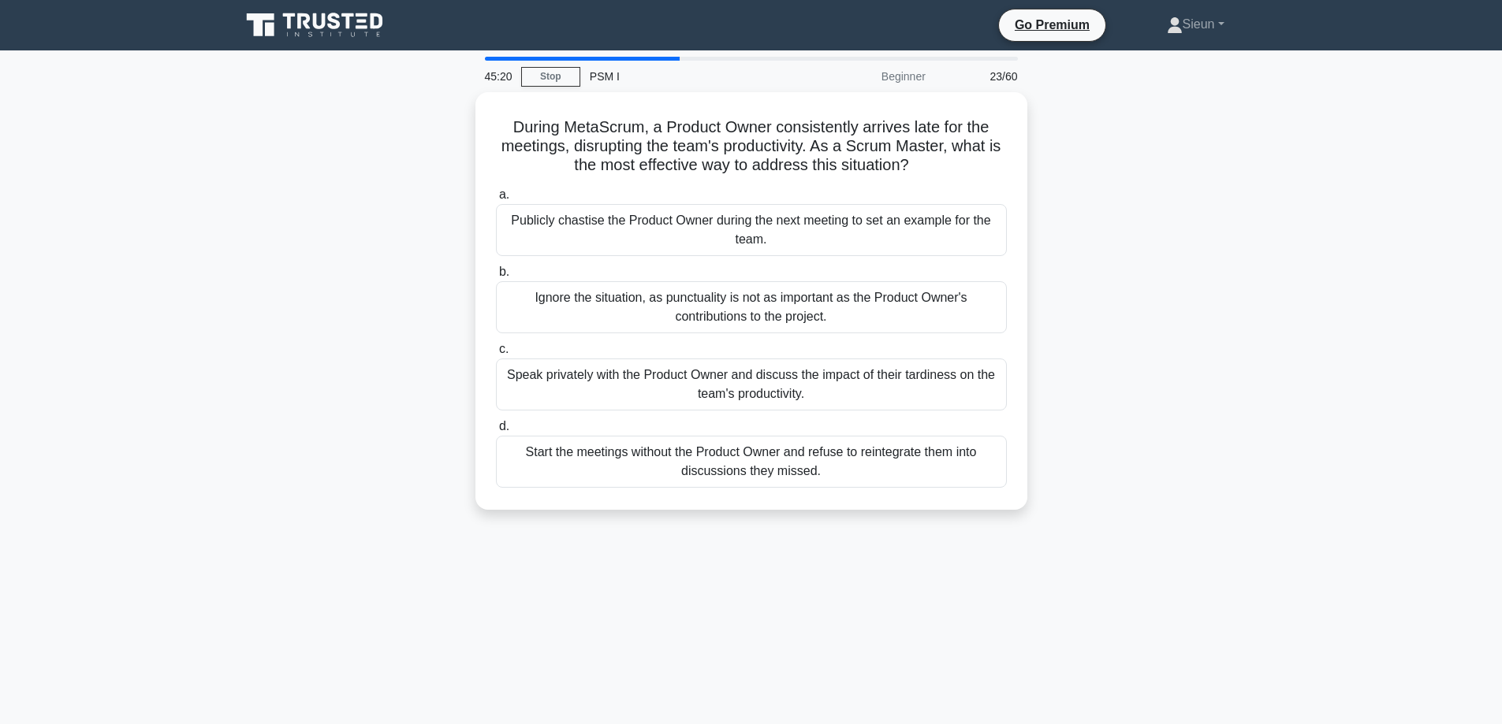
click at [638, 262] on label "b. Ignore the situation, as punctuality is not as important as the Product Owne…" at bounding box center [751, 297] width 511 height 71
click at [496, 267] on input "b. Ignore the situation, as punctuality is not as important as the Product Owne…" at bounding box center [496, 272] width 0 height 10
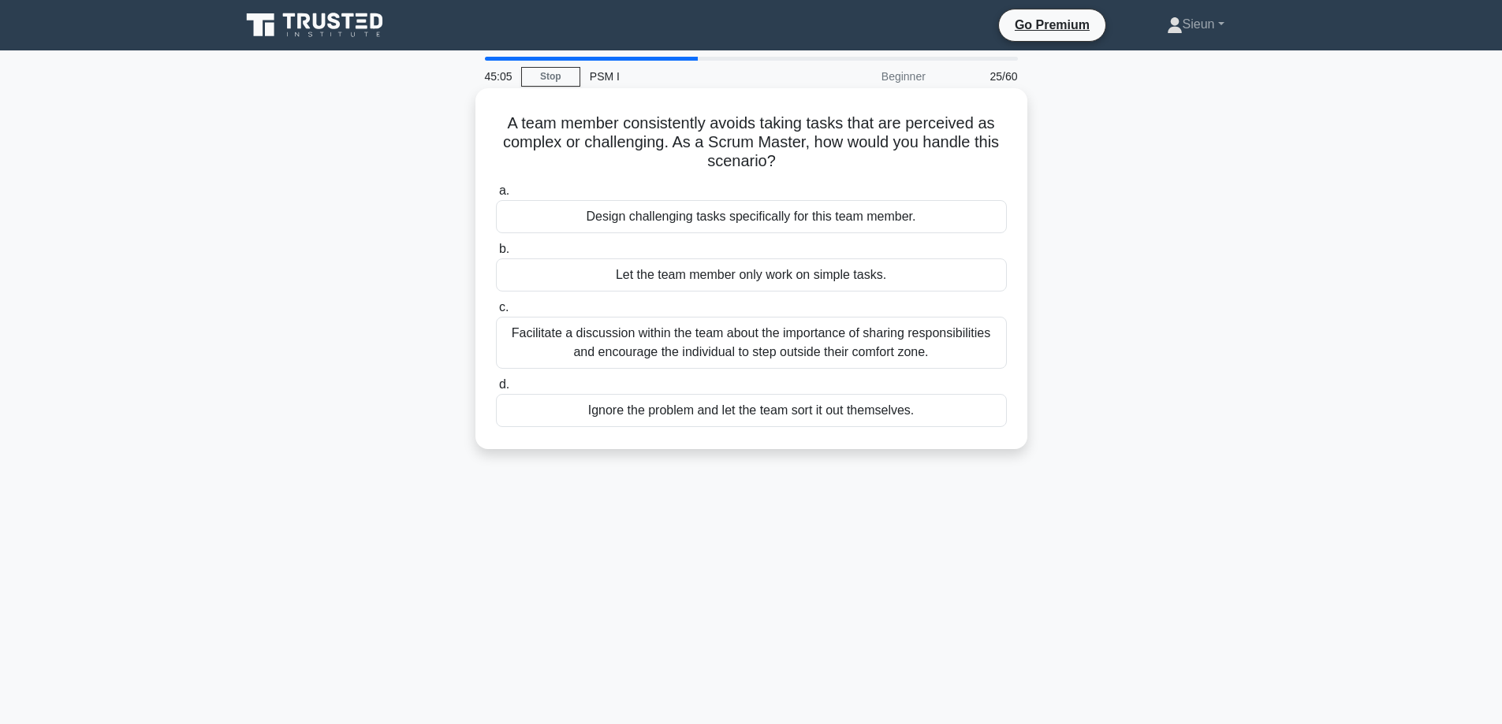
click at [638, 372] on div "a. Design challenging tasks specifically for this team member. b. Let the team …" at bounding box center [751, 304] width 530 height 252
click at [634, 369] on div "Facilitate a discussion within the team about the importance of sharing respons…" at bounding box center [751, 343] width 511 height 52
click at [496, 313] on input "c. Facilitate a discussion within the team about the importance of sharing resp…" at bounding box center [496, 308] width 0 height 10
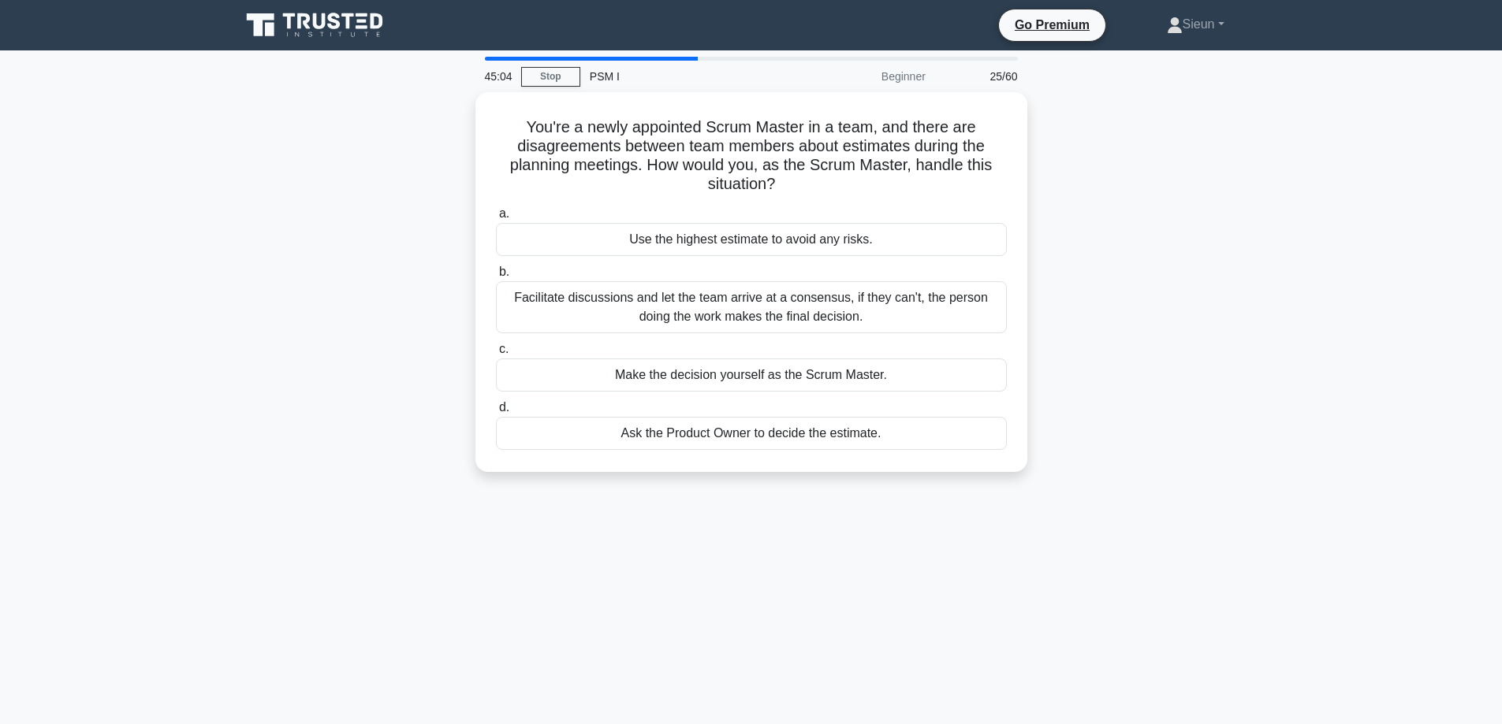
click at [634, 370] on div "Make the decision yourself as the Scrum Master." at bounding box center [751, 375] width 511 height 33
click at [496, 355] on input "c. Make the decision yourself as the Scrum Master." at bounding box center [496, 349] width 0 height 10
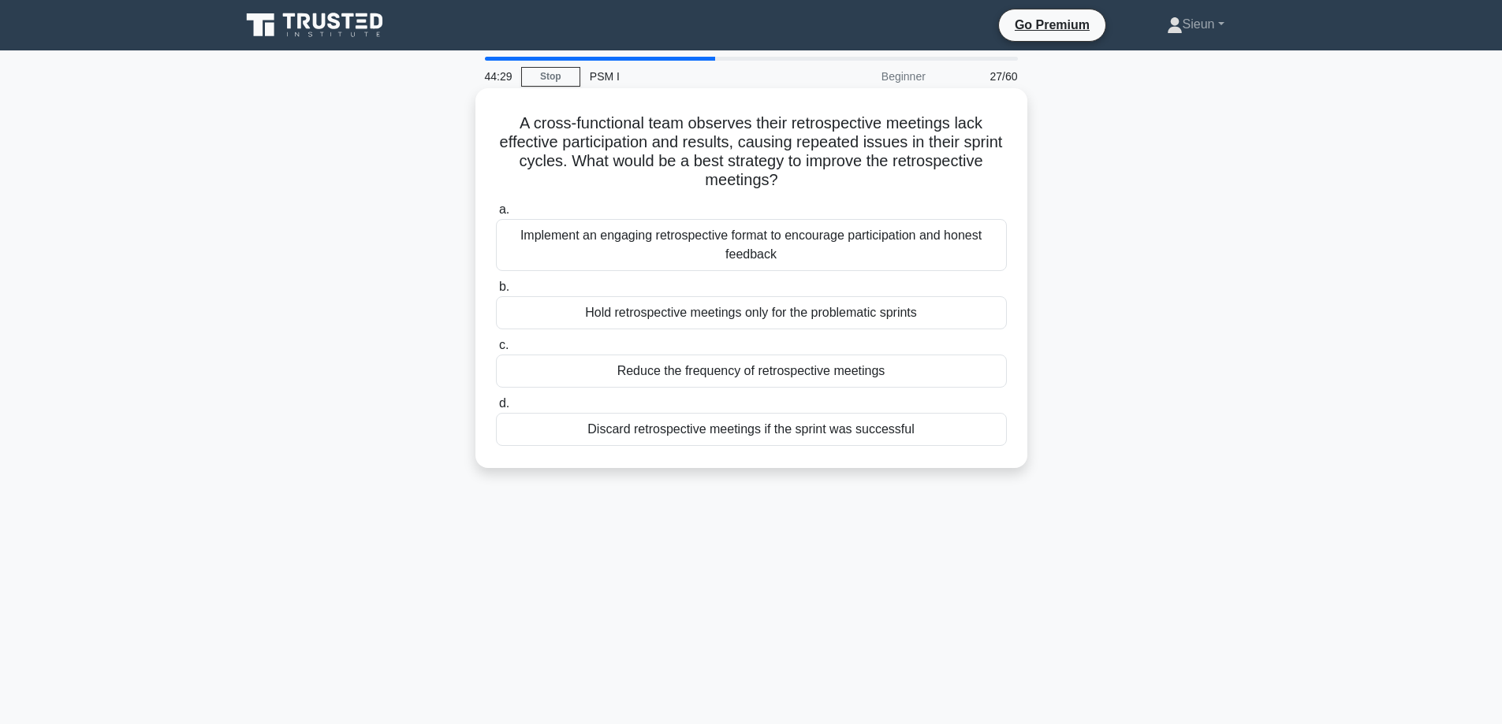
click at [649, 266] on div "Implement an engaging retrospective format to encourage participation and hones…" at bounding box center [751, 245] width 511 height 52
click at [496, 215] on input "a. Implement an engaging retrospective format to encourage participation and ho…" at bounding box center [496, 210] width 0 height 10
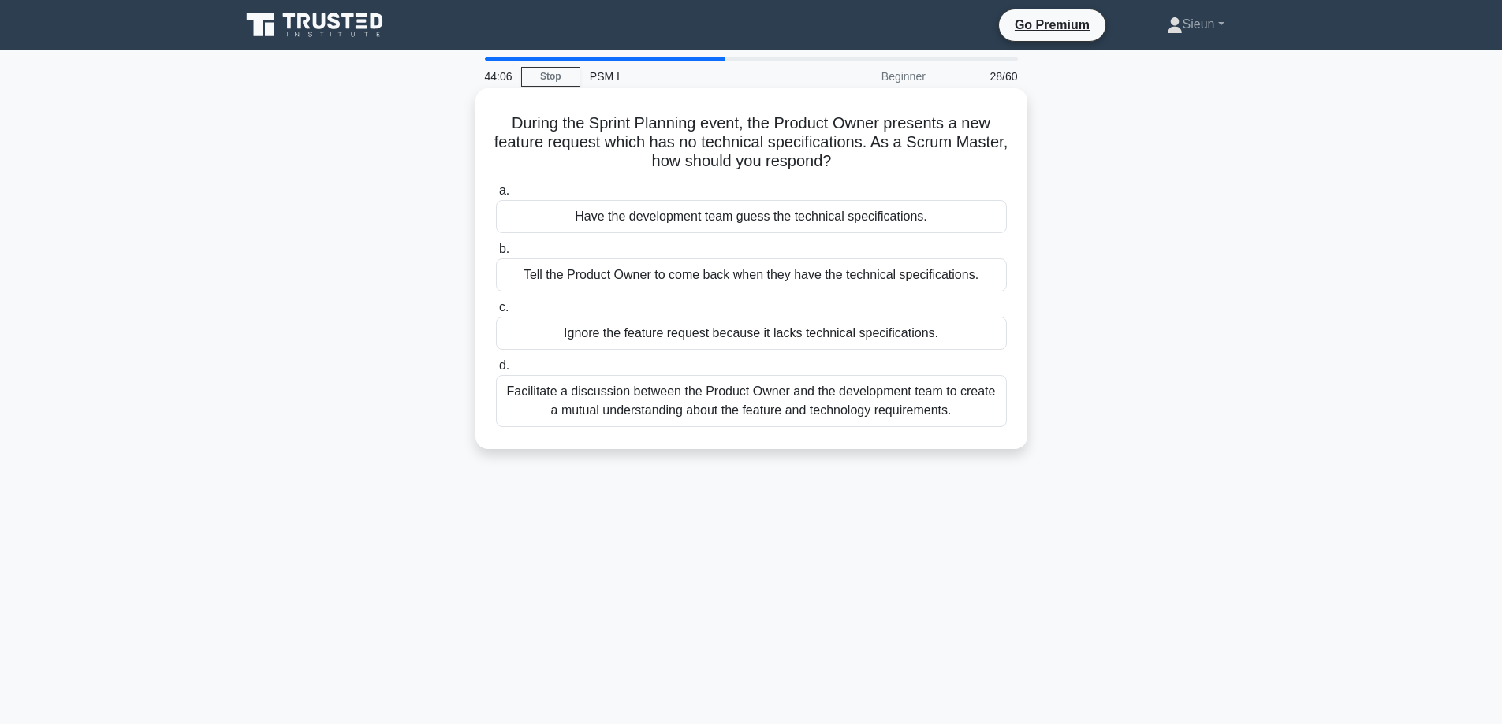
click at [643, 223] on div "Have the development team guess the technical specifications." at bounding box center [751, 216] width 511 height 33
click at [496, 196] on input "a. Have the development team guess the technical specifications." at bounding box center [496, 191] width 0 height 10
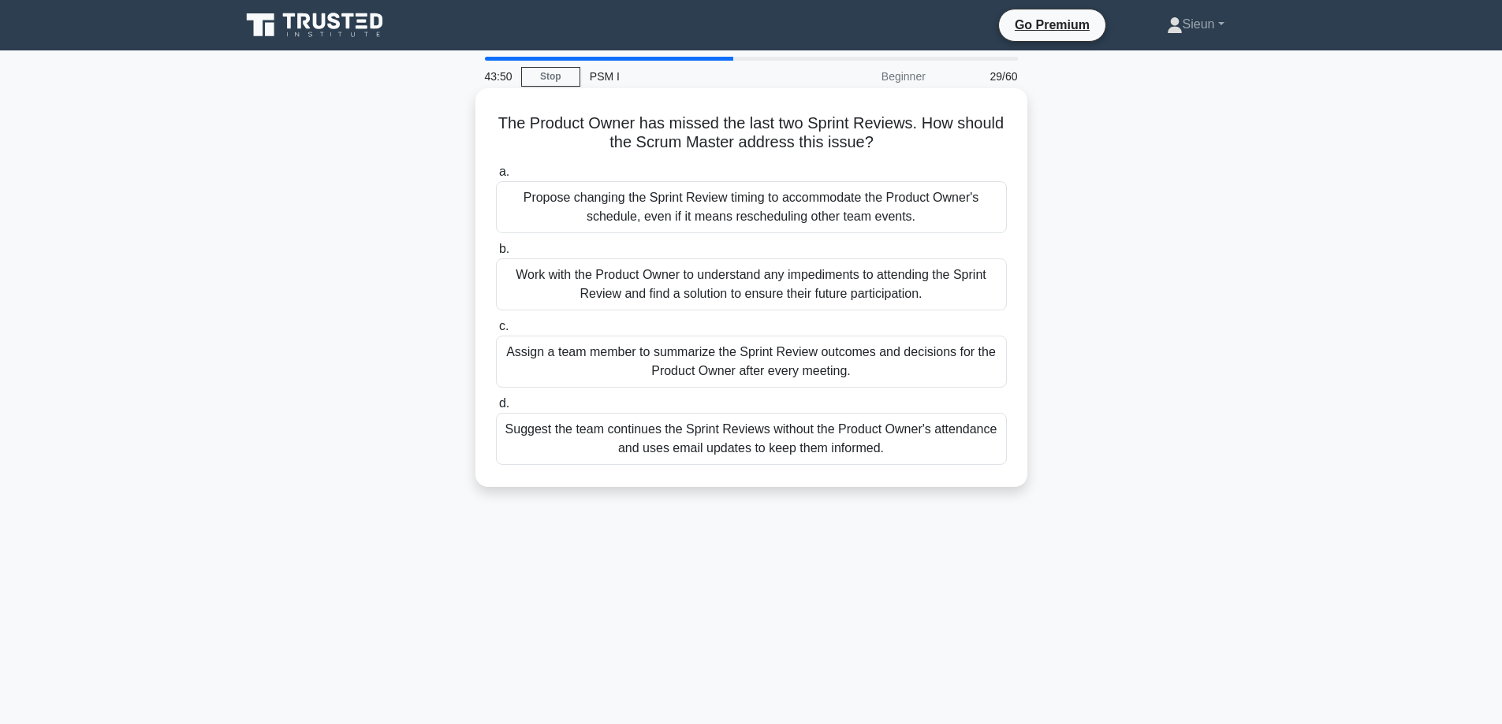
click at [735, 306] on div "Work with the Product Owner to understand any impediments to attending the Spri…" at bounding box center [751, 285] width 511 height 52
click at [496, 255] on input "b. Work with the Product Owner to understand any impediments to attending the S…" at bounding box center [496, 249] width 0 height 10
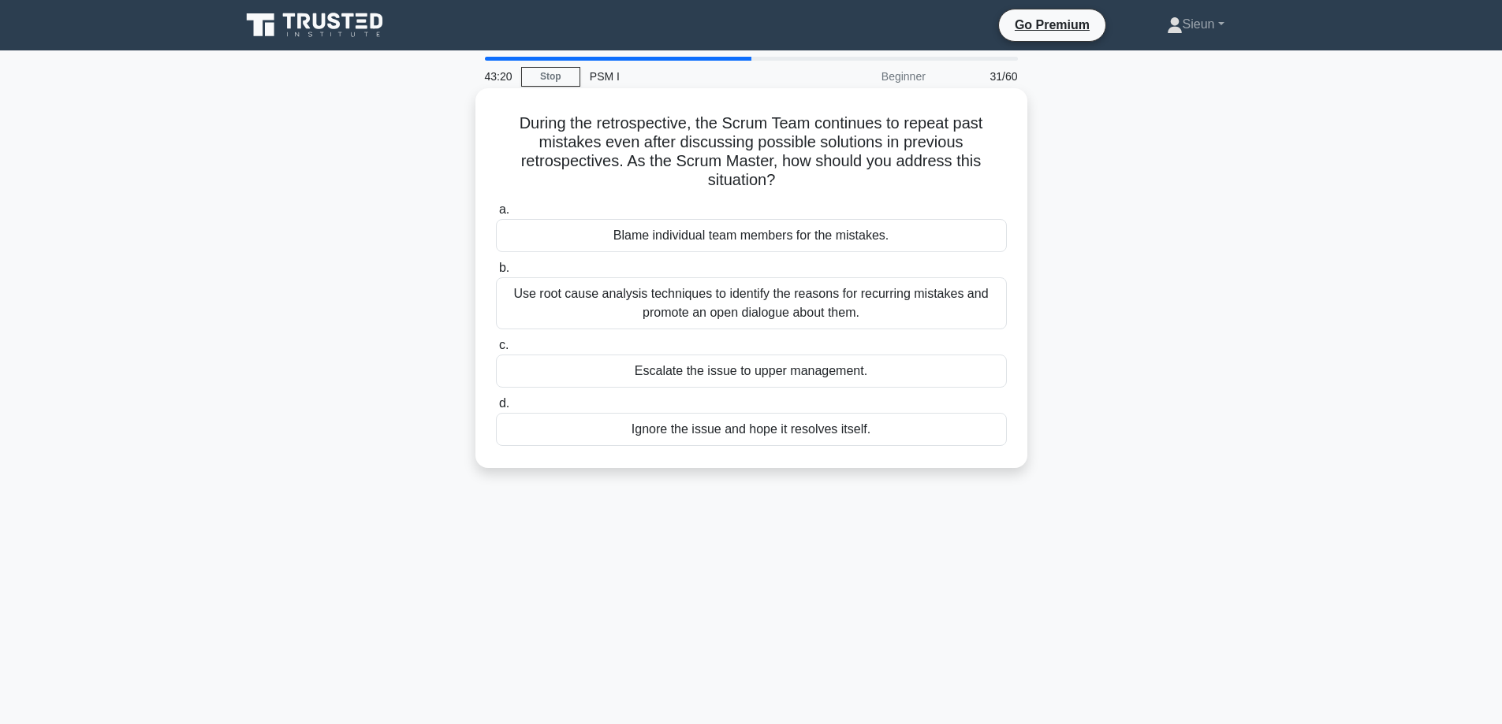
drag, startPoint x: 650, startPoint y: 327, endPoint x: 646, endPoint y: 320, distance: 8.1
click at [646, 320] on div "Use root cause analysis techniques to identify the reasons for recurring mistak…" at bounding box center [751, 303] width 511 height 52
click at [630, 322] on div "Use root cause analysis techniques to identify the reasons for recurring mistak…" at bounding box center [751, 303] width 511 height 52
click at [496, 274] on input "b. Use root cause analysis techniques to identify the reasons for recurring mis…" at bounding box center [496, 268] width 0 height 10
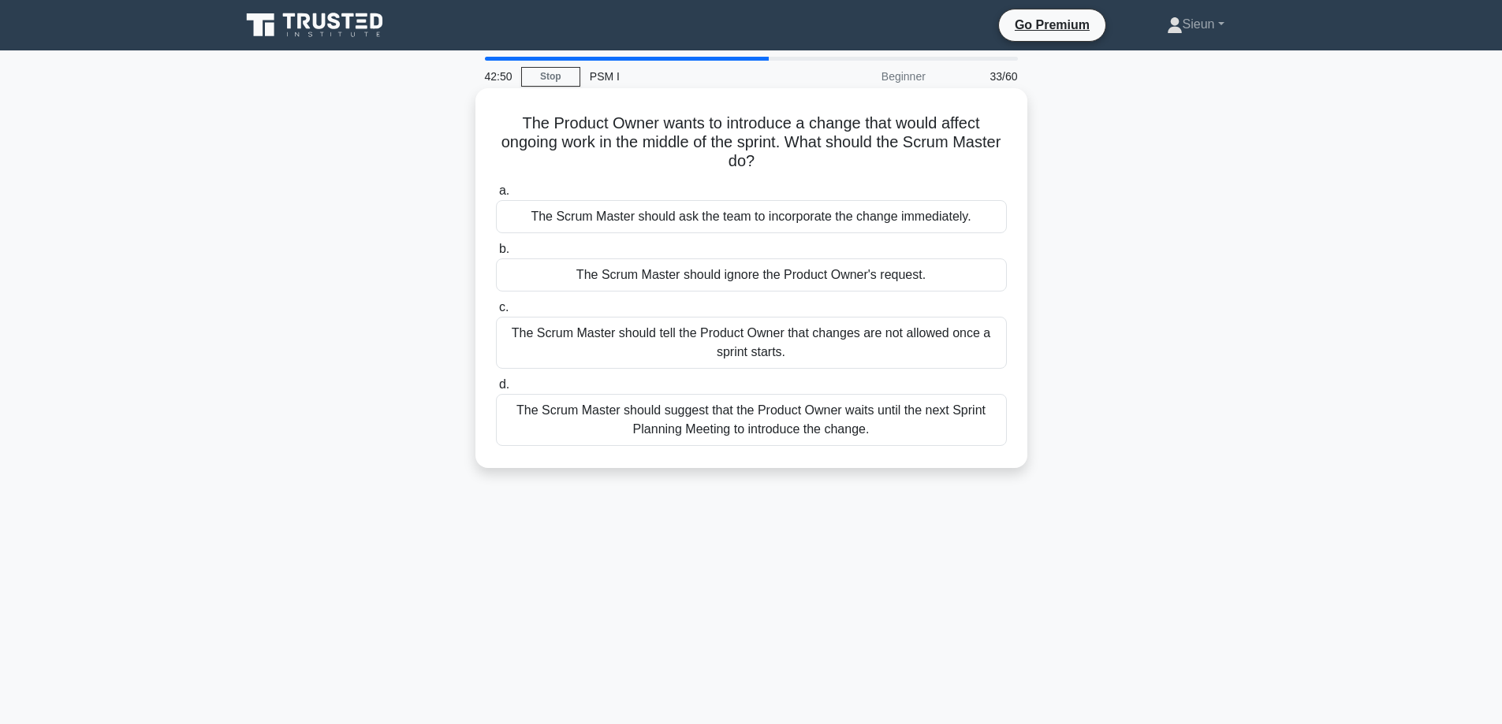
click at [802, 226] on div "The Scrum Master should ask the team to incorporate the change immediately." at bounding box center [751, 216] width 511 height 33
click at [496, 196] on input "a. The Scrum Master should ask the team to incorporate the change immediately." at bounding box center [496, 191] width 0 height 10
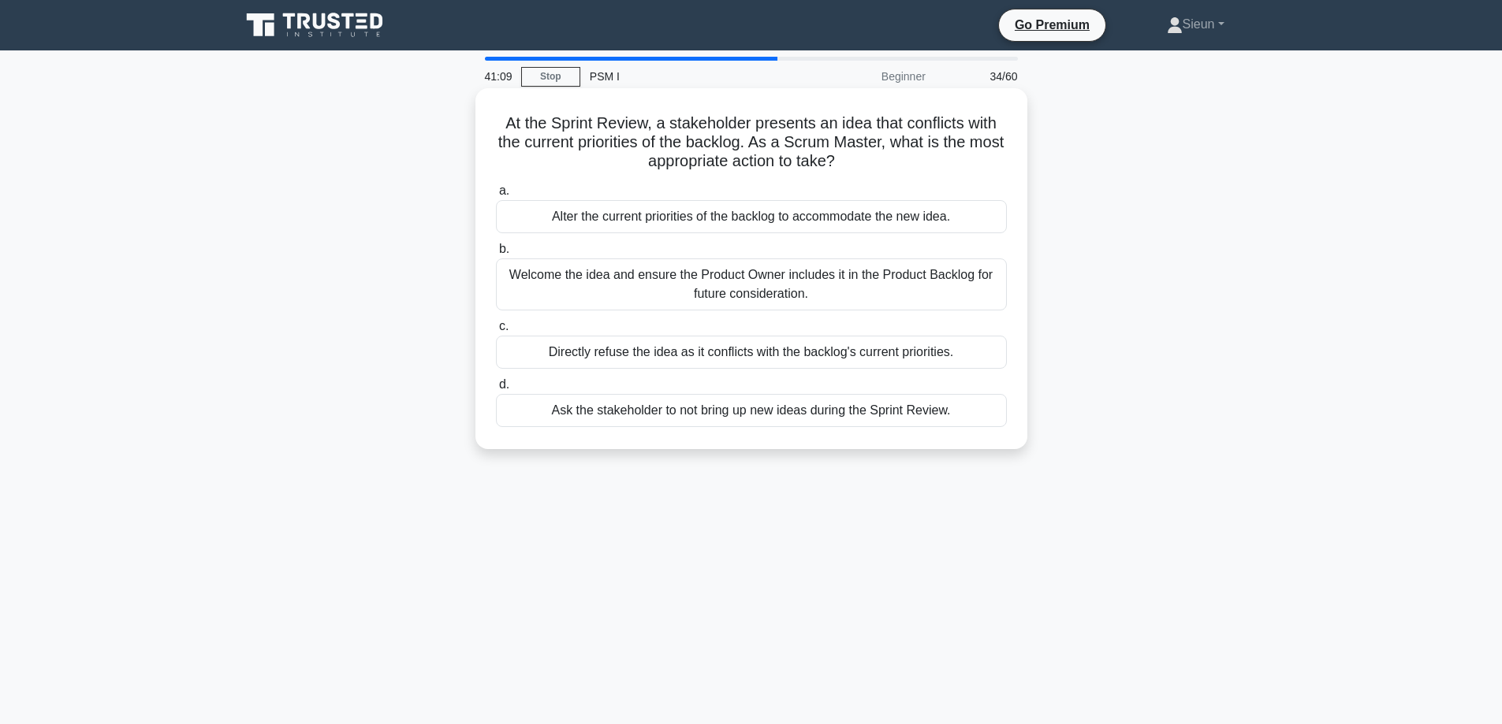
click at [661, 306] on div "Welcome the idea and ensure the Product Owner includes it in the Product Backlo…" at bounding box center [751, 285] width 511 height 52
click at [496, 255] on input "b. Welcome the idea and ensure the Product Owner includes it in the Product Bac…" at bounding box center [496, 249] width 0 height 10
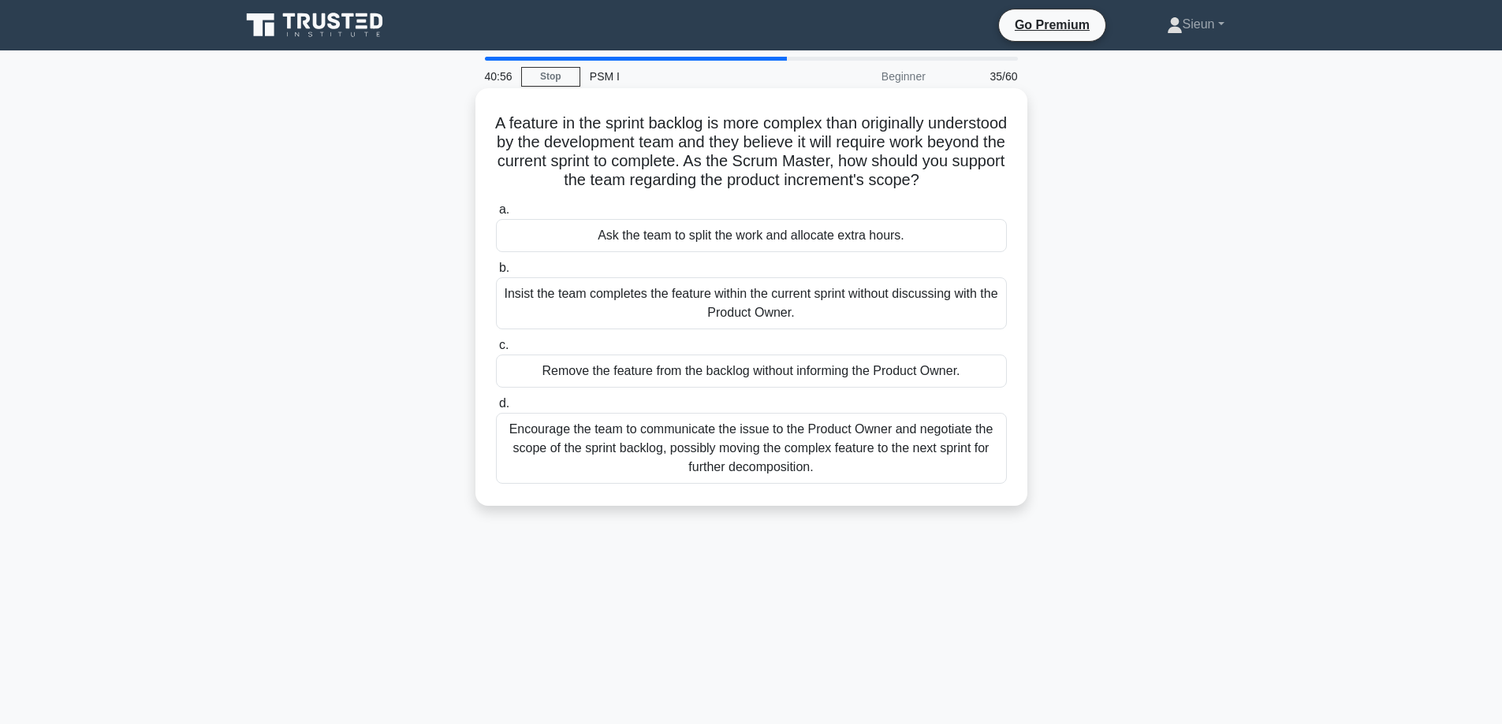
click at [649, 473] on div "Encourage the team to communicate the issue to the Product Owner and negotiate …" at bounding box center [751, 448] width 511 height 71
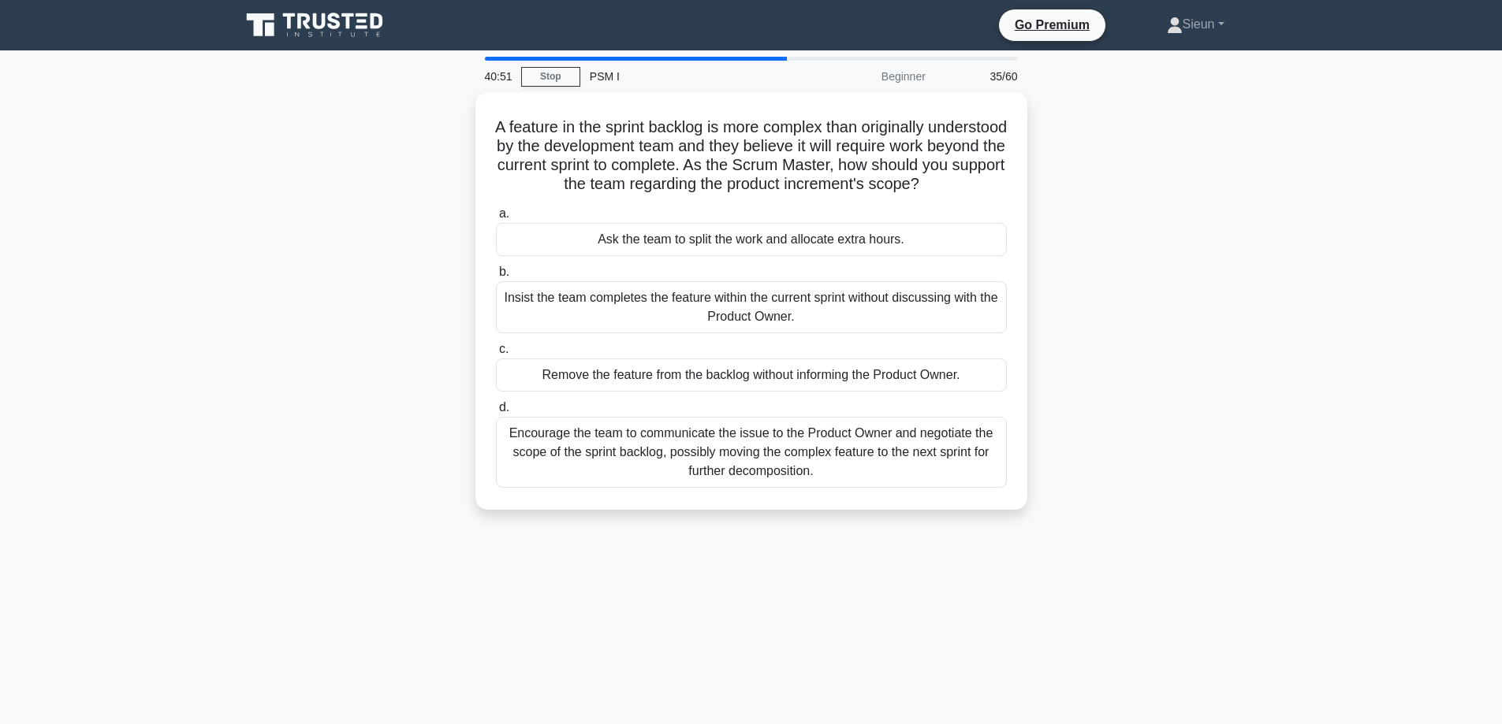
click at [679, 488] on div "Encourage the team to communicate the issue to the Product Owner and negotiate …" at bounding box center [751, 452] width 511 height 71
click at [496, 413] on input "d. Encourage the team to communicate the issue to the Product Owner and negotia…" at bounding box center [496, 408] width 0 height 10
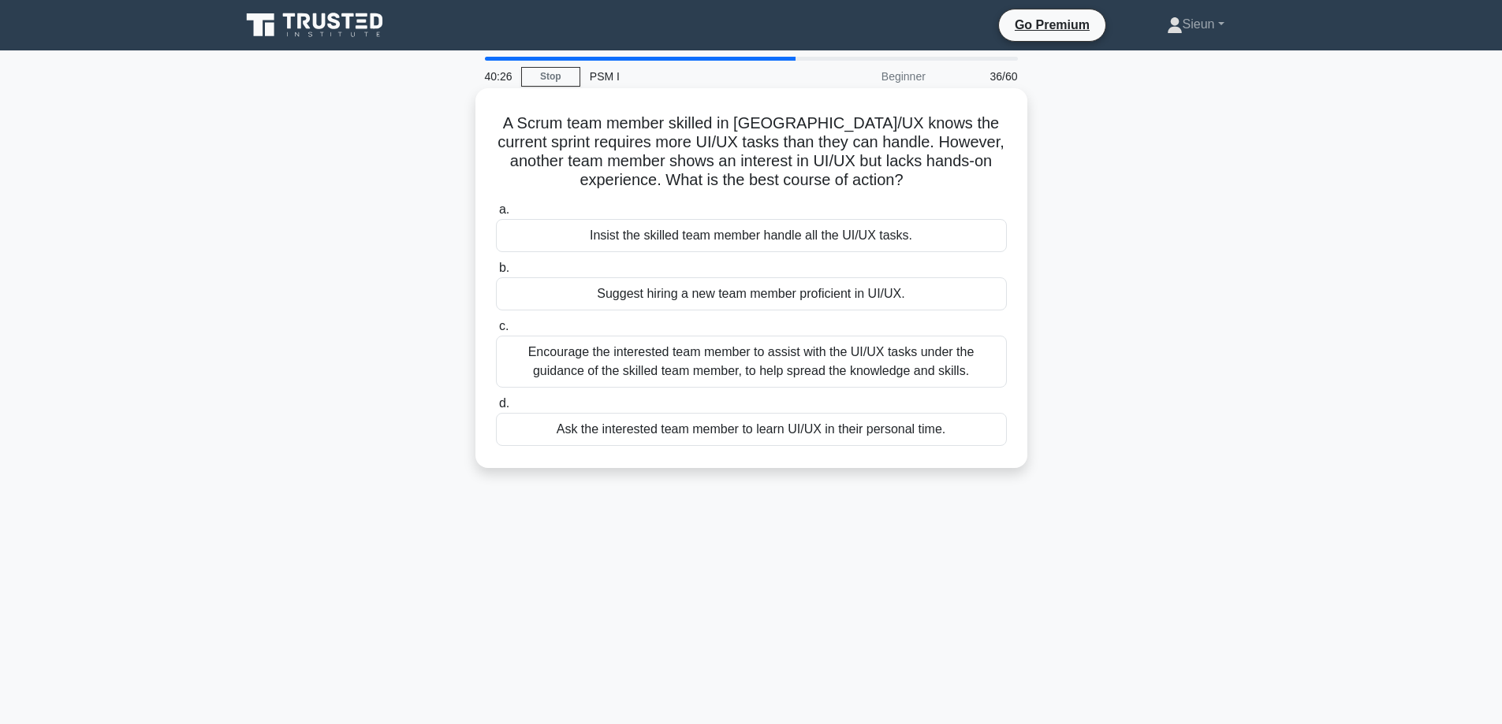
drag, startPoint x: 804, startPoint y: 382, endPoint x: 805, endPoint y: 369, distance: 12.6
click at [805, 369] on div "Encourage the interested team member to assist with the UI/UX tasks under the g…" at bounding box center [751, 362] width 511 height 52
click at [496, 332] on input "c. Encourage the interested team member to assist with the UI/UX tasks under th…" at bounding box center [496, 327] width 0 height 10
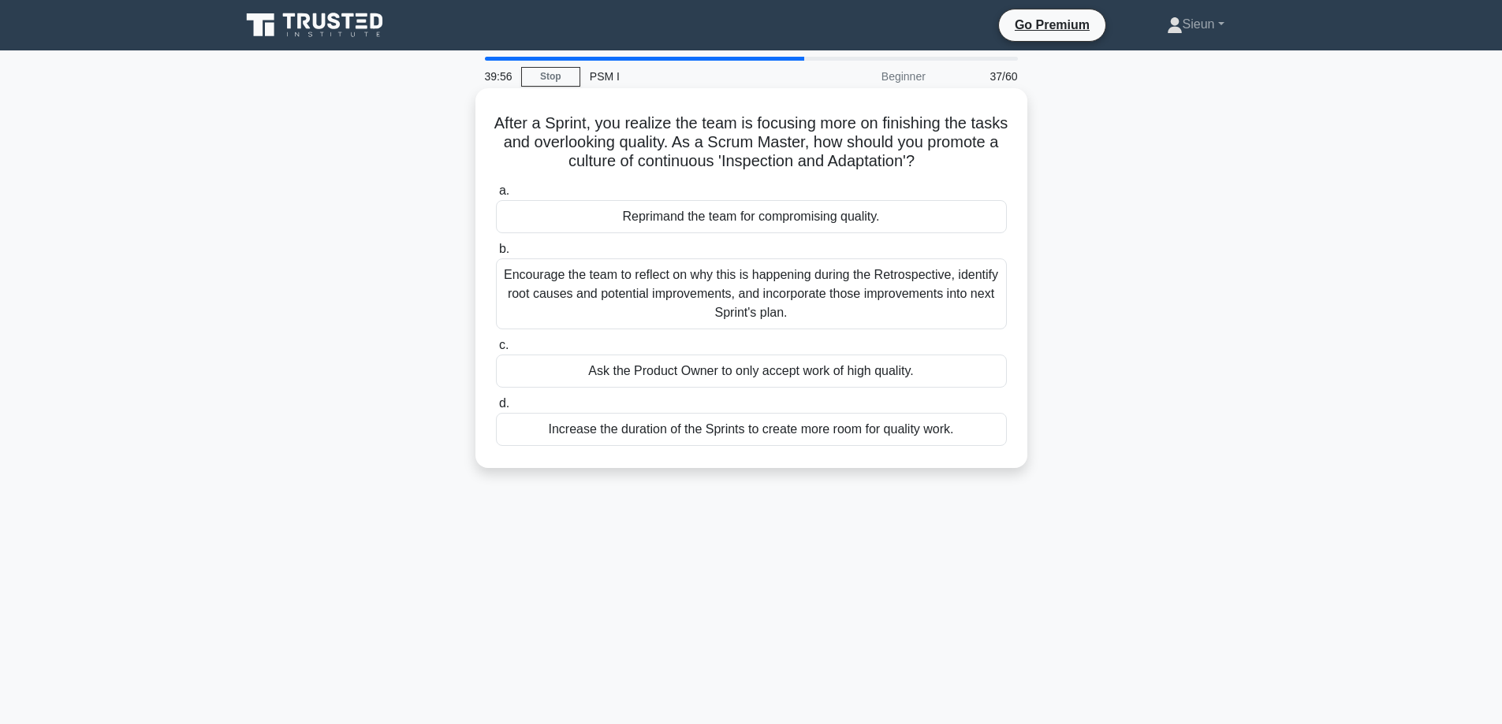
click at [735, 413] on label "d. Increase the duration of the Sprints to create more room for quality work." at bounding box center [751, 420] width 511 height 52
click at [496, 409] on input "d. Increase the duration of the Sprints to create more room for quality work." at bounding box center [496, 404] width 0 height 10
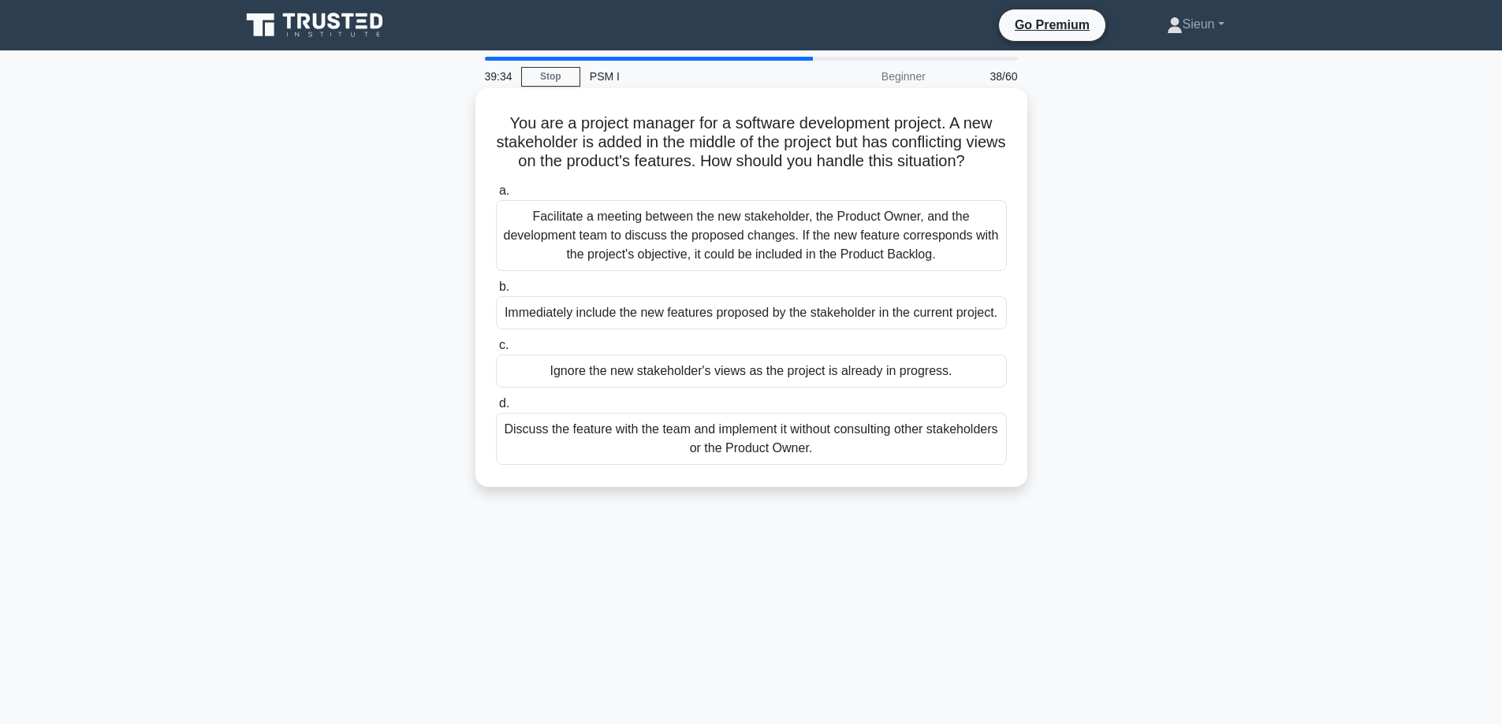
click at [658, 271] on div "Facilitate a meeting between the new stakeholder, the Product Owner, and the de…" at bounding box center [751, 235] width 511 height 71
click at [496, 196] on input "a. Facilitate a meeting between the new stakeholder, the Product Owner, and the…" at bounding box center [496, 191] width 0 height 10
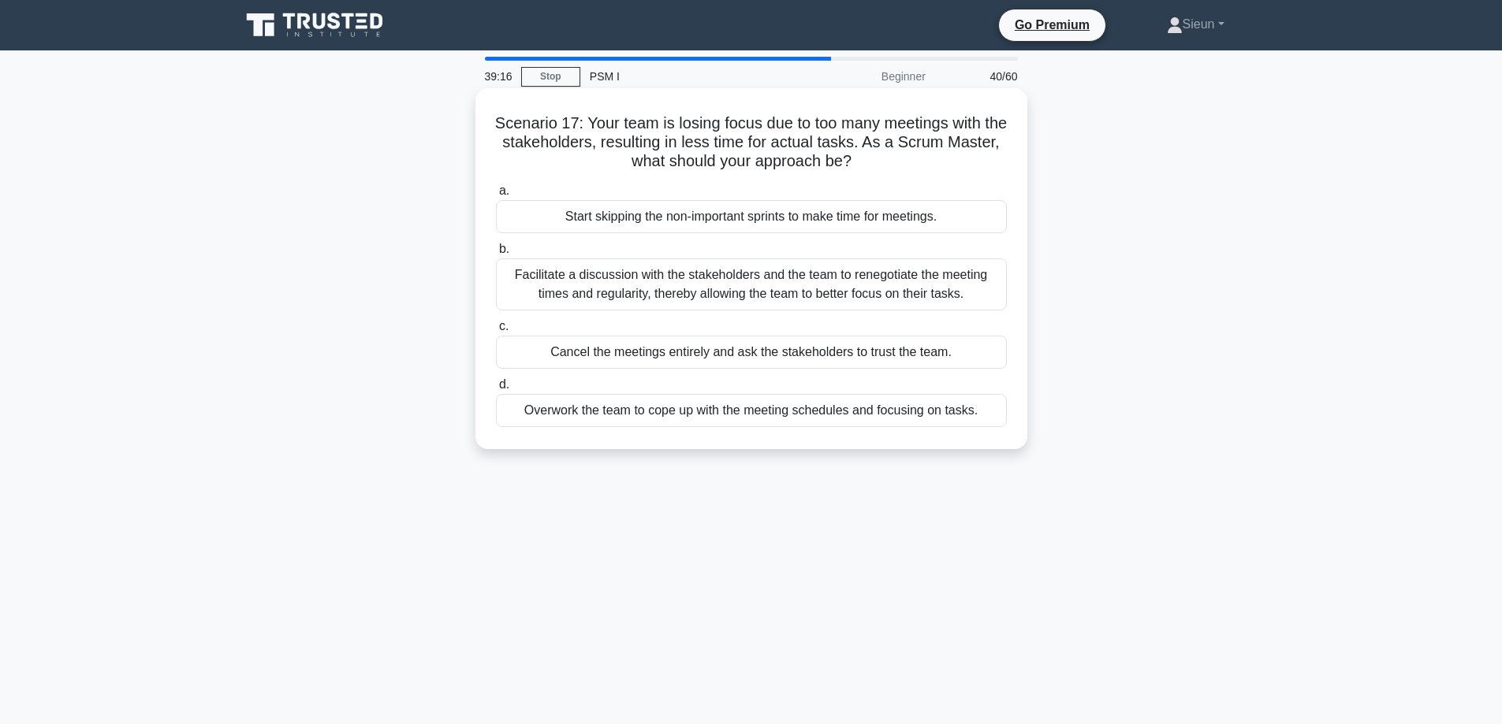
click at [593, 307] on div "Facilitate a discussion with the stakeholders and the team to renegotiate the m…" at bounding box center [751, 285] width 511 height 52
click at [496, 255] on input "b. Facilitate a discussion with the stakeholders and the team to renegotiate th…" at bounding box center [496, 249] width 0 height 10
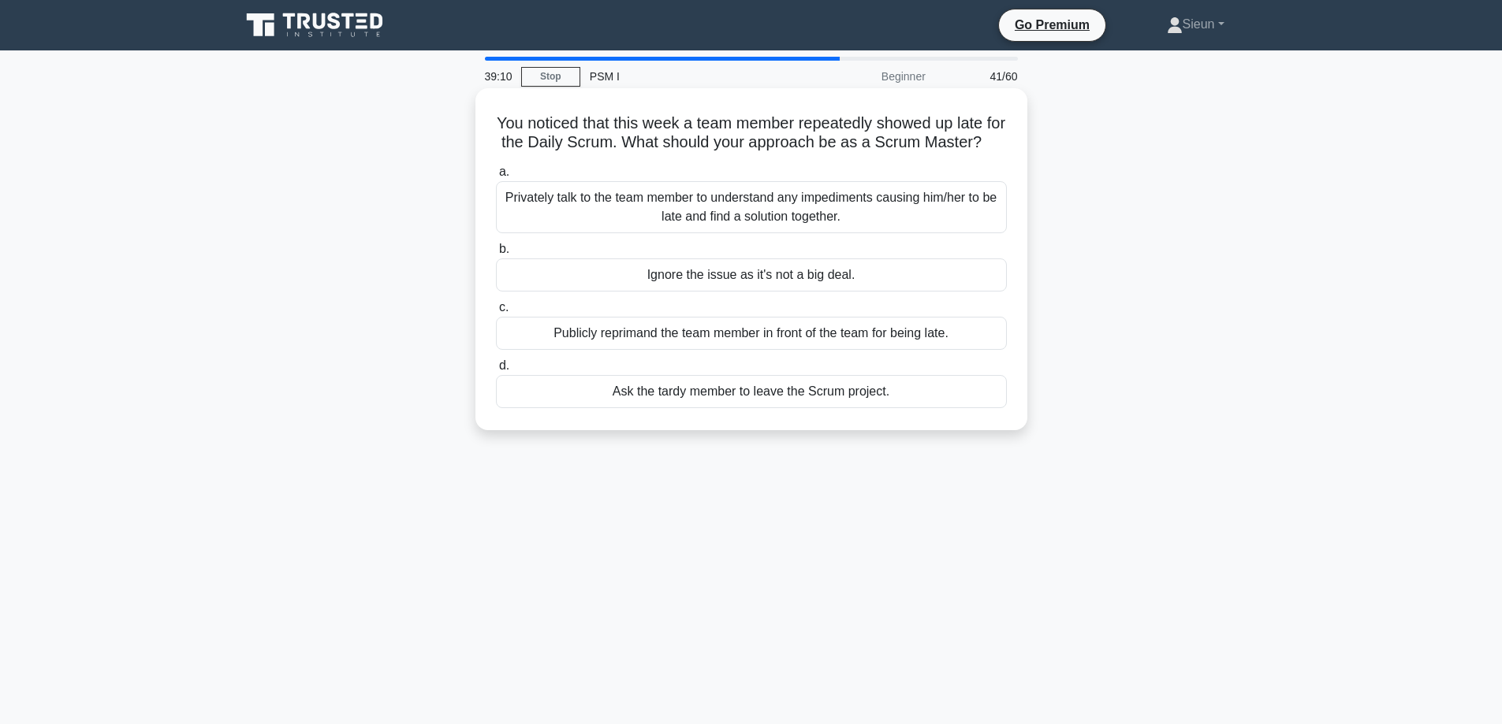
click at [609, 350] on div "Publicly reprimand the team member in front of the team for being late." at bounding box center [751, 333] width 511 height 33
click at [496, 313] on input "c. Publicly reprimand the team member in front of the team for being late." at bounding box center [496, 308] width 0 height 10
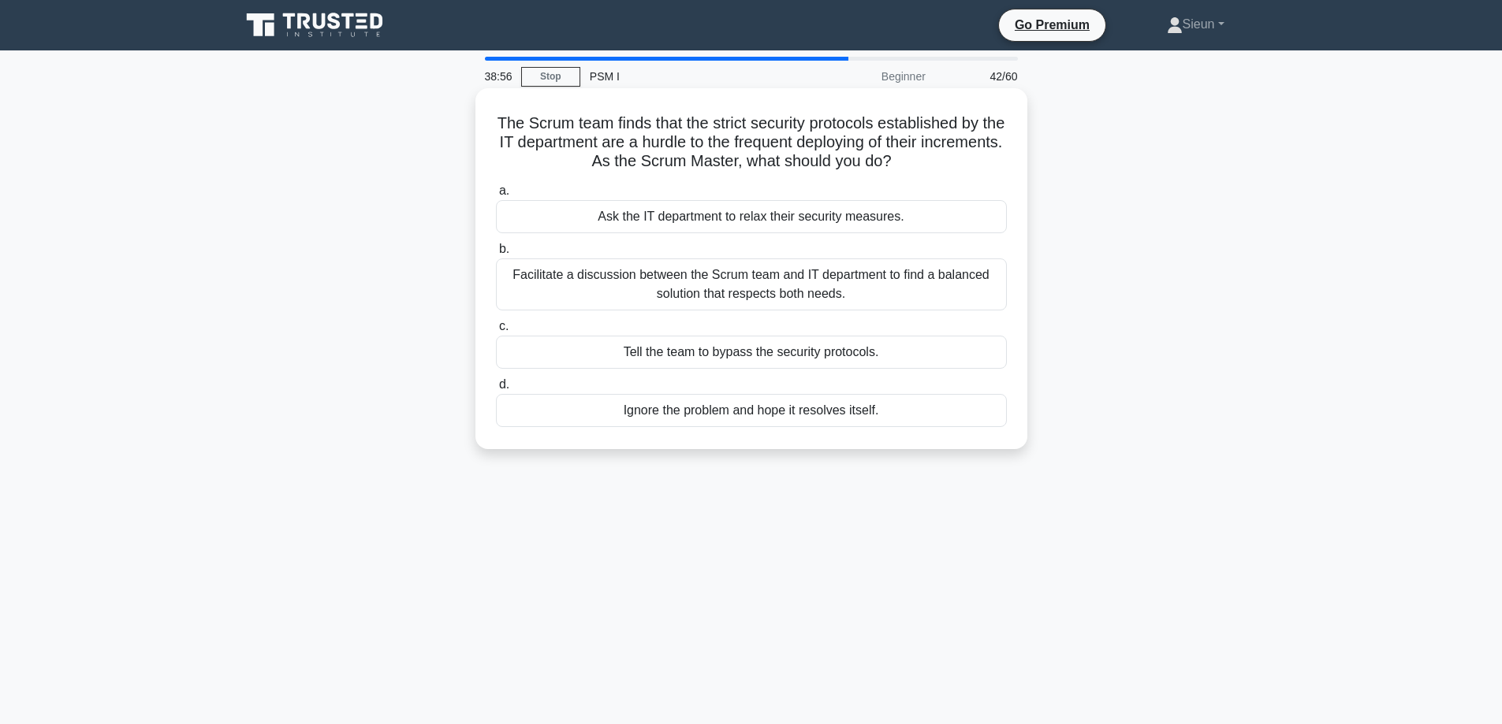
click at [739, 357] on div "Tell the team to bypass the security protocols." at bounding box center [751, 352] width 511 height 33
click at [496, 332] on input "c. Tell the team to bypass the security protocols." at bounding box center [496, 327] width 0 height 10
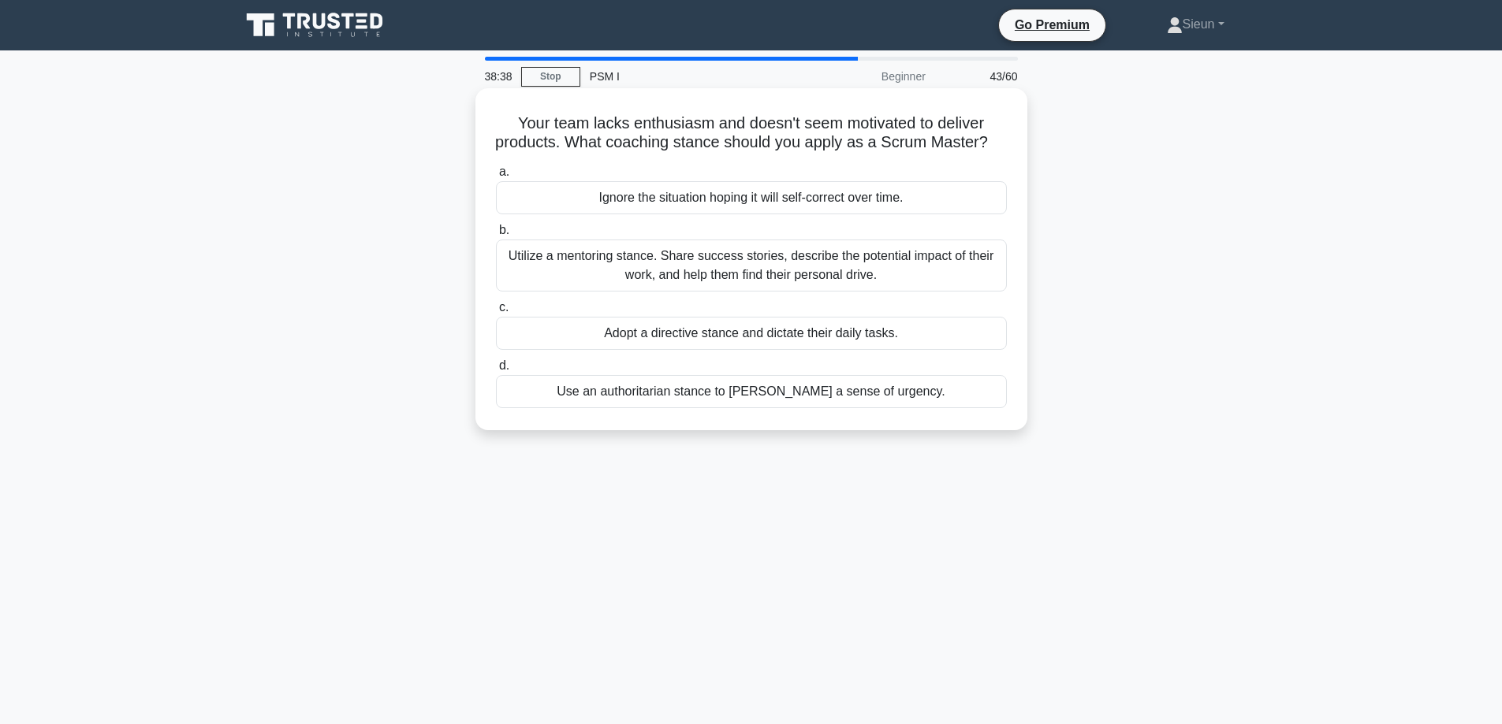
click at [698, 396] on div "Use an authoritarian stance to foster a sense of urgency." at bounding box center [751, 391] width 511 height 33
click at [961, 408] on div "Use an authoritarian stance to foster a sense of urgency." at bounding box center [751, 391] width 511 height 33
click at [496, 371] on input "d. Use an authoritarian stance to foster a sense of urgency." at bounding box center [496, 366] width 0 height 10
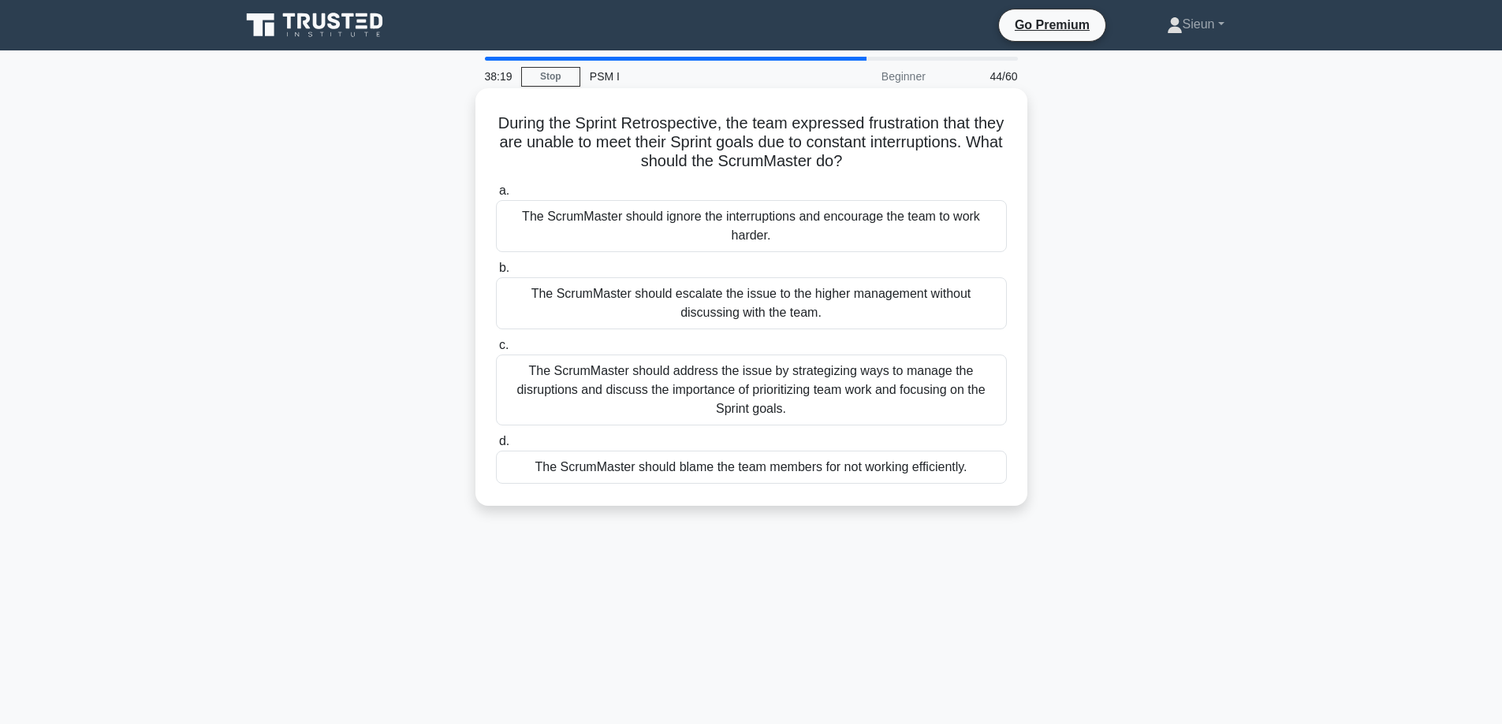
click at [702, 407] on div "The ScrumMaster should address the issue by strategizing ways to manage the dis…" at bounding box center [751, 390] width 511 height 71
click at [496, 351] on input "c. The ScrumMaster should address the issue by strategizing ways to manage the …" at bounding box center [496, 346] width 0 height 10
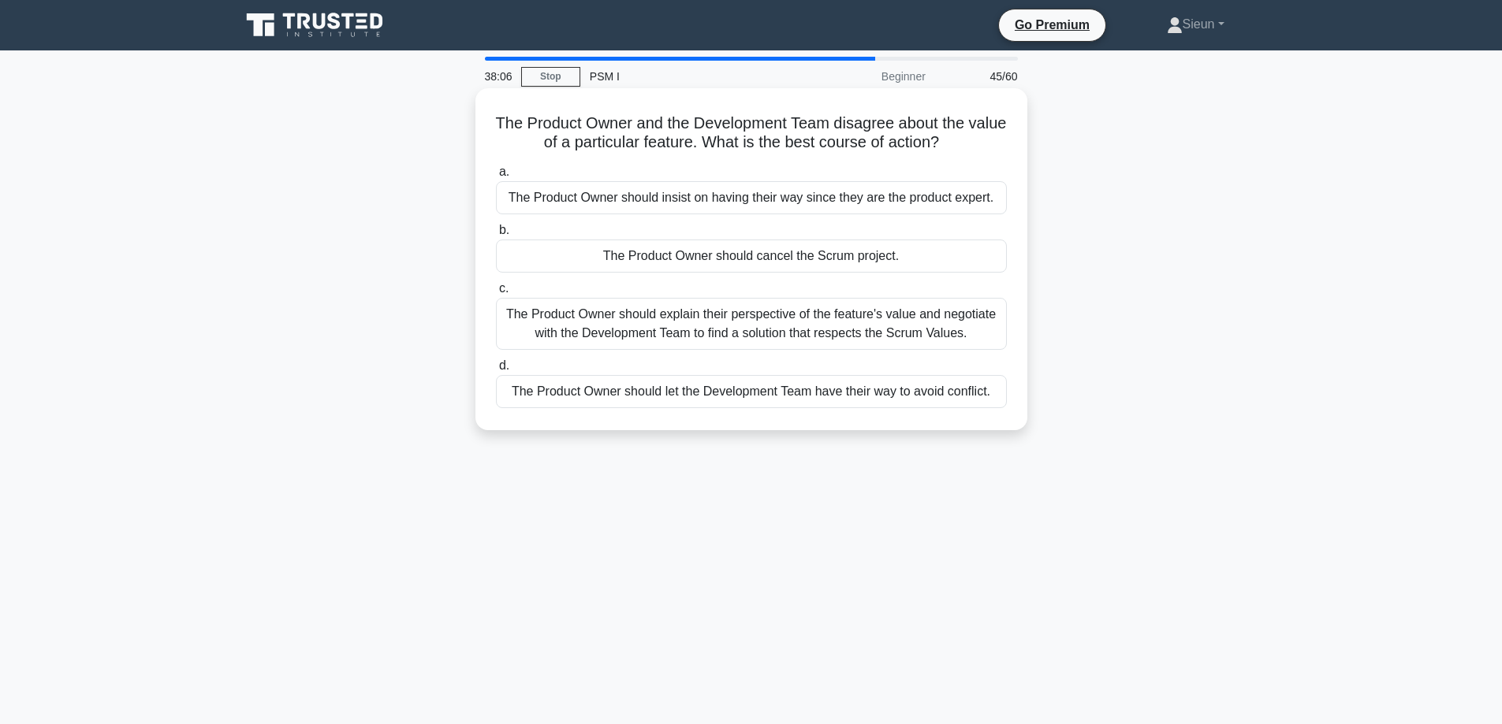
click at [791, 303] on div "The Product Owner should explain their perspective of the feature's value and n…" at bounding box center [751, 324] width 511 height 52
click at [496, 294] on input "c. The Product Owner should explain their perspective of the feature's value an…" at bounding box center [496, 289] width 0 height 10
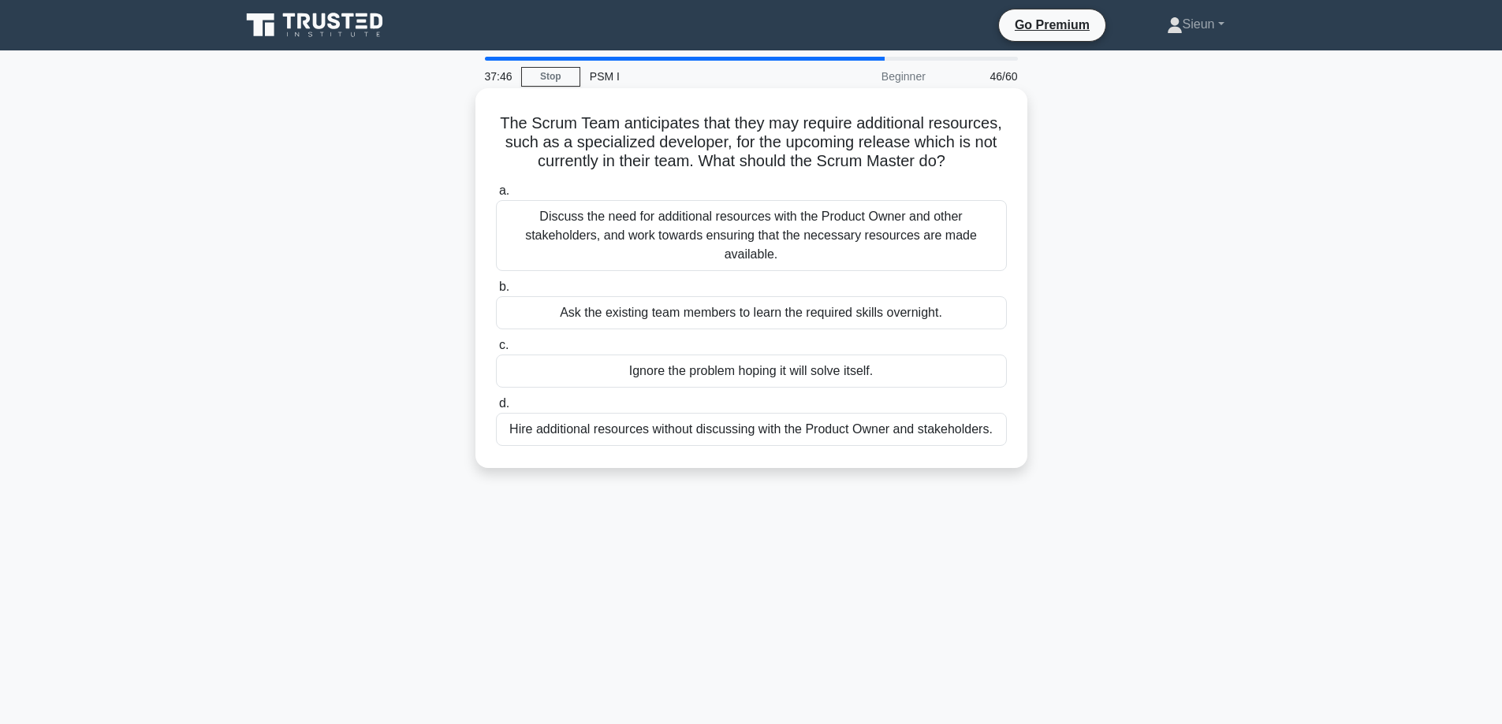
click at [791, 265] on div "Discuss the need for additional resources with the Product Owner and other stak…" at bounding box center [751, 235] width 511 height 71
click at [496, 196] on input "a. Discuss the need for additional resources with the Product Owner and other s…" at bounding box center [496, 191] width 0 height 10
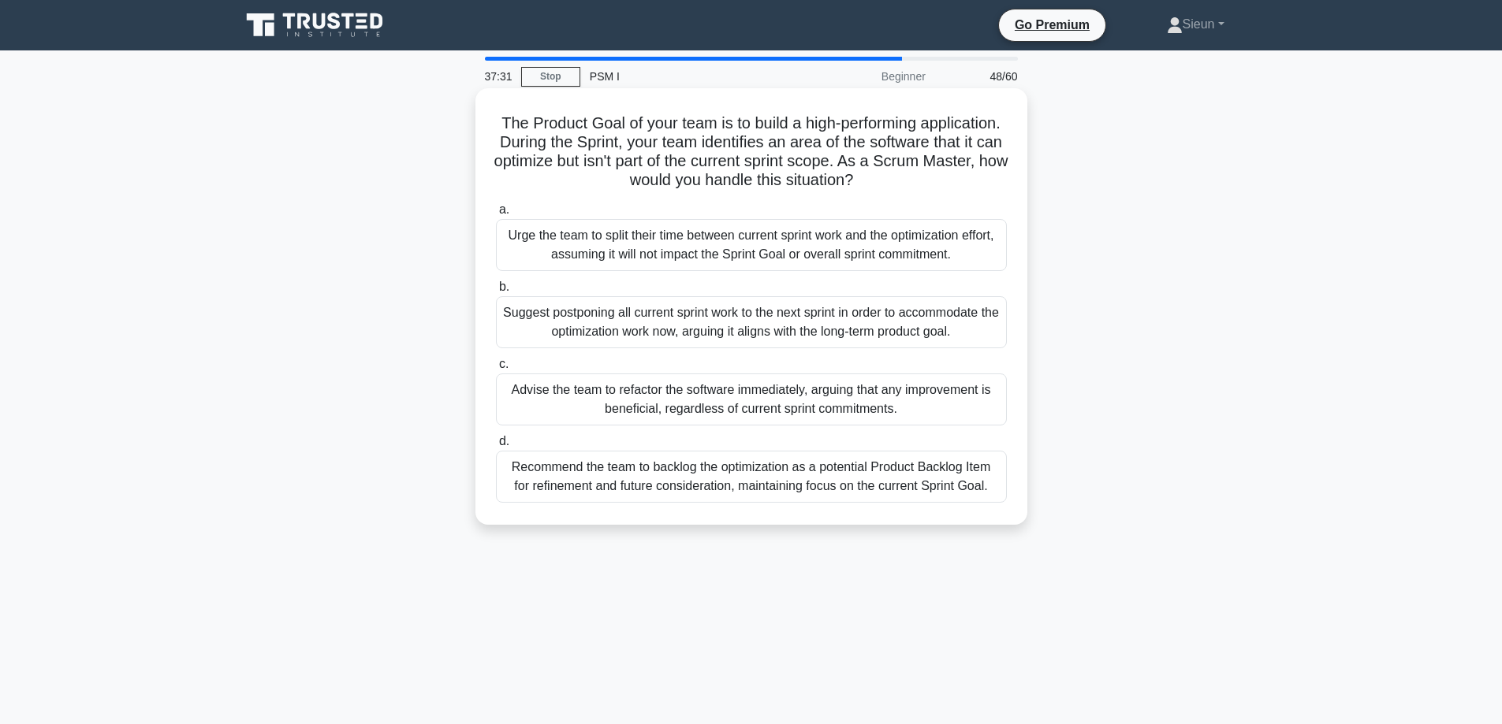
click at [575, 409] on div "Advise the team to refactor the software immediately, arguing that any improvem…" at bounding box center [751, 400] width 511 height 52
click at [496, 370] on input "c. Advise the team to refactor the software immediately, arguing that any impro…" at bounding box center [496, 364] width 0 height 10
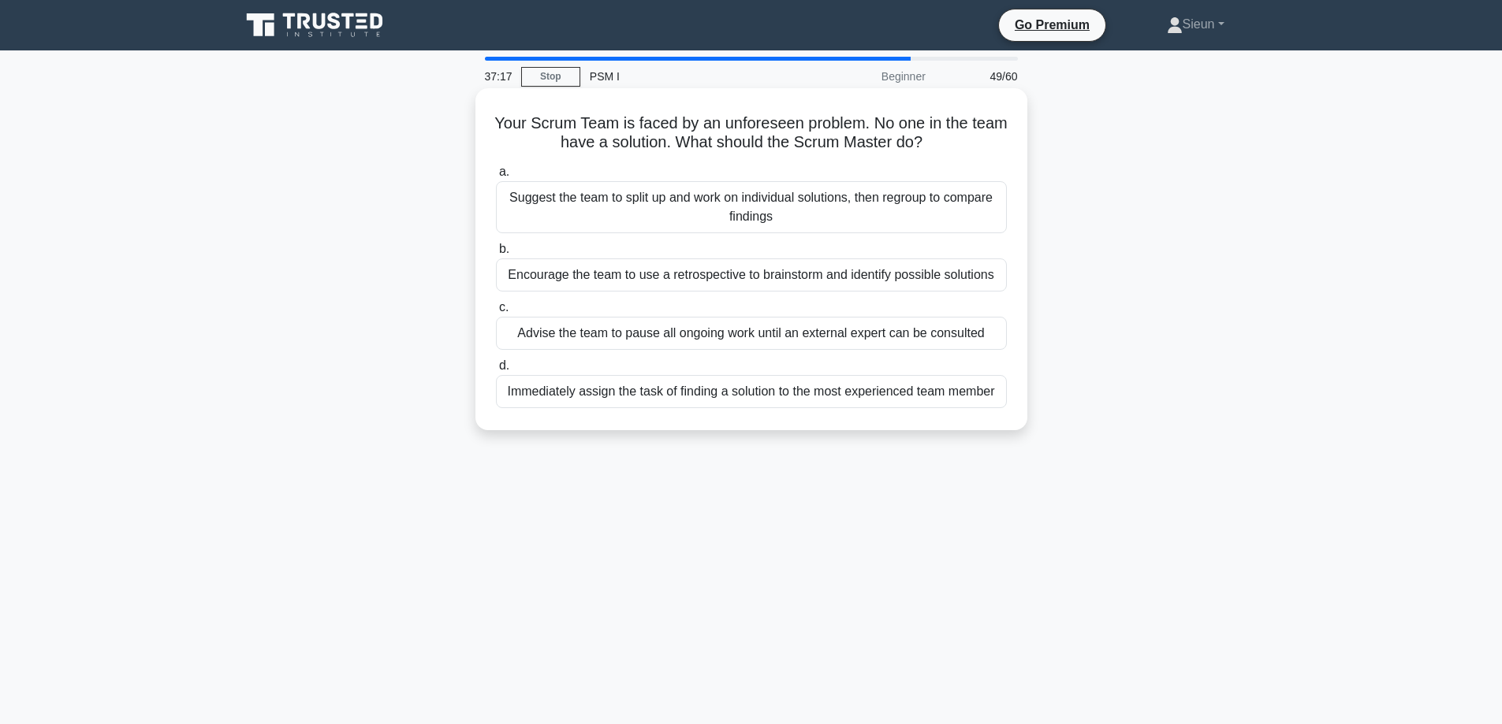
click at [630, 288] on div "Encourage the team to use a retrospective to brainstorm and identify possible s…" at bounding box center [751, 275] width 511 height 33
click at [496, 255] on input "b. Encourage the team to use a retrospective to brainstorm and identify possibl…" at bounding box center [496, 249] width 0 height 10
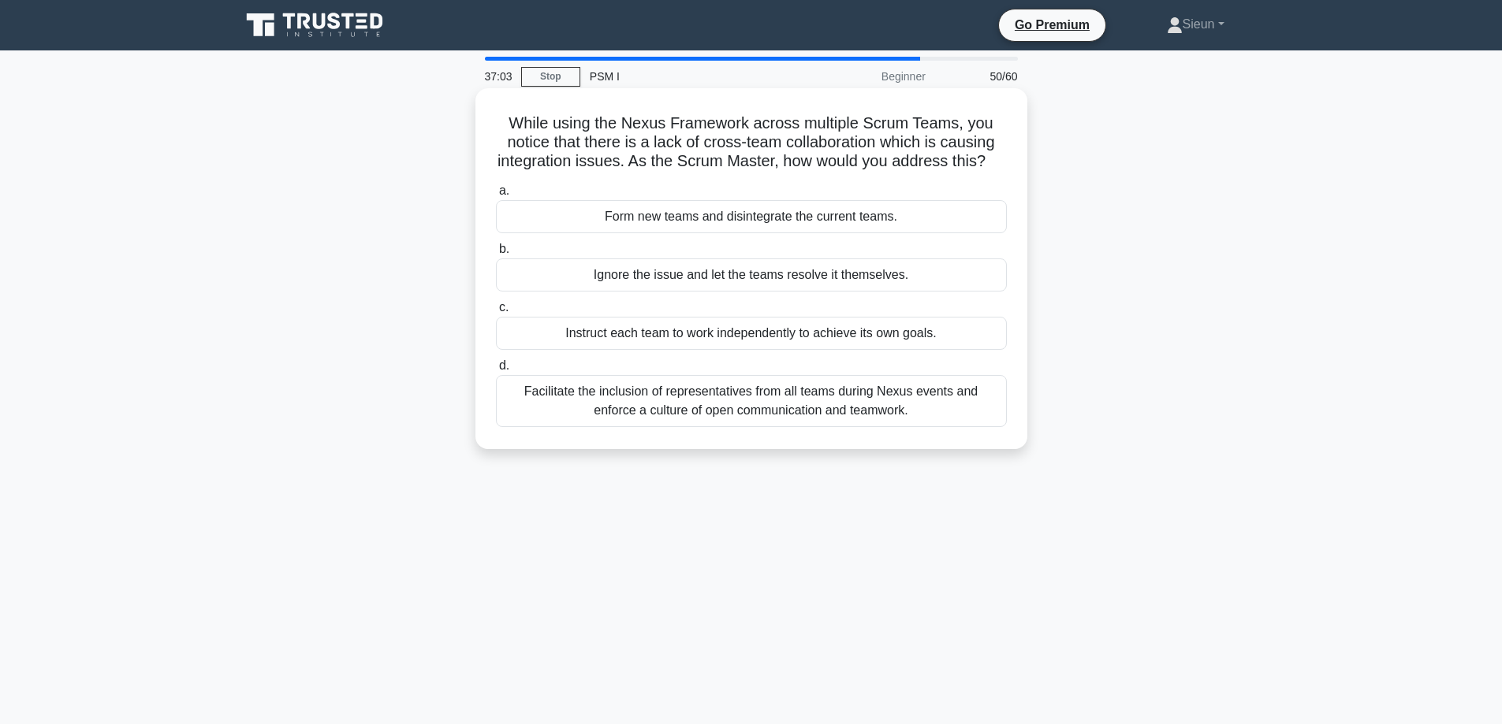
click at [571, 427] on div "Facilitate the inclusion of representatives from all teams during Nexus events …" at bounding box center [751, 401] width 511 height 52
click at [496, 371] on input "d. Facilitate the inclusion of representatives from all teams during Nexus even…" at bounding box center [496, 366] width 0 height 10
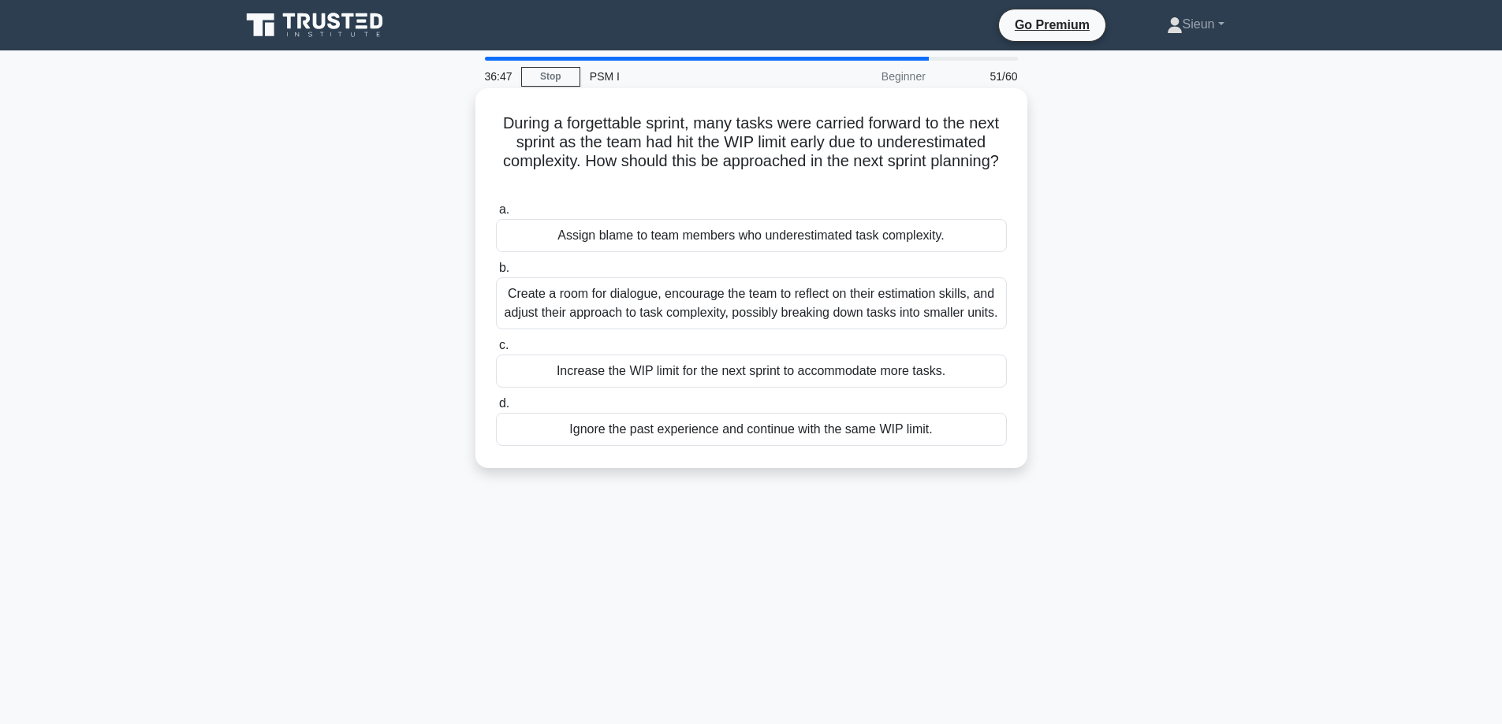
click at [640, 323] on div "Create a room for dialogue, encourage the team to reflect on their estimation s…" at bounding box center [751, 303] width 511 height 52
click at [496, 274] on input "b. Create a room for dialogue, encourage the team to reflect on their estimatio…" at bounding box center [496, 268] width 0 height 10
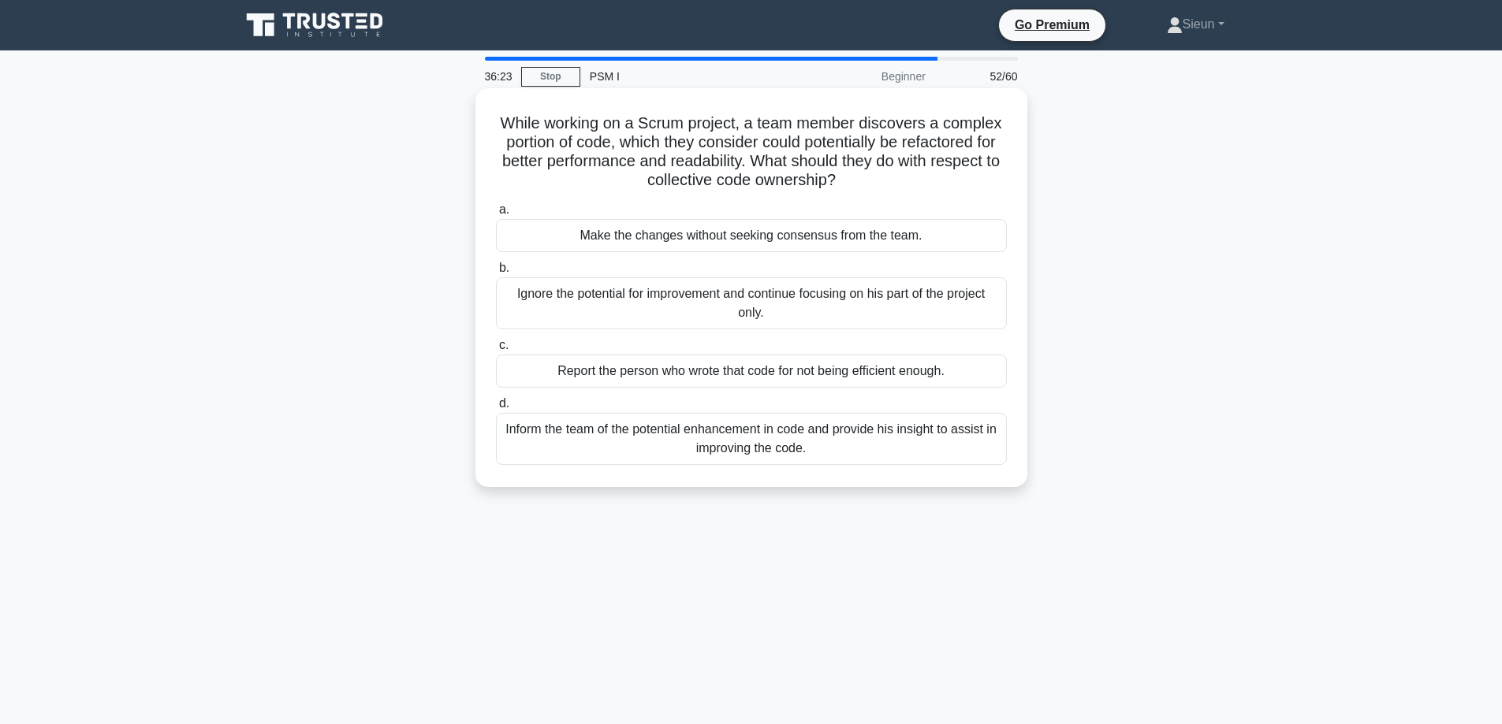
click at [775, 365] on div "Report the person who wrote that code for not being efficient enough." at bounding box center [751, 371] width 511 height 33
click at [496, 351] on input "c. Report the person who wrote that code for not being efficient enough." at bounding box center [496, 346] width 0 height 10
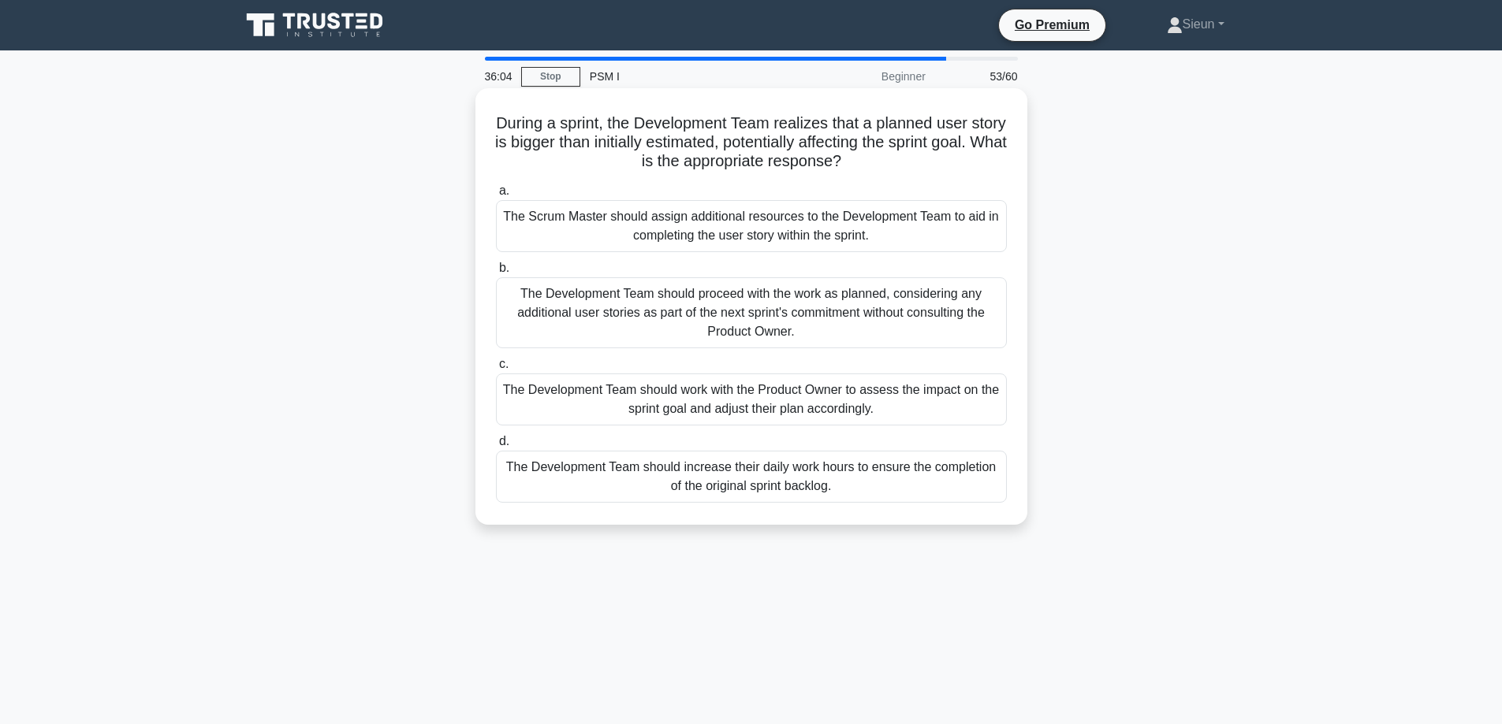
click at [611, 485] on div "The Development Team should increase their daily work hours to ensure the compl…" at bounding box center [751, 477] width 511 height 52
click at [496, 447] on input "d. The Development Team should increase their daily work hours to ensure the co…" at bounding box center [496, 442] width 0 height 10
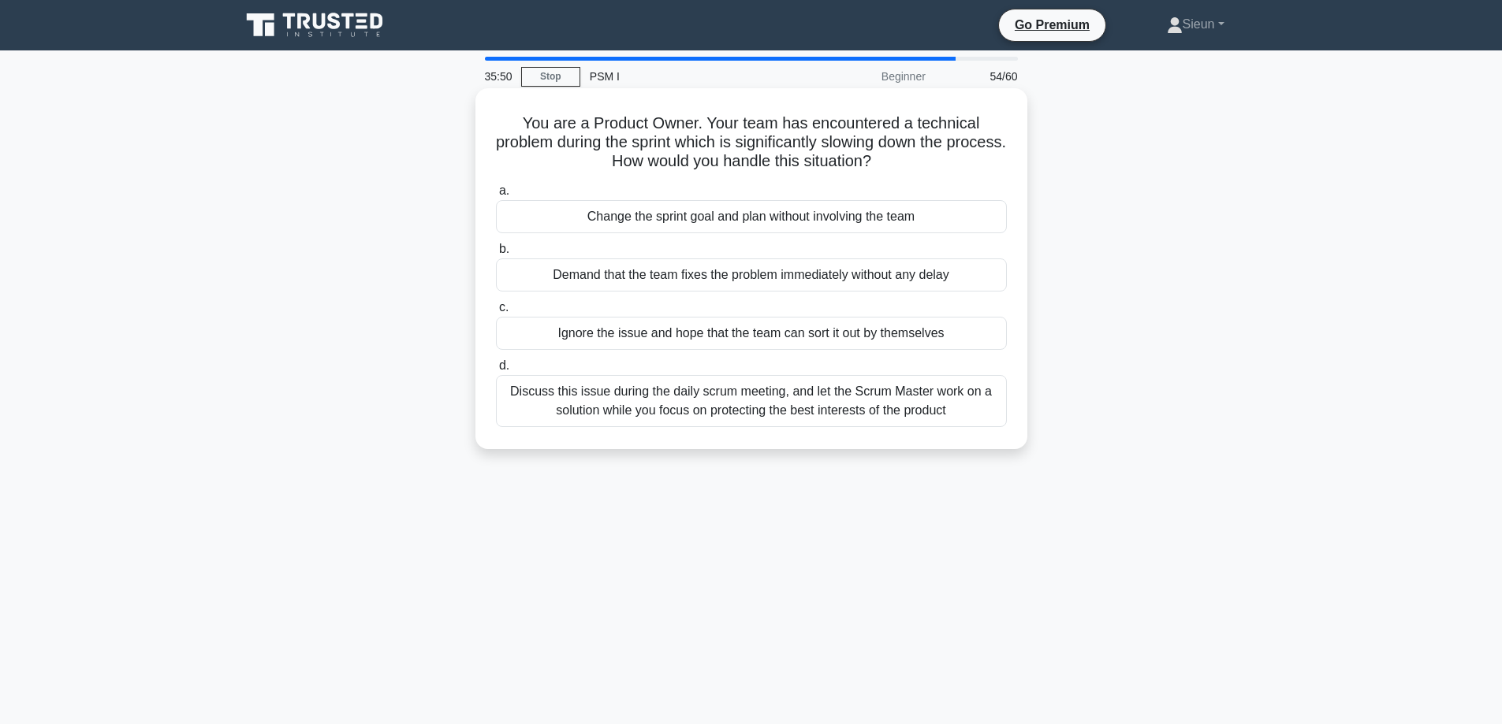
click at [498, 414] on div "Discuss this issue during the daily scrum meeting, and let the Scrum Master wor…" at bounding box center [751, 401] width 511 height 52
click at [496, 371] on input "d. Discuss this issue during the daily scrum meeting, and let the Scrum Master …" at bounding box center [496, 366] width 0 height 10
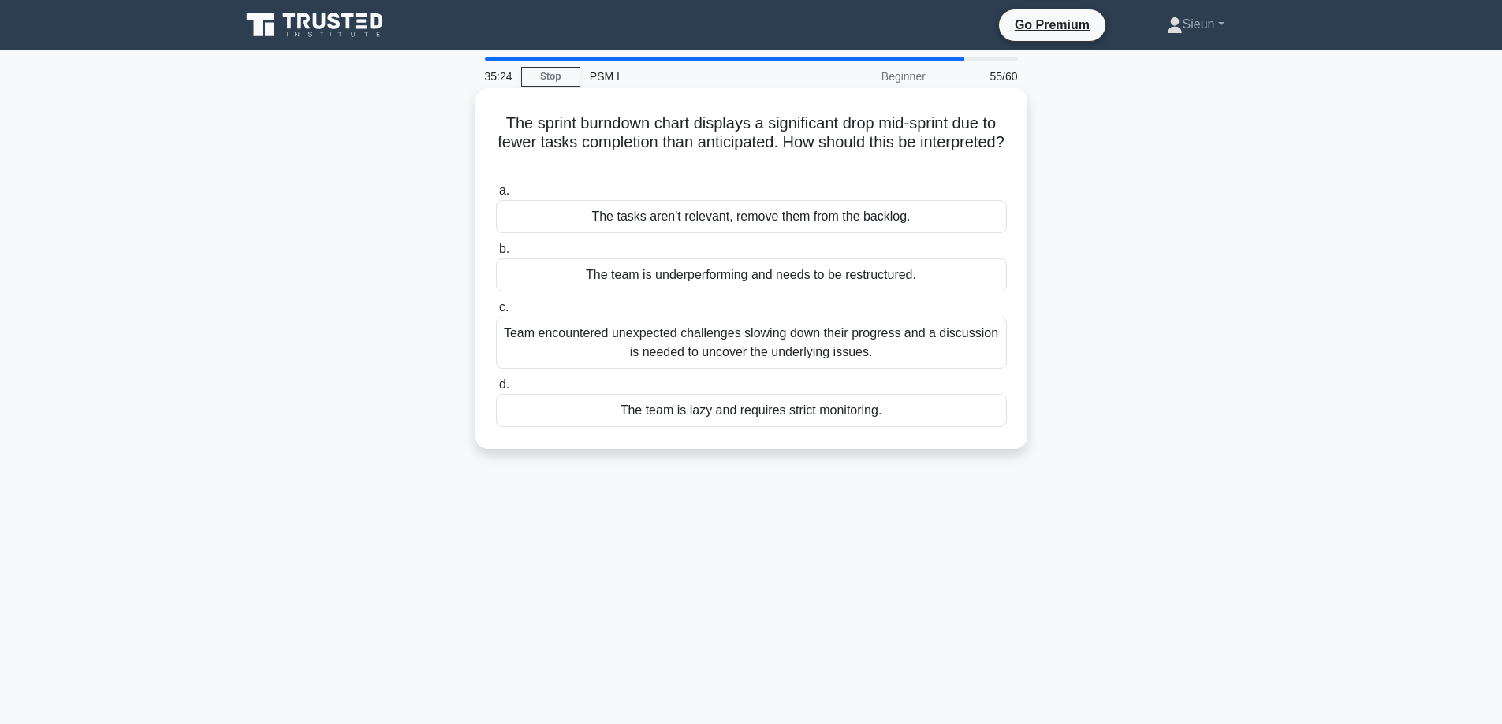
click at [743, 285] on div "The team is underperforming and needs to be restructured." at bounding box center [751, 275] width 511 height 33
click at [496, 255] on input "b. The team is underperforming and needs to be restructured." at bounding box center [496, 249] width 0 height 10
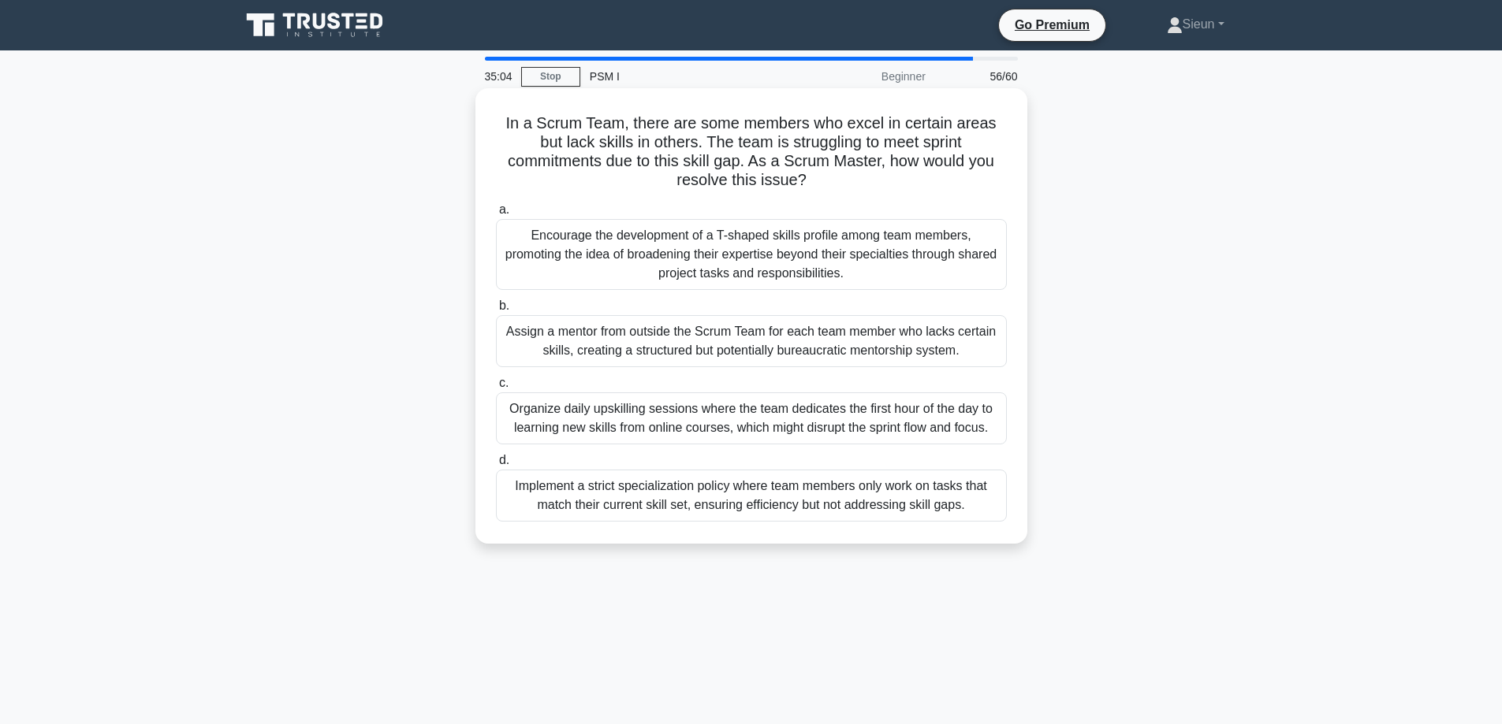
click at [708, 444] on div "Organize daily upskilling sessions where the team dedicates the first hour of t…" at bounding box center [751, 419] width 511 height 52
click at [496, 389] on input "c. Organize daily upskilling sessions where the team dedicates the first hour o…" at bounding box center [496, 383] width 0 height 10
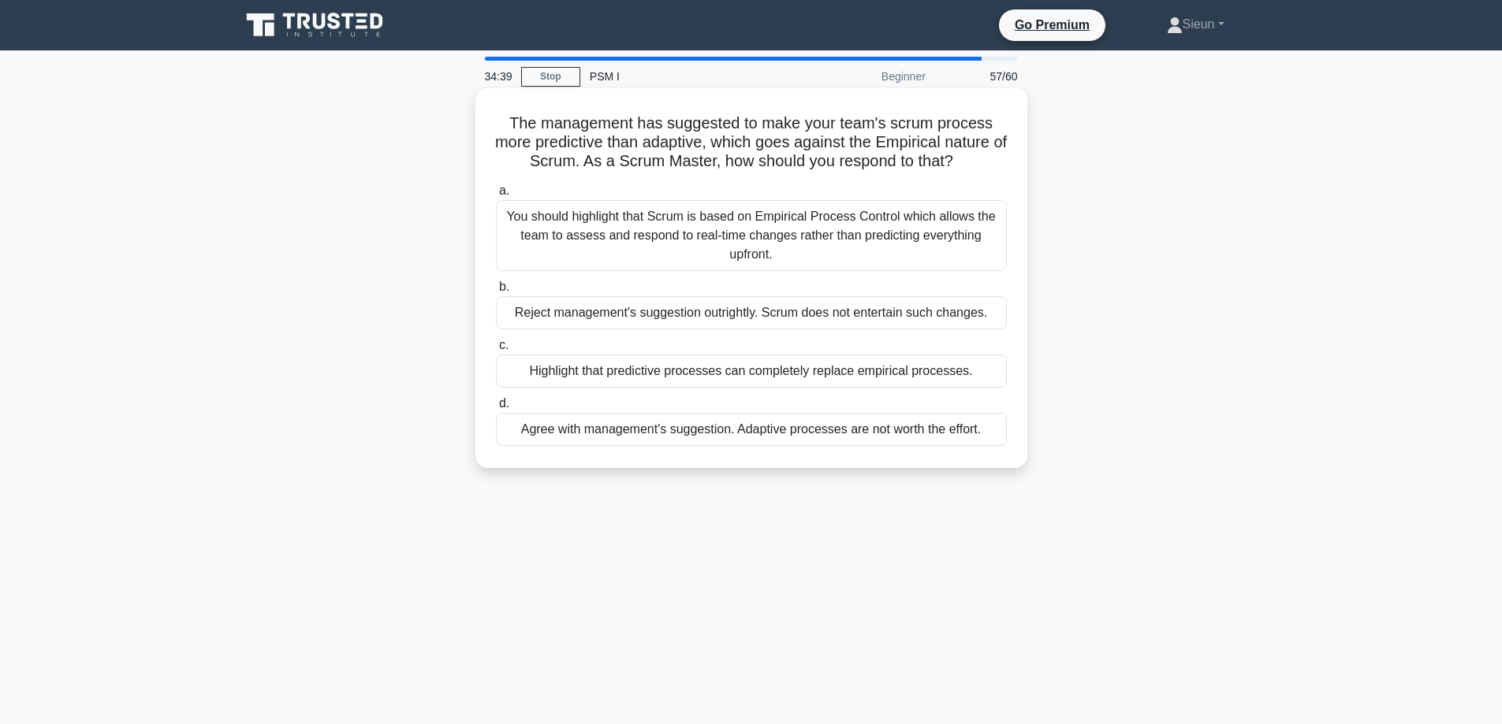
click at [673, 385] on div "Highlight that predictive processes can completely replace empirical processes." at bounding box center [751, 371] width 511 height 33
click at [496, 351] on input "c. Highlight that predictive processes can completely replace empirical process…" at bounding box center [496, 346] width 0 height 10
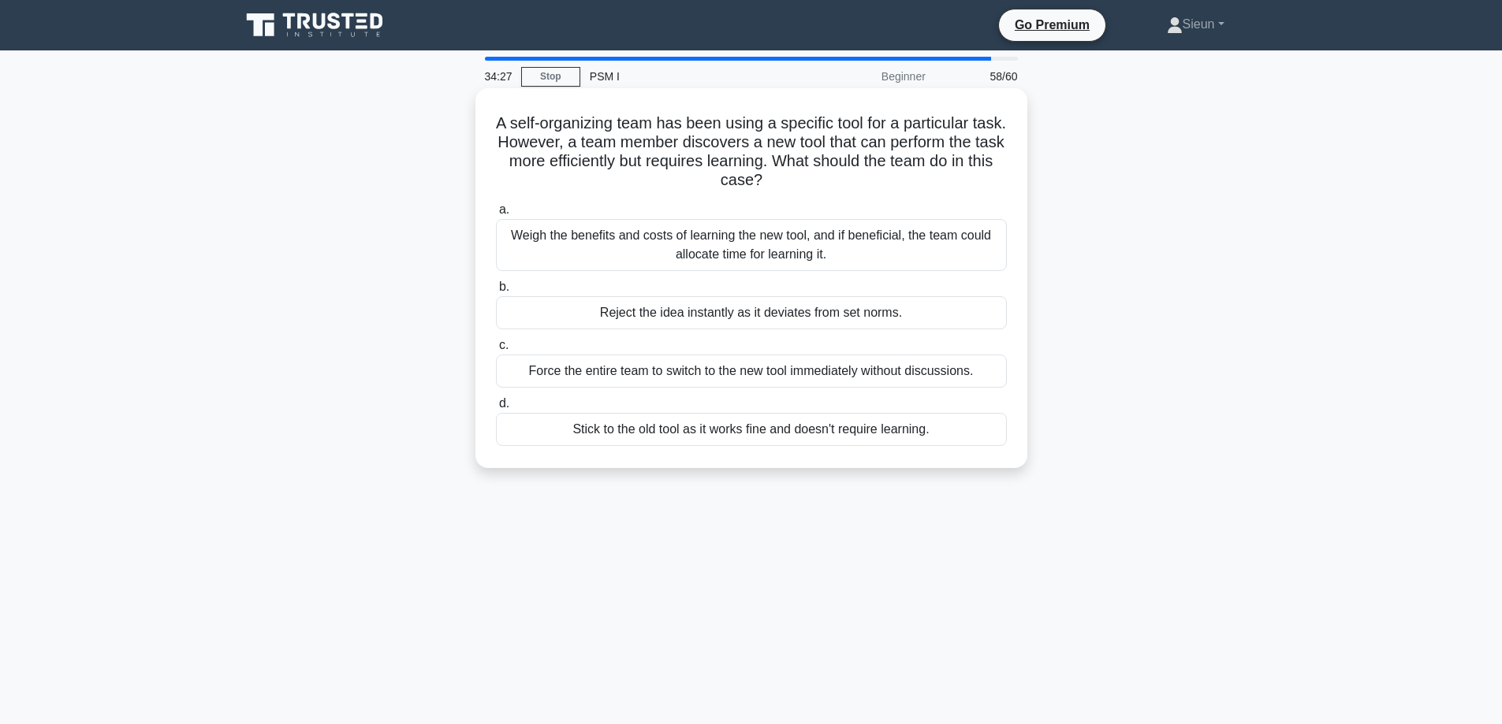
click at [925, 274] on div "a. Weigh the benefits and costs of learning the new tool, and if beneficial, th…" at bounding box center [751, 323] width 530 height 252
click at [936, 260] on div "Weigh the benefits and costs of learning the new tool, and if beneficial, the t…" at bounding box center [751, 245] width 511 height 52
click at [496, 215] on input "a. Weigh the benefits and costs of learning the new tool, and if beneficial, th…" at bounding box center [496, 210] width 0 height 10
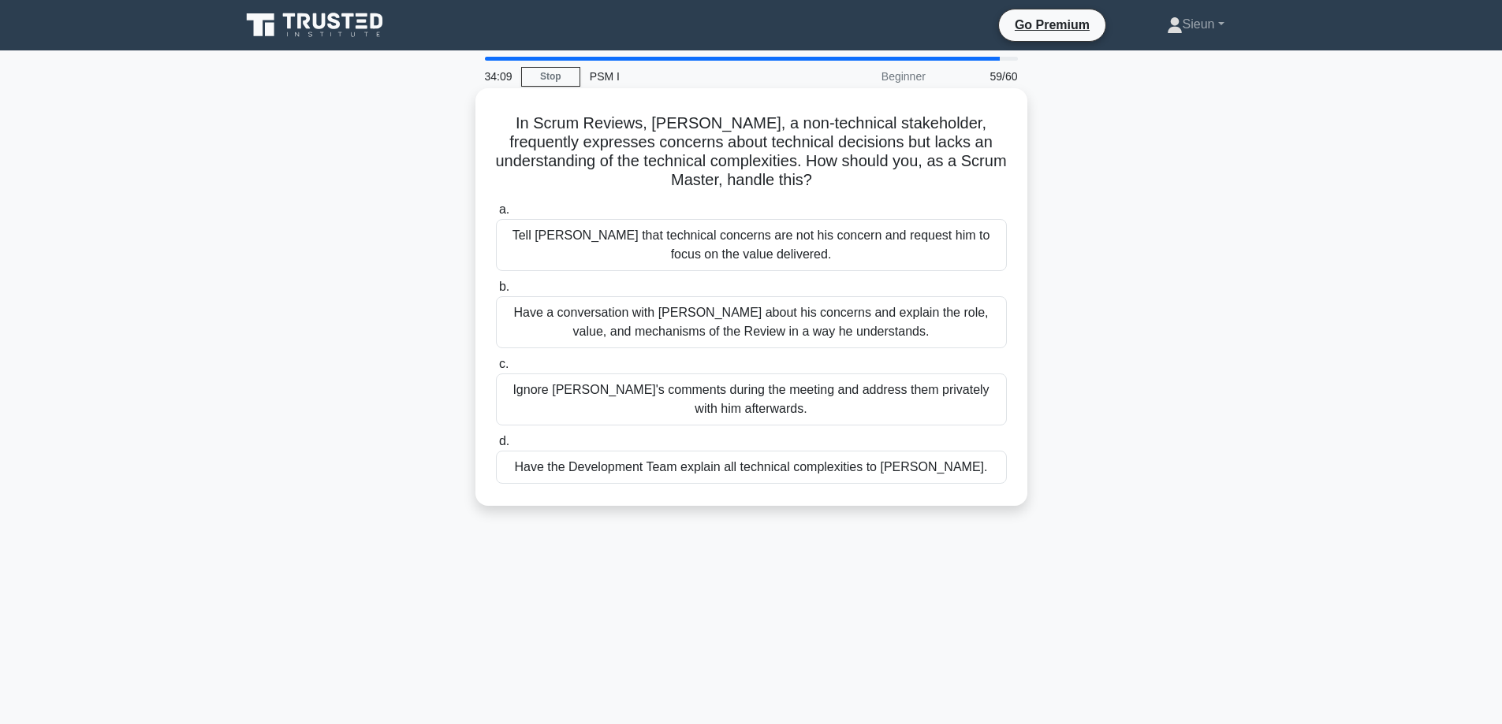
click at [667, 473] on div "Have the Development Team explain all technical complexities to David." at bounding box center [751, 467] width 511 height 33
click at [496, 447] on input "d. Have the Development Team explain all technical complexities to David." at bounding box center [496, 442] width 0 height 10
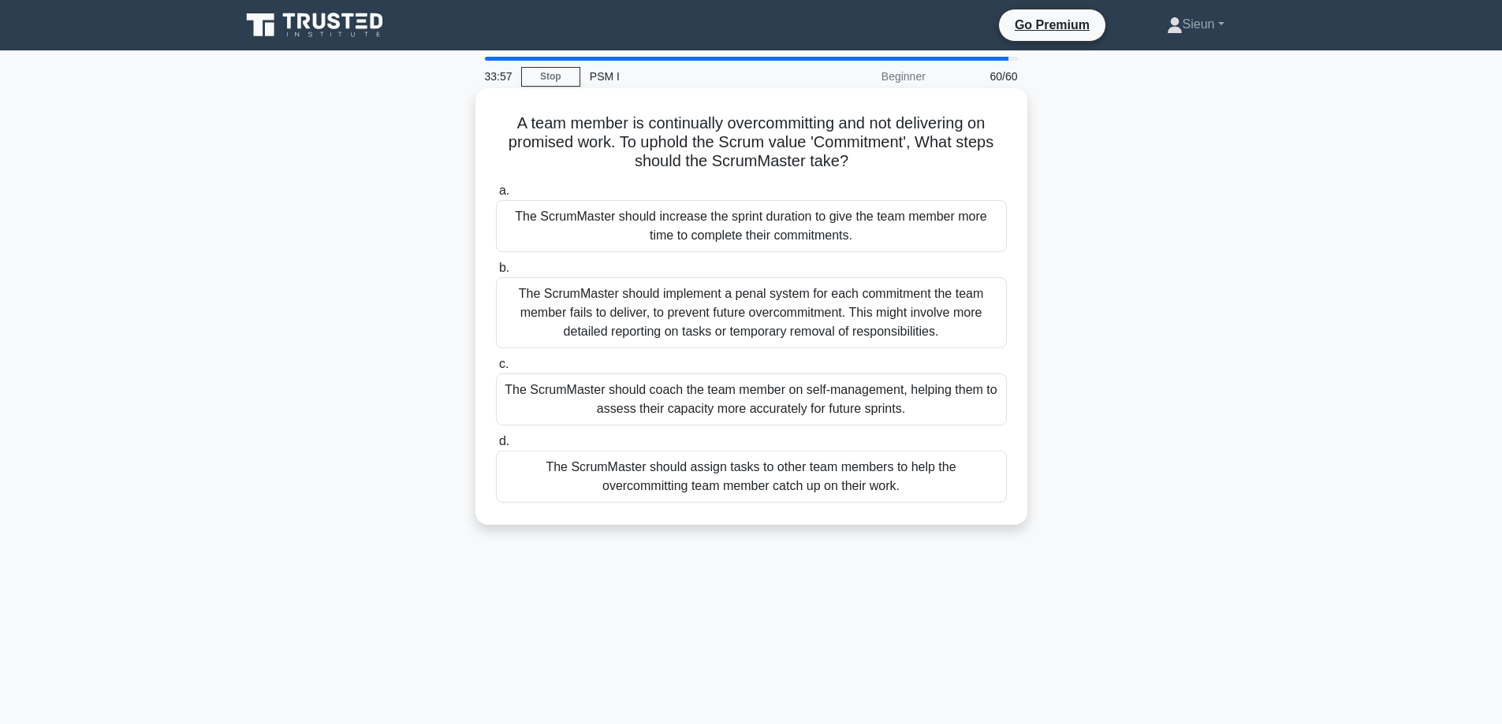
click at [579, 419] on div "The ScrumMaster should coach the team member on self-management, helping them t…" at bounding box center [751, 400] width 511 height 52
click at [496, 370] on input "c. The ScrumMaster should coach the team member on self-management, helping the…" at bounding box center [496, 364] width 0 height 10
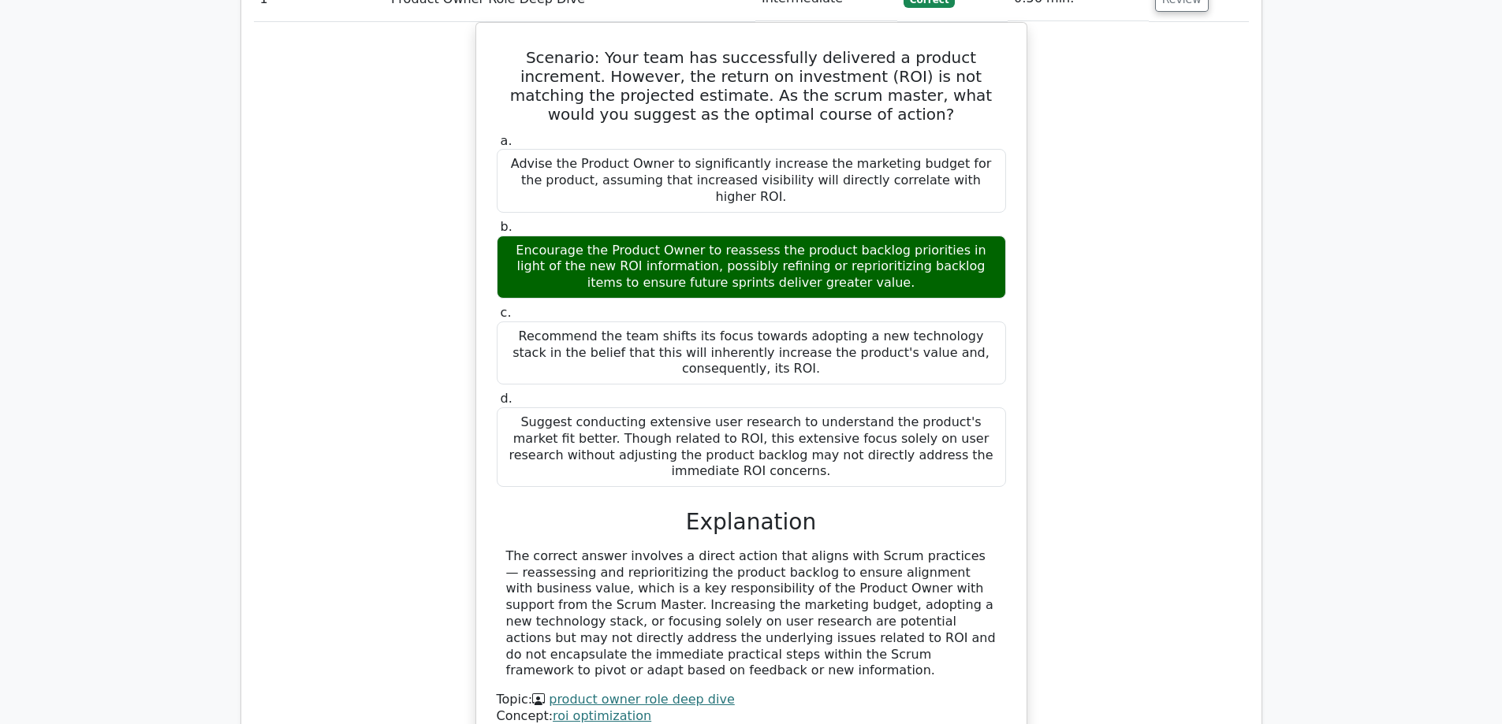
scroll to position [2049, 0]
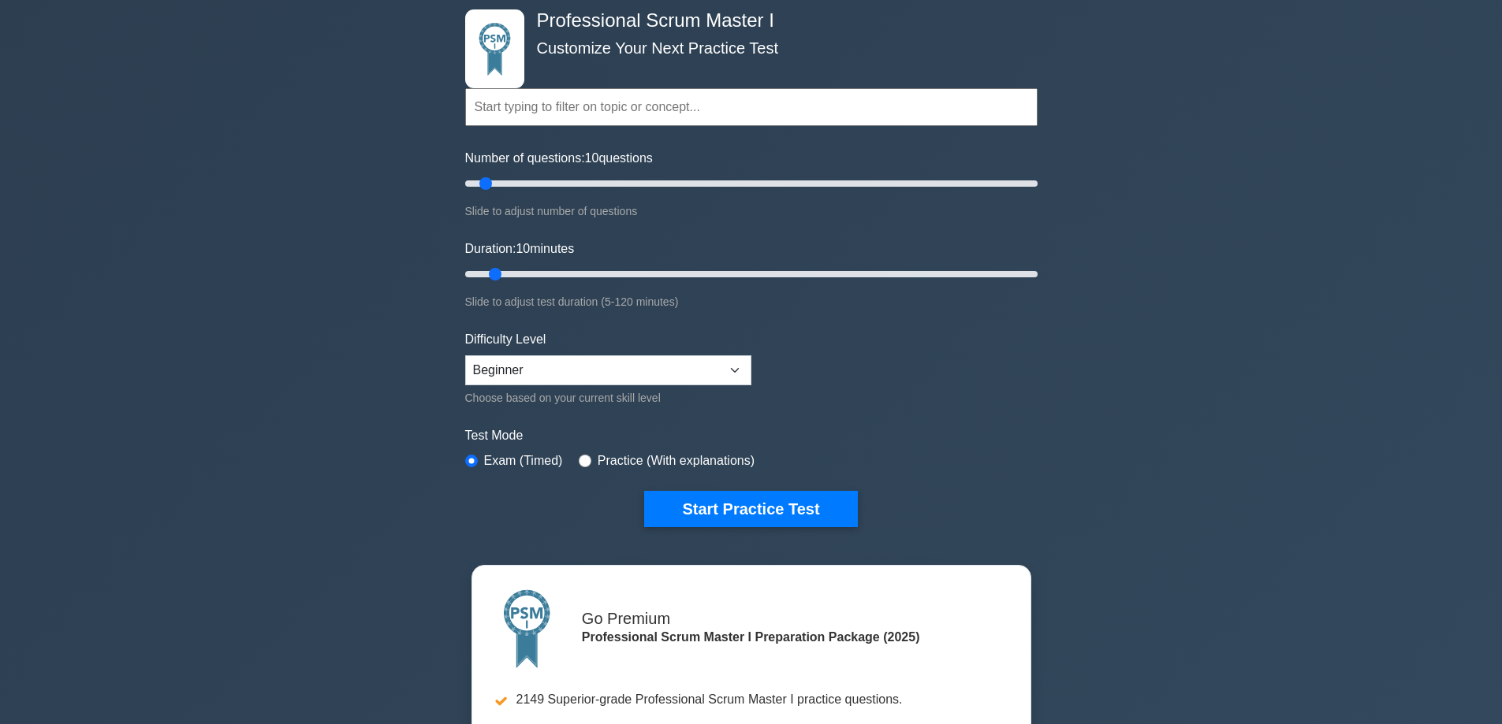
scroll to position [79, 0]
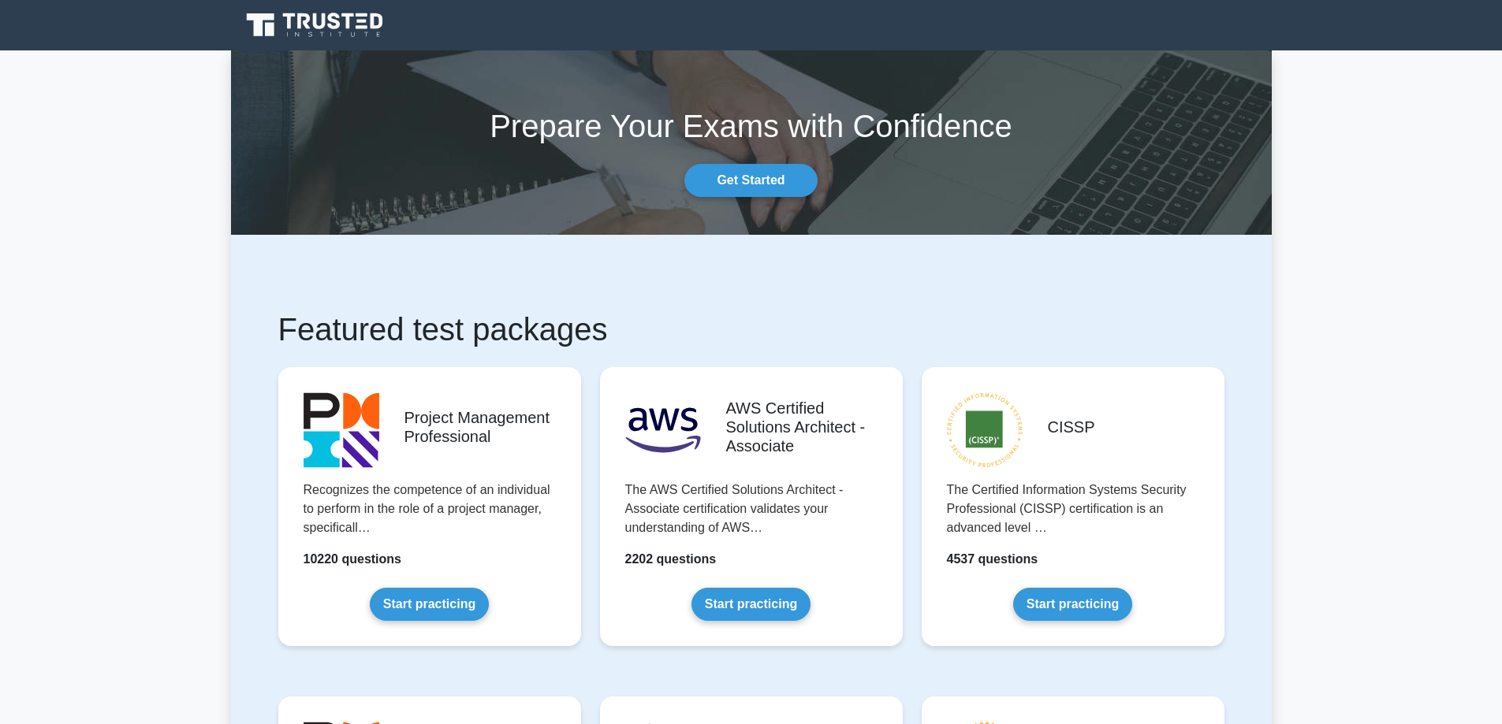
scroll to position [394, 0]
